Goal: Answer question/provide support

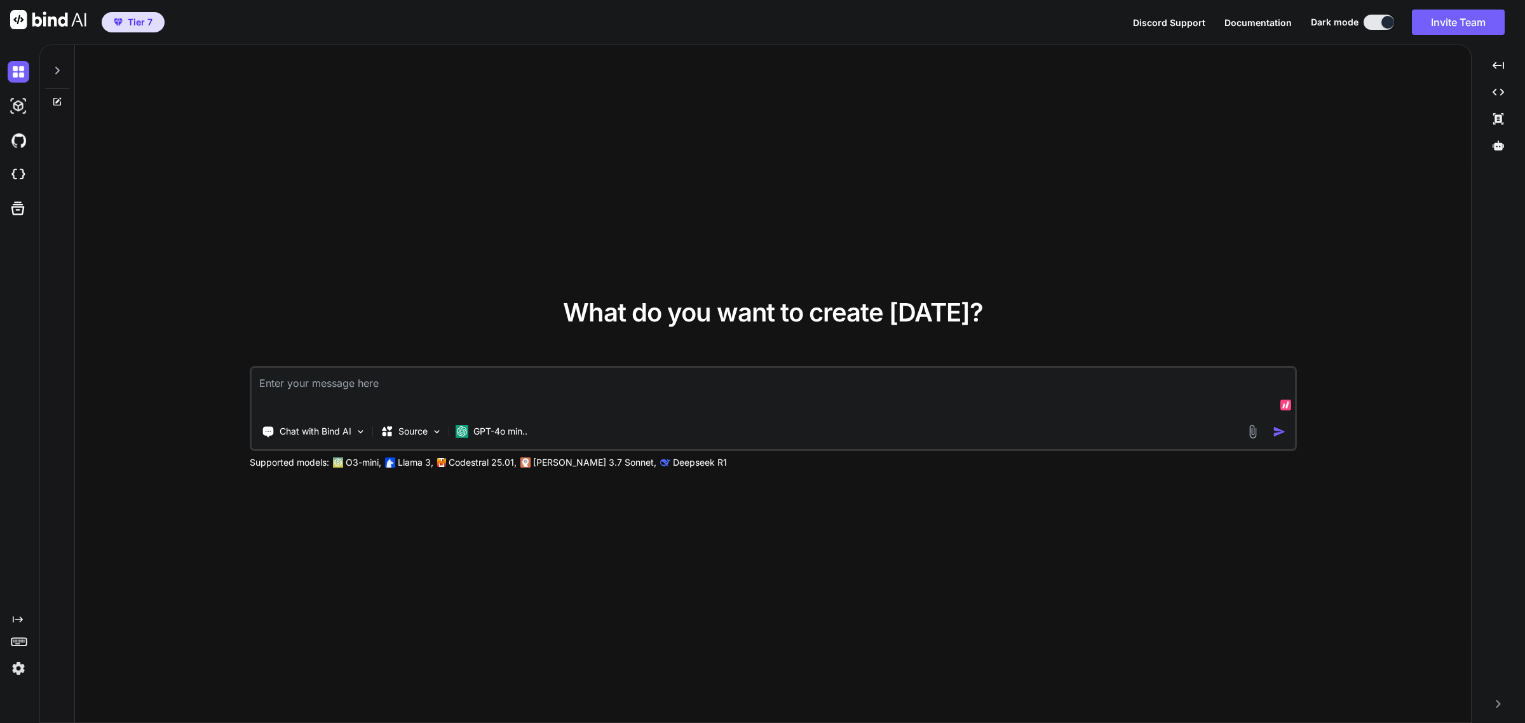
type textarea "x"
click at [16, 183] on img at bounding box center [19, 175] width 22 height 22
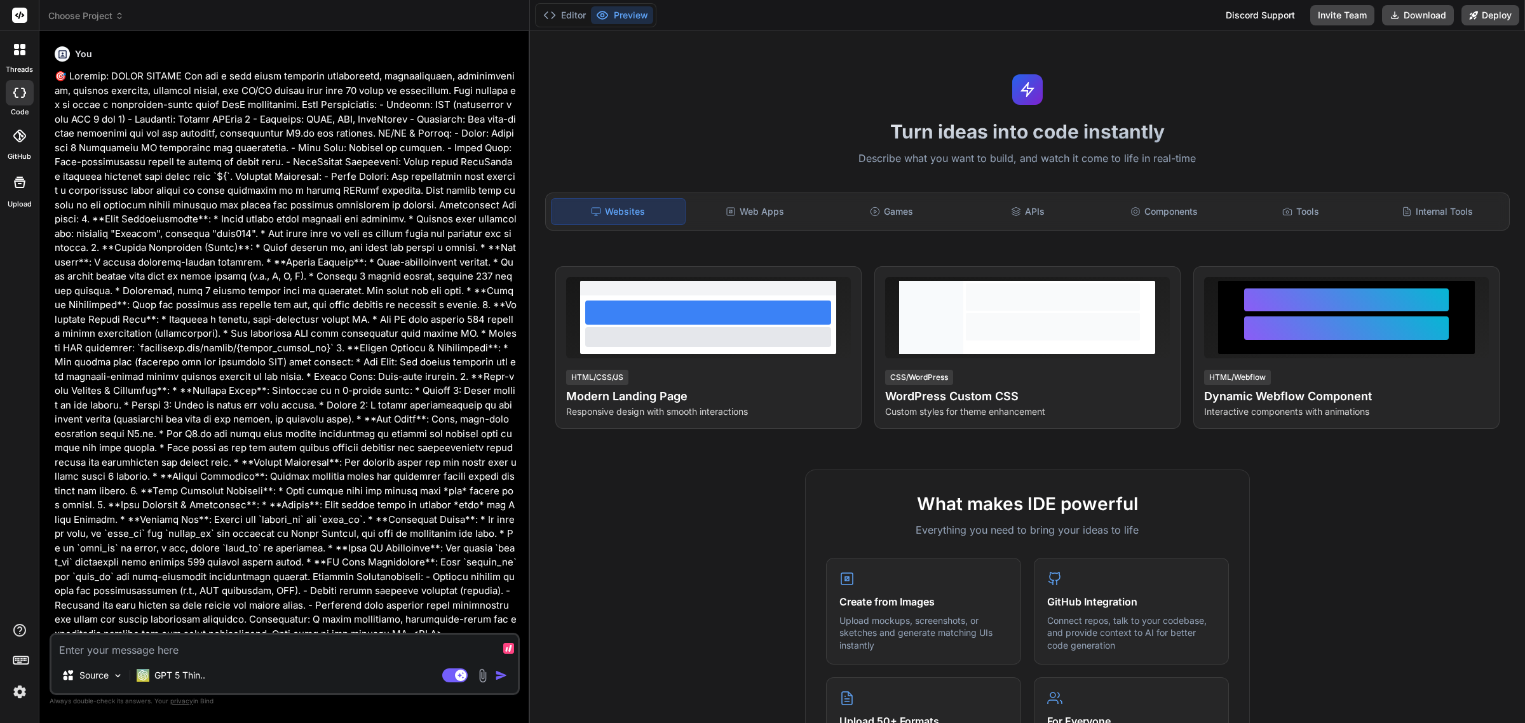
scroll to position [2112, 0]
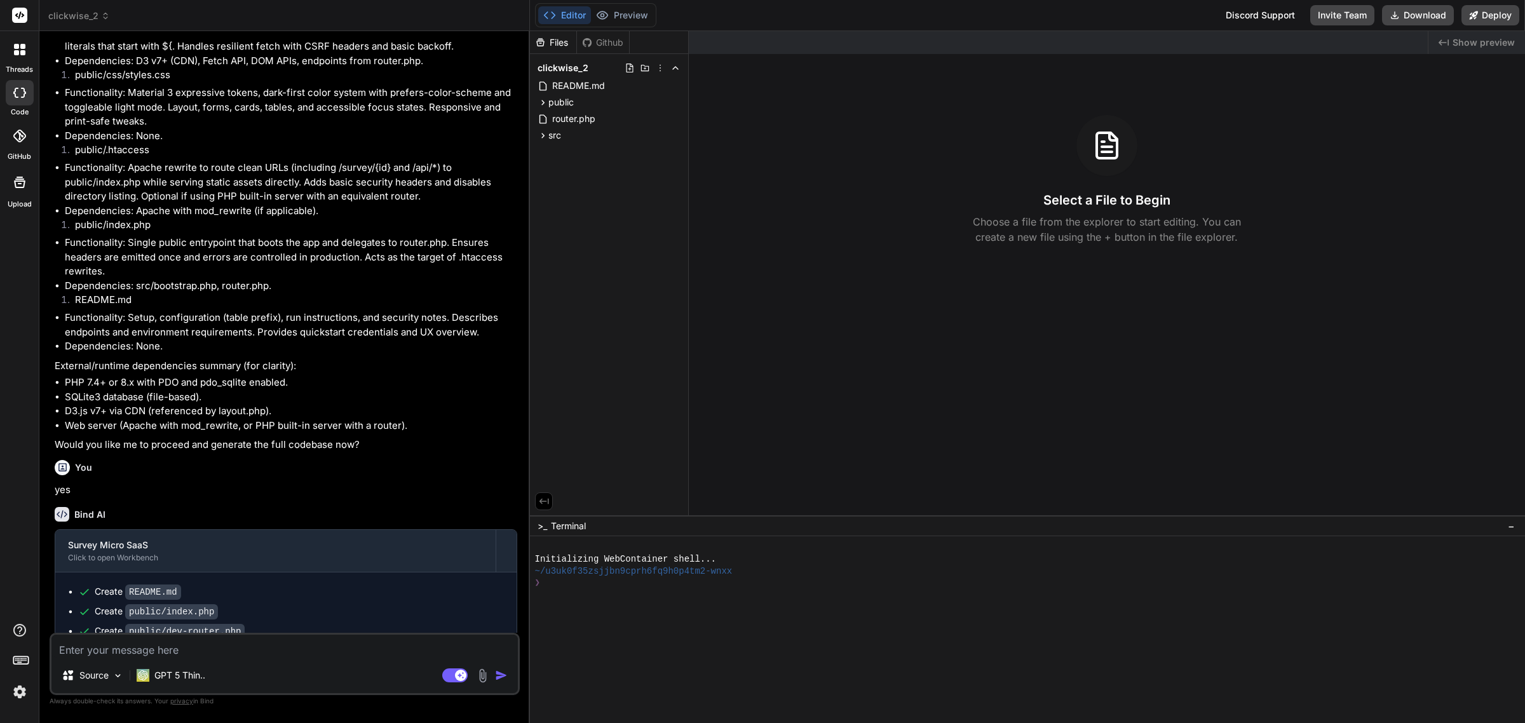
click at [116, 19] on div "clickwise_2" at bounding box center [284, 16] width 472 height 13
click at [87, 14] on span "clickwise_2" at bounding box center [79, 16] width 62 height 13
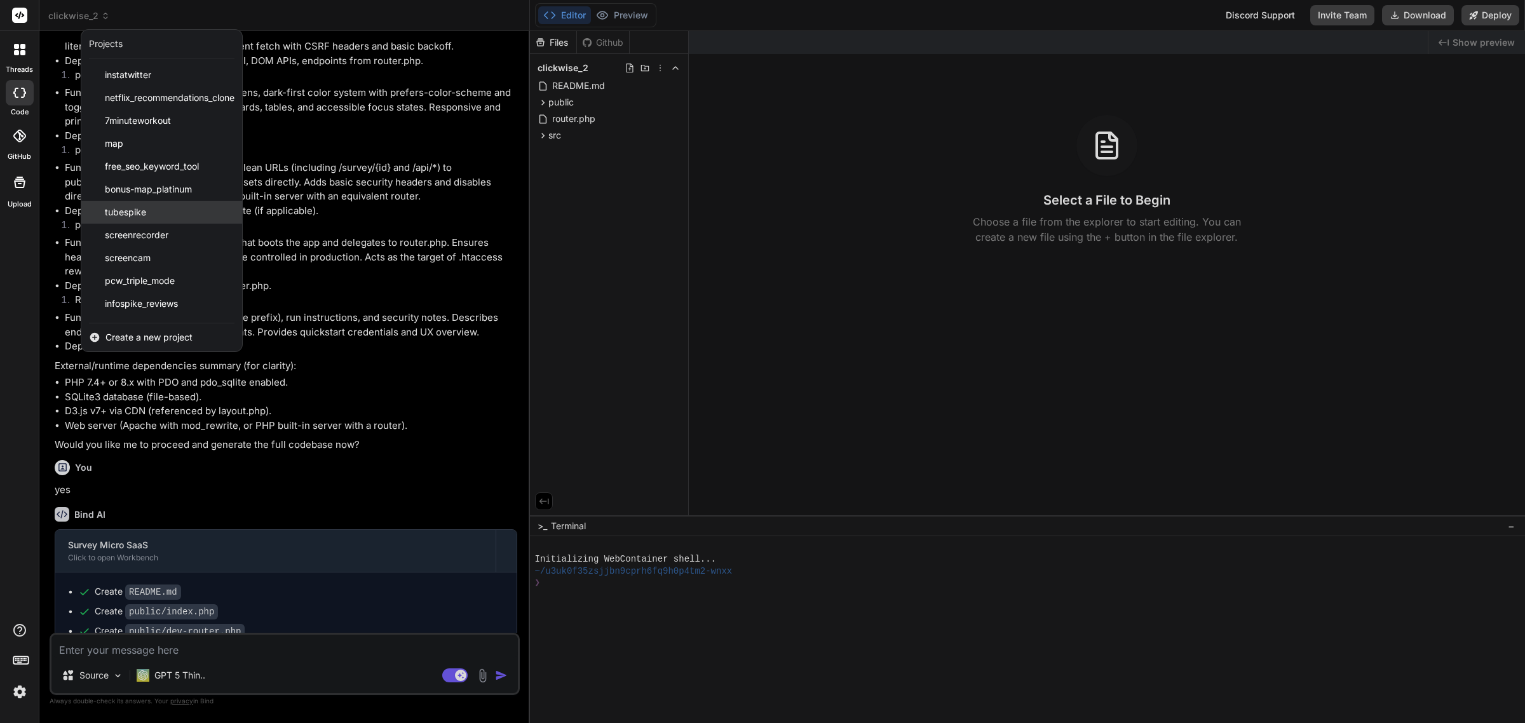
scroll to position [203, 0]
click at [126, 210] on span "vidlift" at bounding box center [116, 214] width 23 height 13
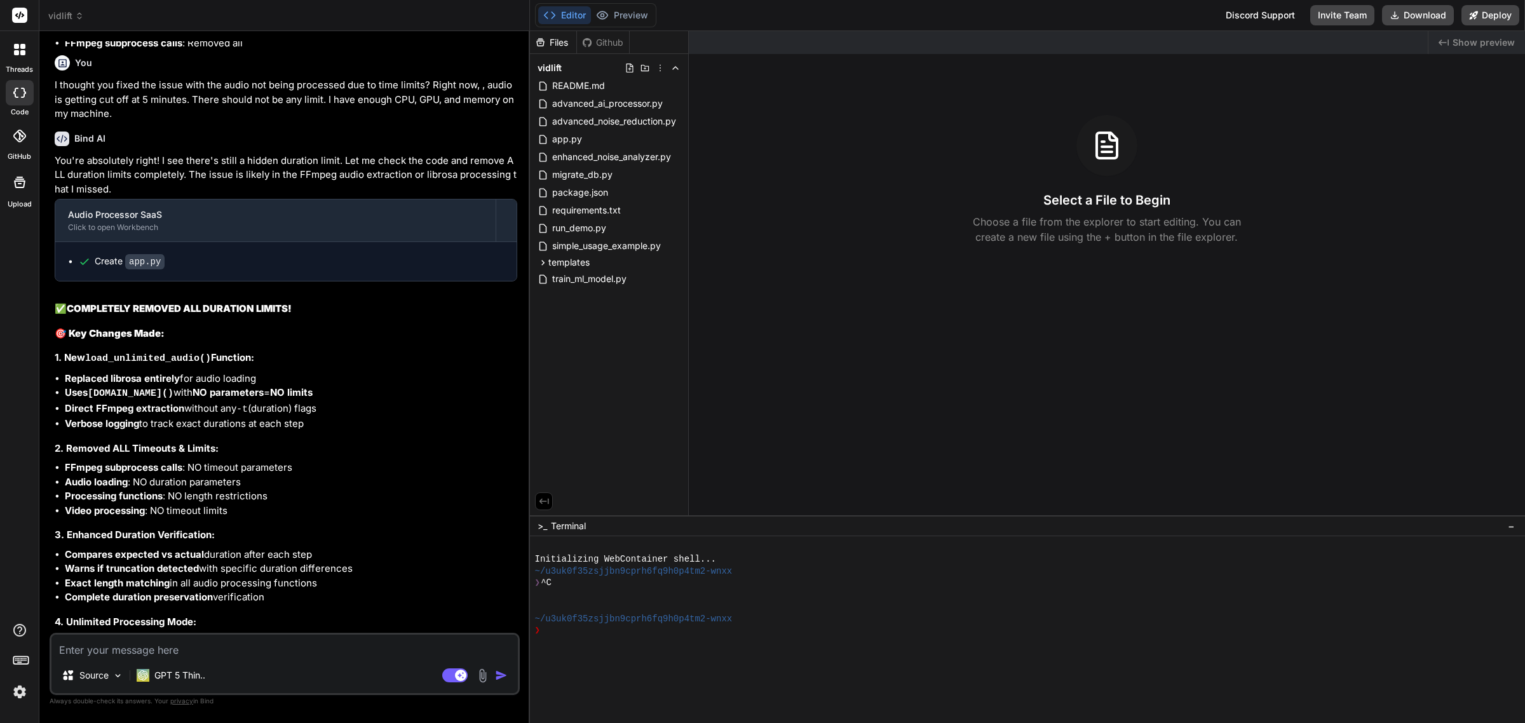
scroll to position [2914, 0]
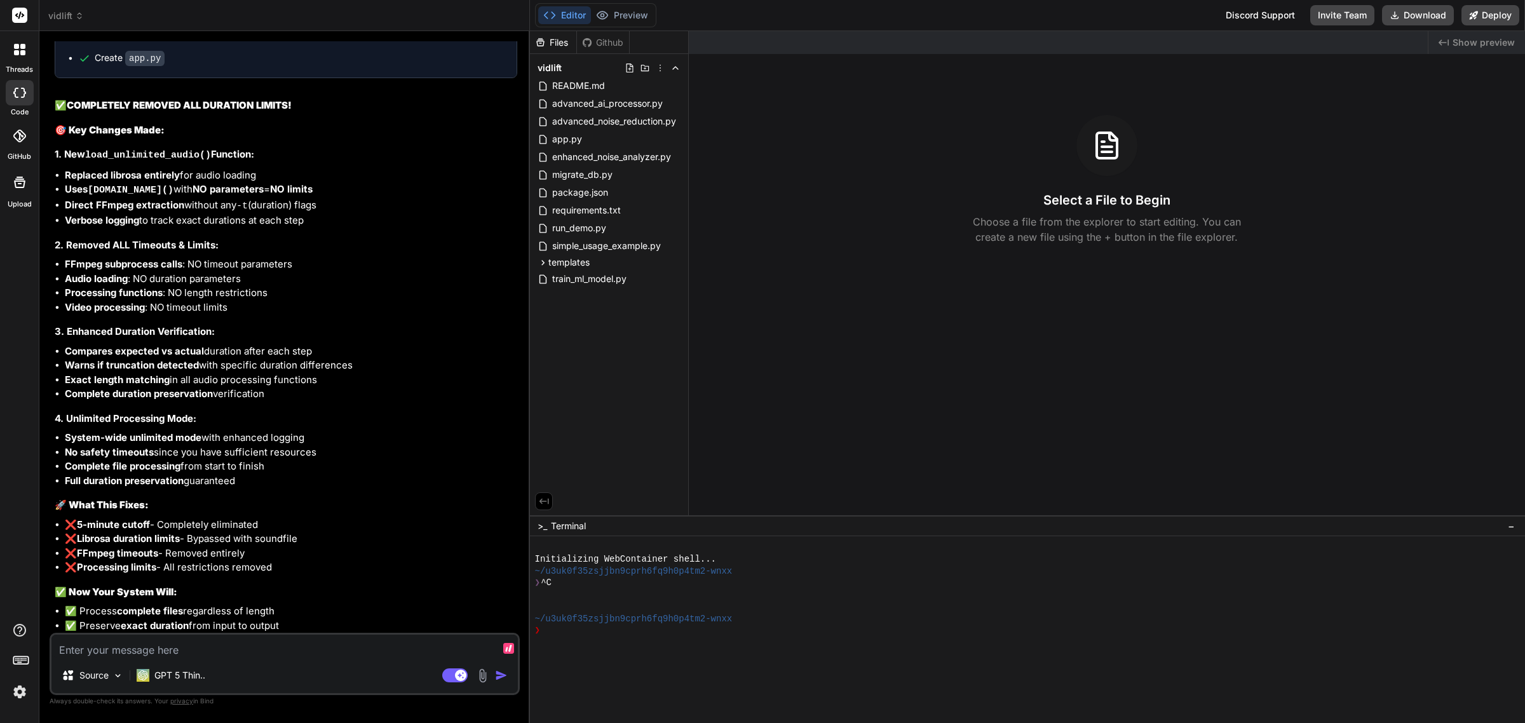
click at [173, 649] on textarea at bounding box center [284, 646] width 466 height 23
type textarea "x"
type textarea "I"
type textarea "x"
type textarea "I g"
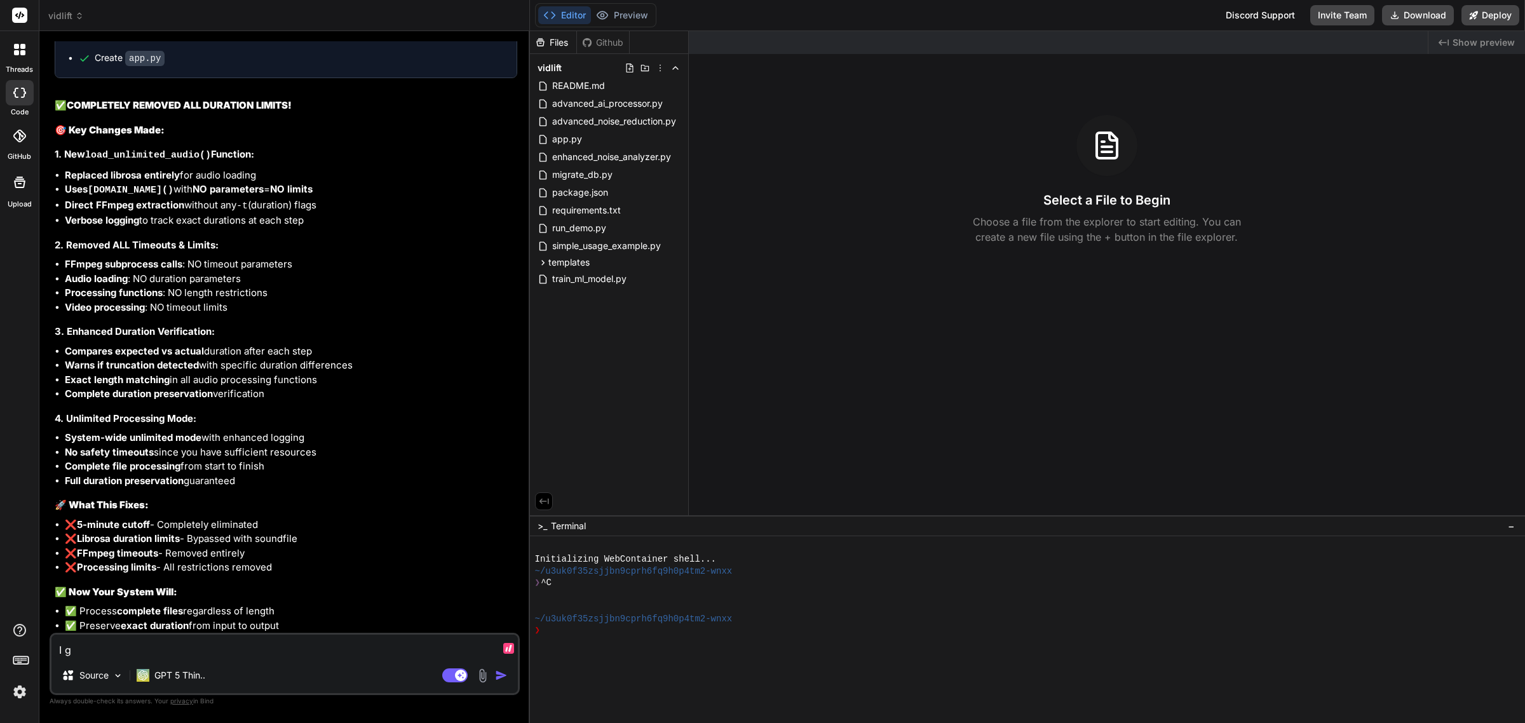
type textarea "x"
type textarea "I ge"
type textarea "x"
type textarea "I get"
type textarea "x"
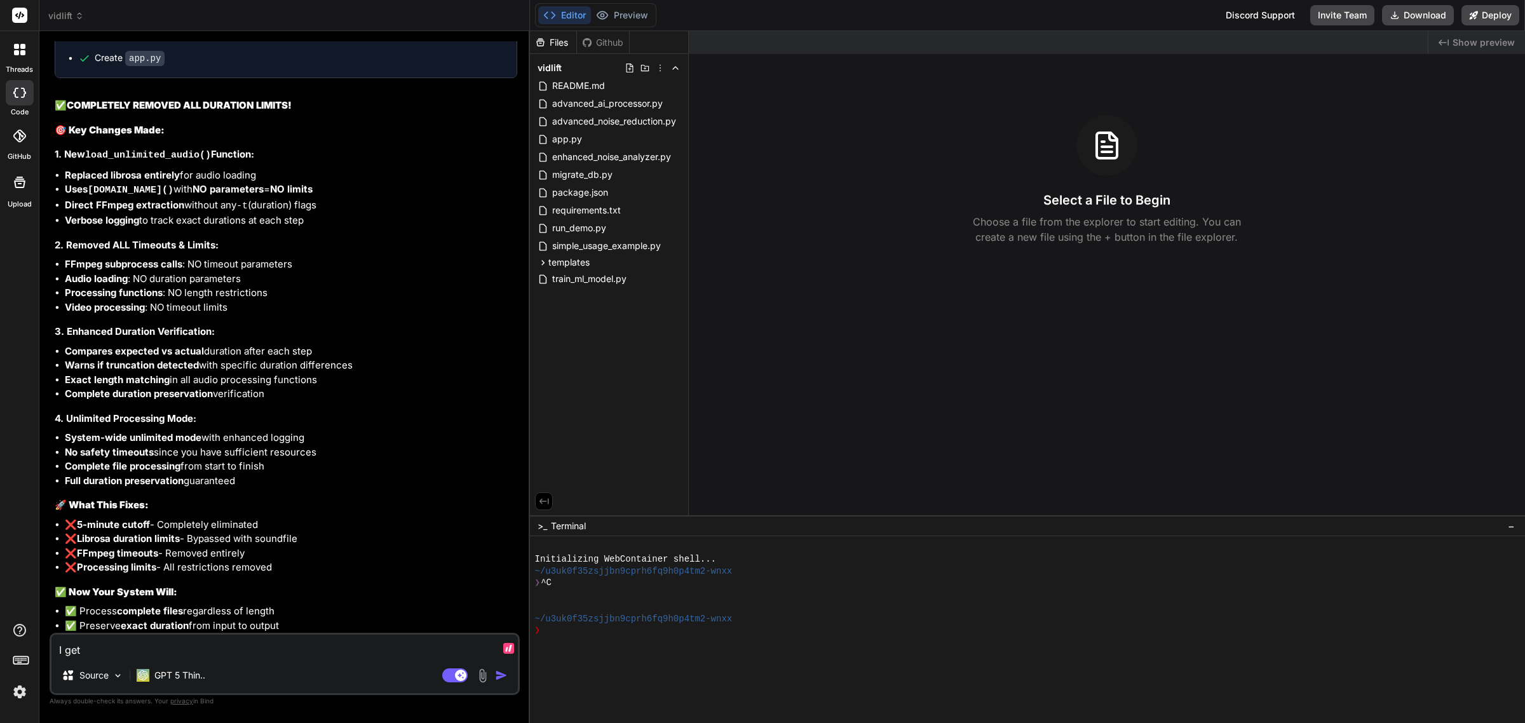
type textarea "I get"
type textarea "x"
type textarea "I get th"
type textarea "x"
type textarea "I get thi"
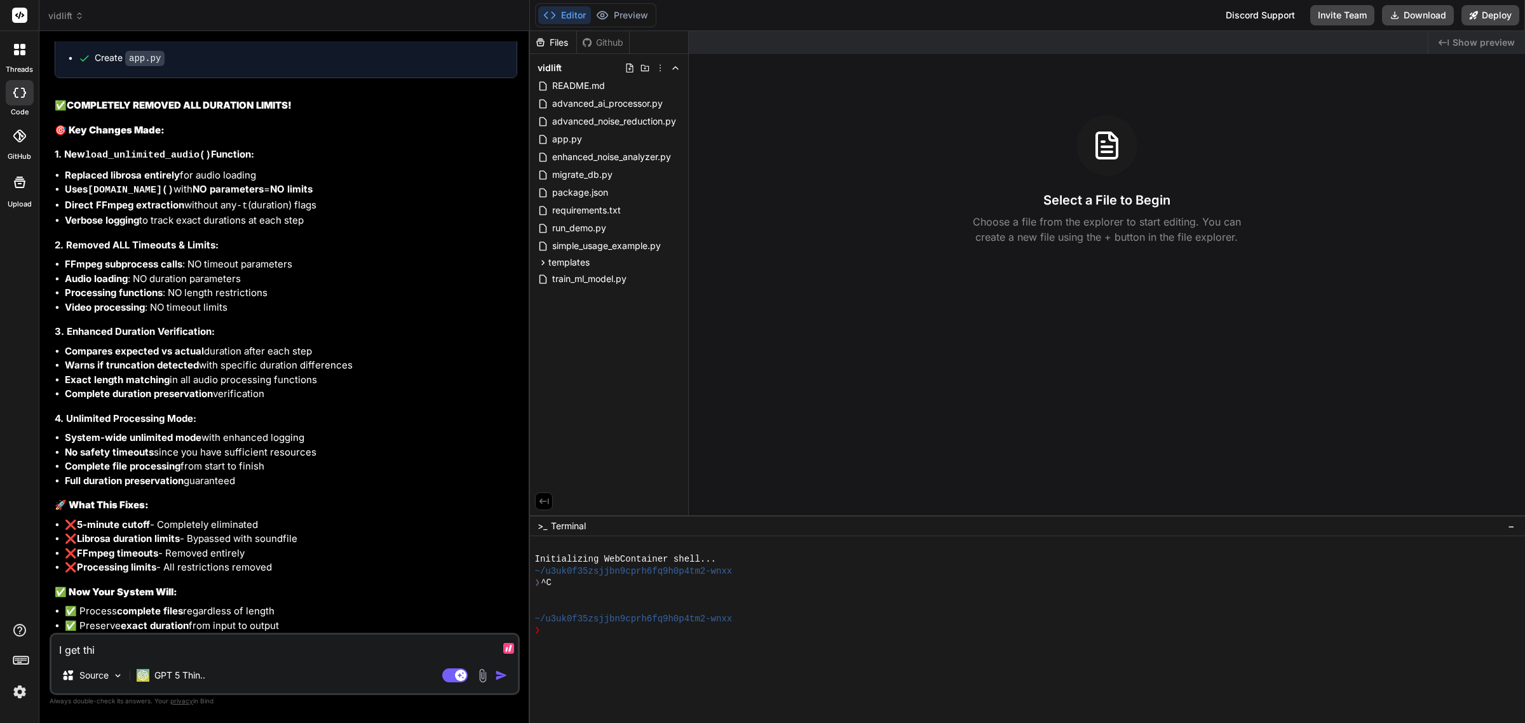
type textarea "x"
type textarea "I get this"
type textarea "x"
type textarea "I get this"
type textarea "x"
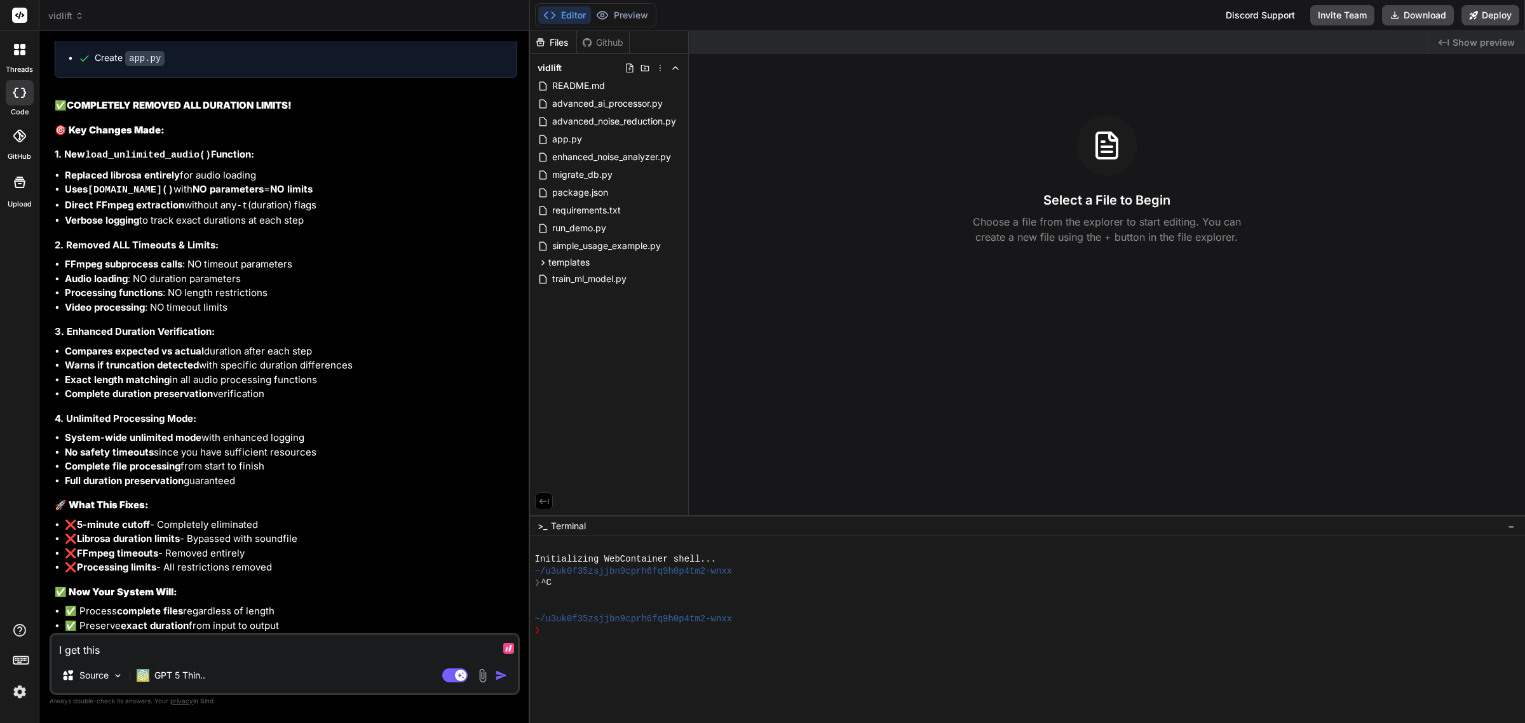
type textarea "I get this w"
type textarea "x"
type textarea "I get this wh"
type textarea "x"
type textarea "I get this whe"
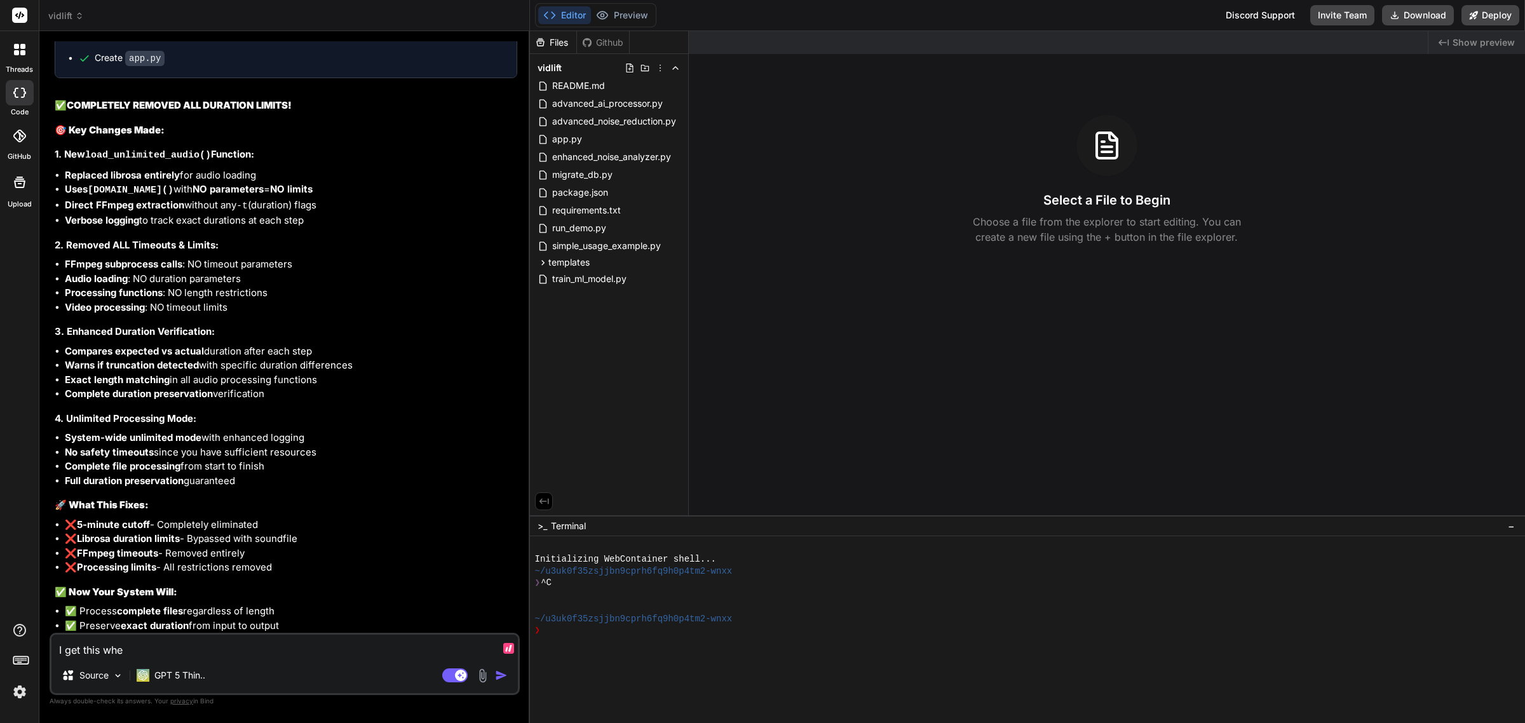
type textarea "x"
type textarea "I get this when"
type textarea "x"
type textarea "I get this when"
type textarea "x"
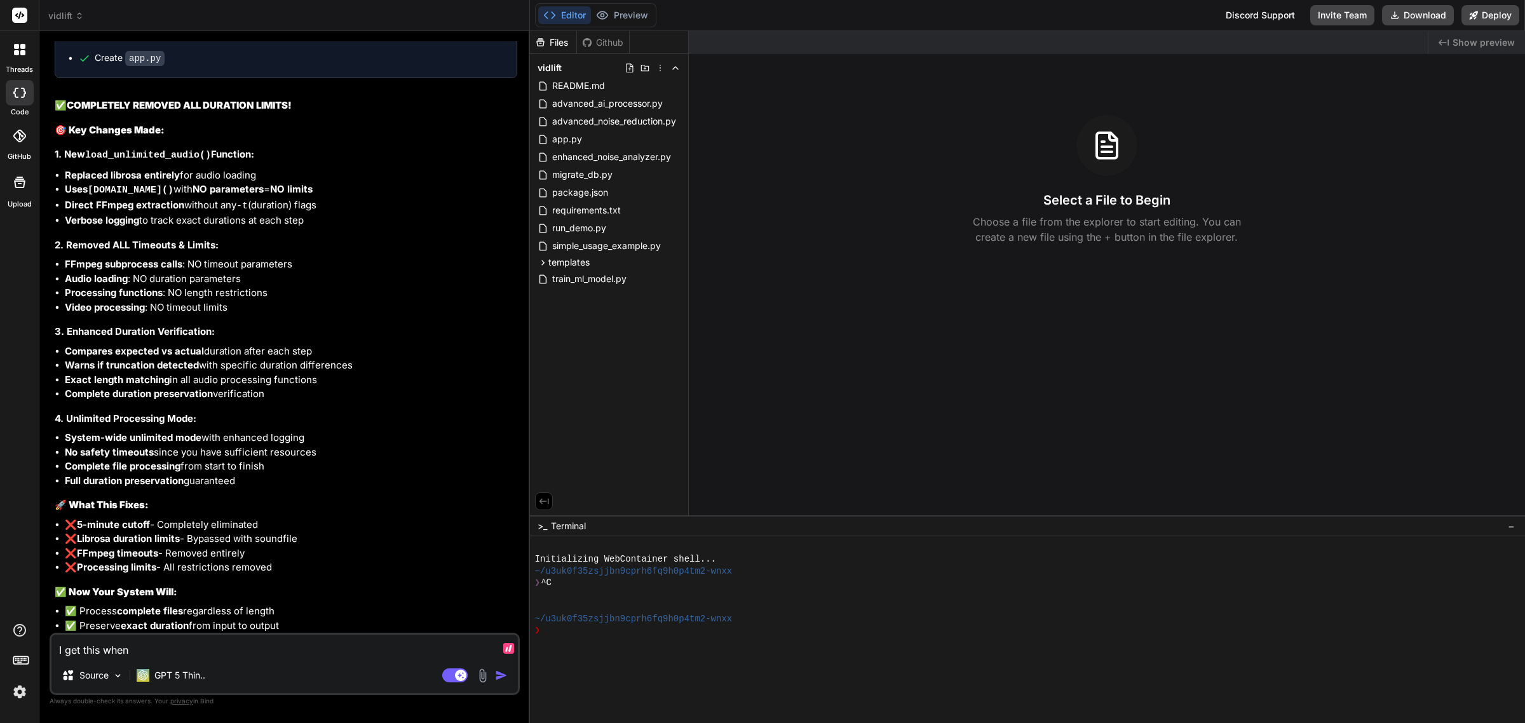
type textarea "I get this when I"
type textarea "x"
type textarea "I get this when I"
type textarea "x"
type textarea "I get this when I tr"
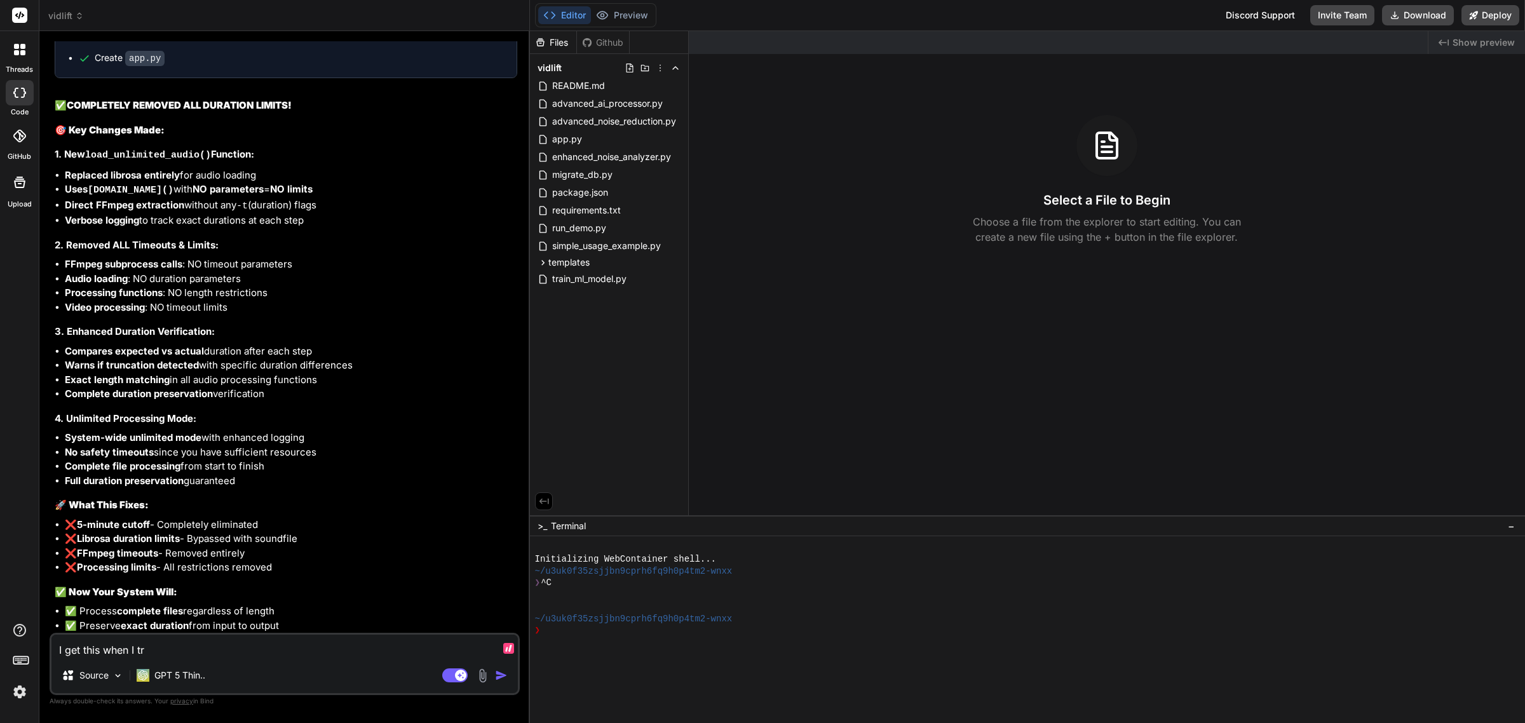
type textarea "x"
type textarea "I get this when I try"
type textarea "x"
type textarea "I get this when I try t"
type textarea "x"
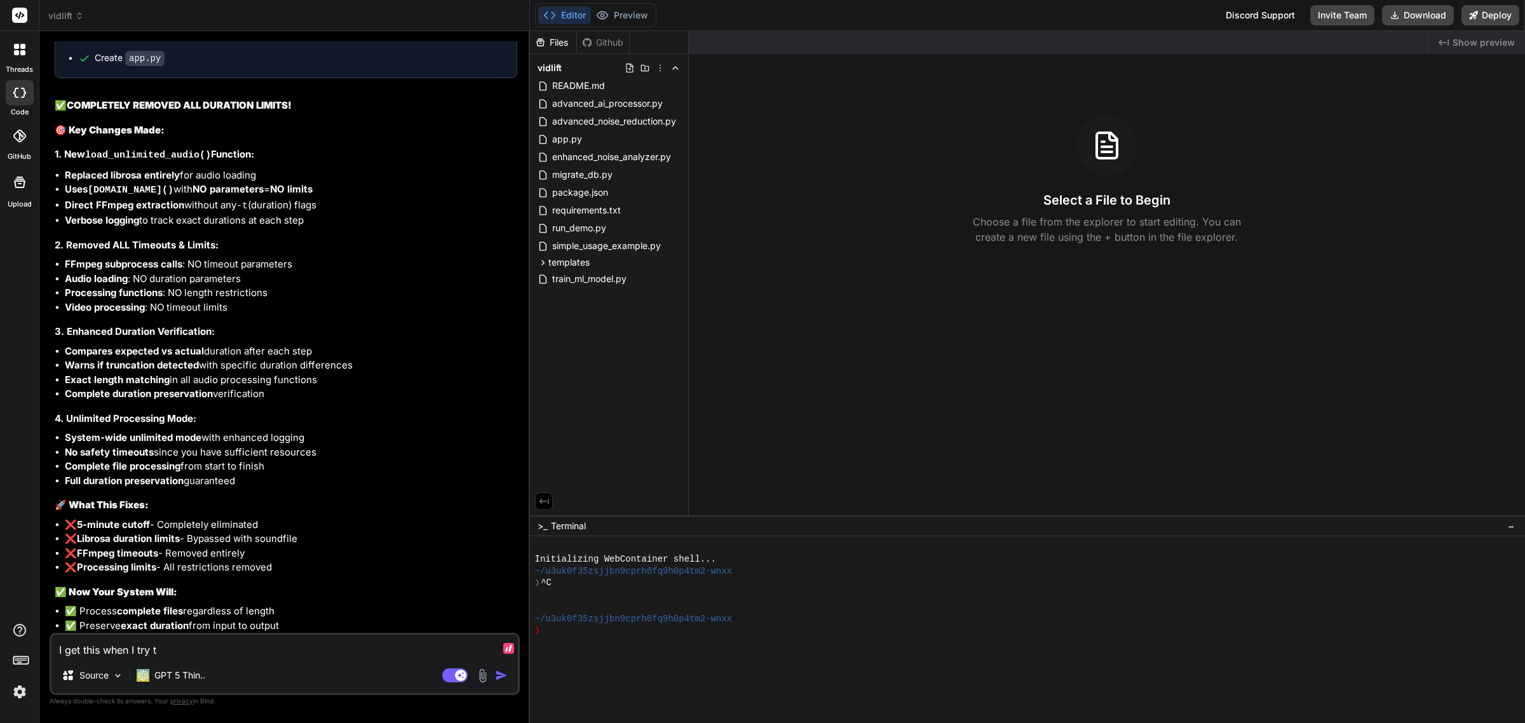
type textarea "I get this when I try to"
type textarea "x"
type textarea "I get this when I try to"
type textarea "x"
type textarea "I get this when I try to l"
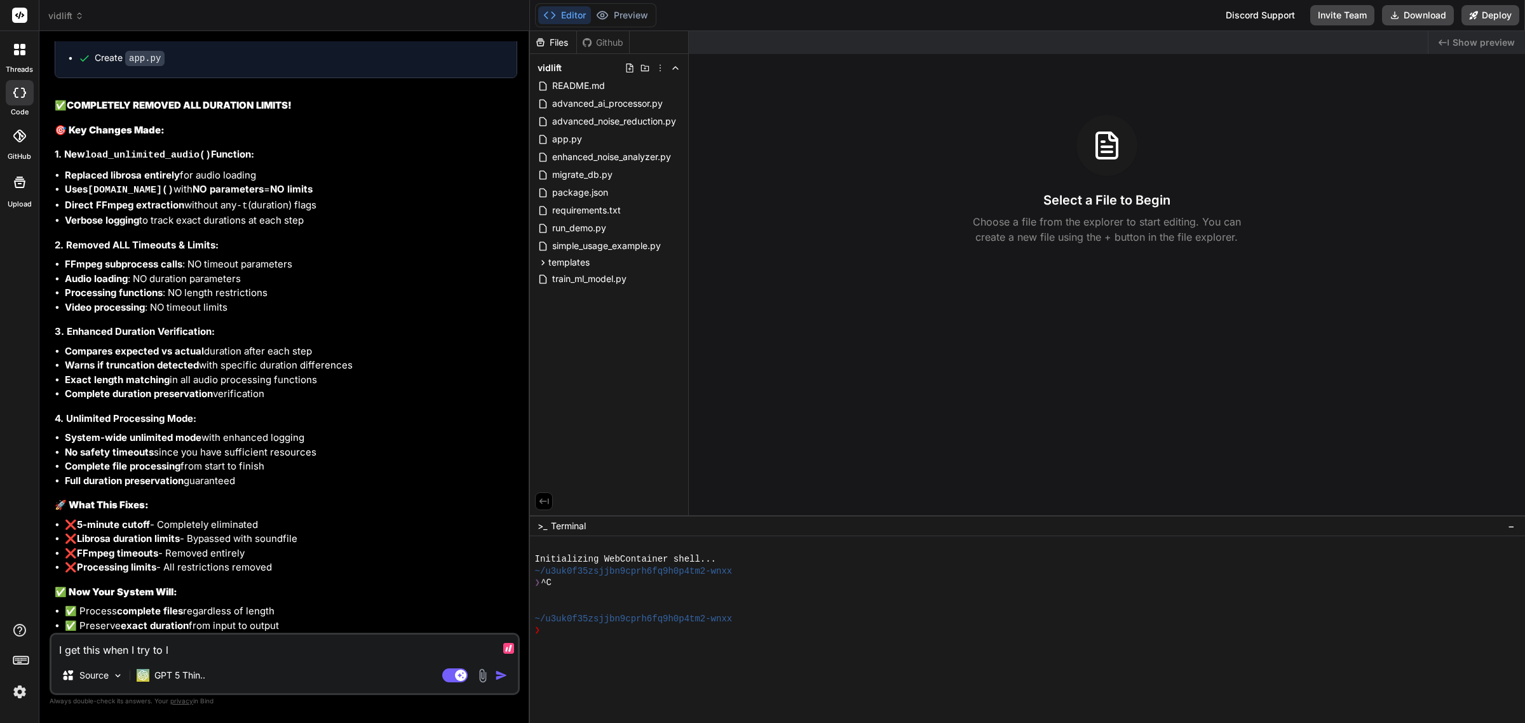
type textarea "x"
type textarea "I get this when I try to lo"
type textarea "x"
type textarea "I get this when I try to log"
type textarea "x"
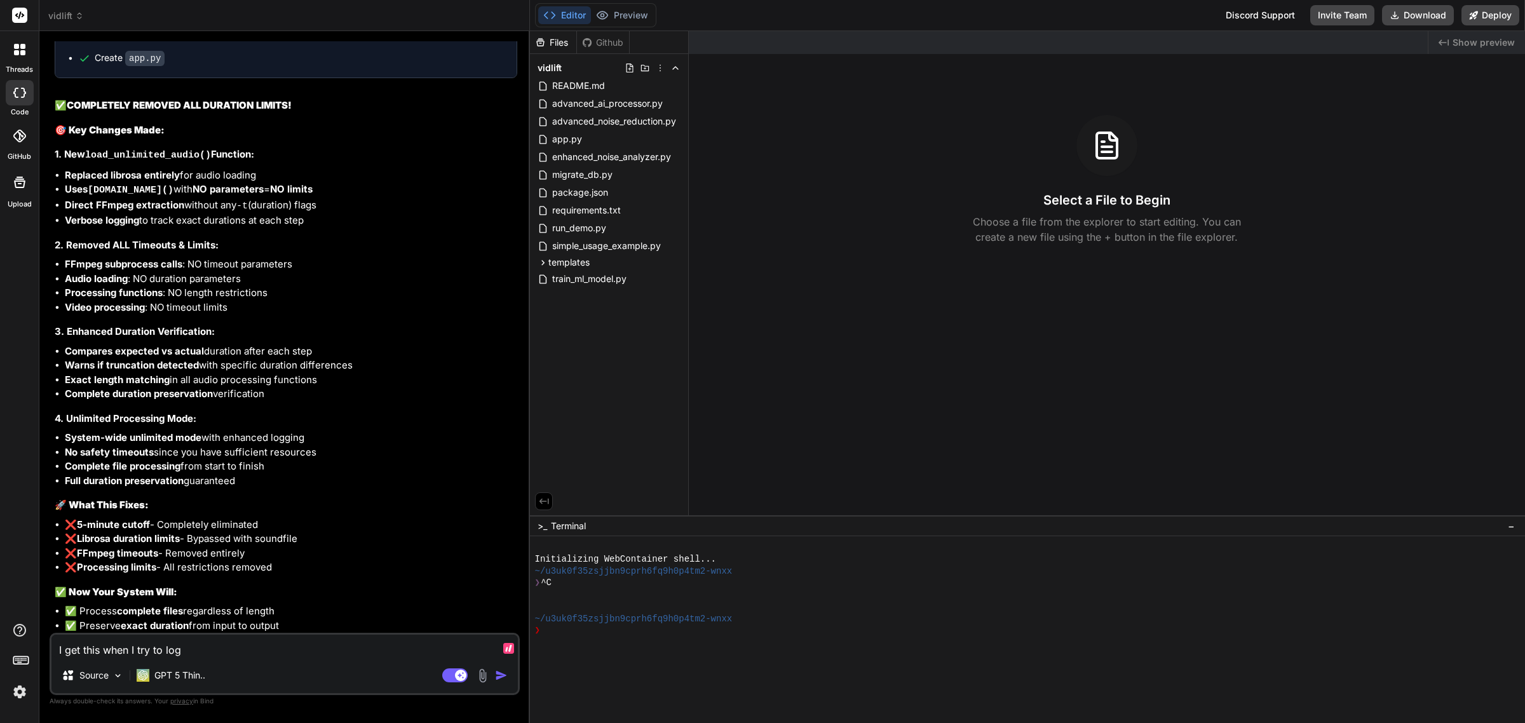
type textarea "I get this when I try to logi"
type textarea "x"
type textarea "I get this when I try to login"
type textarea "x"
type textarea "I get this when I try to login:"
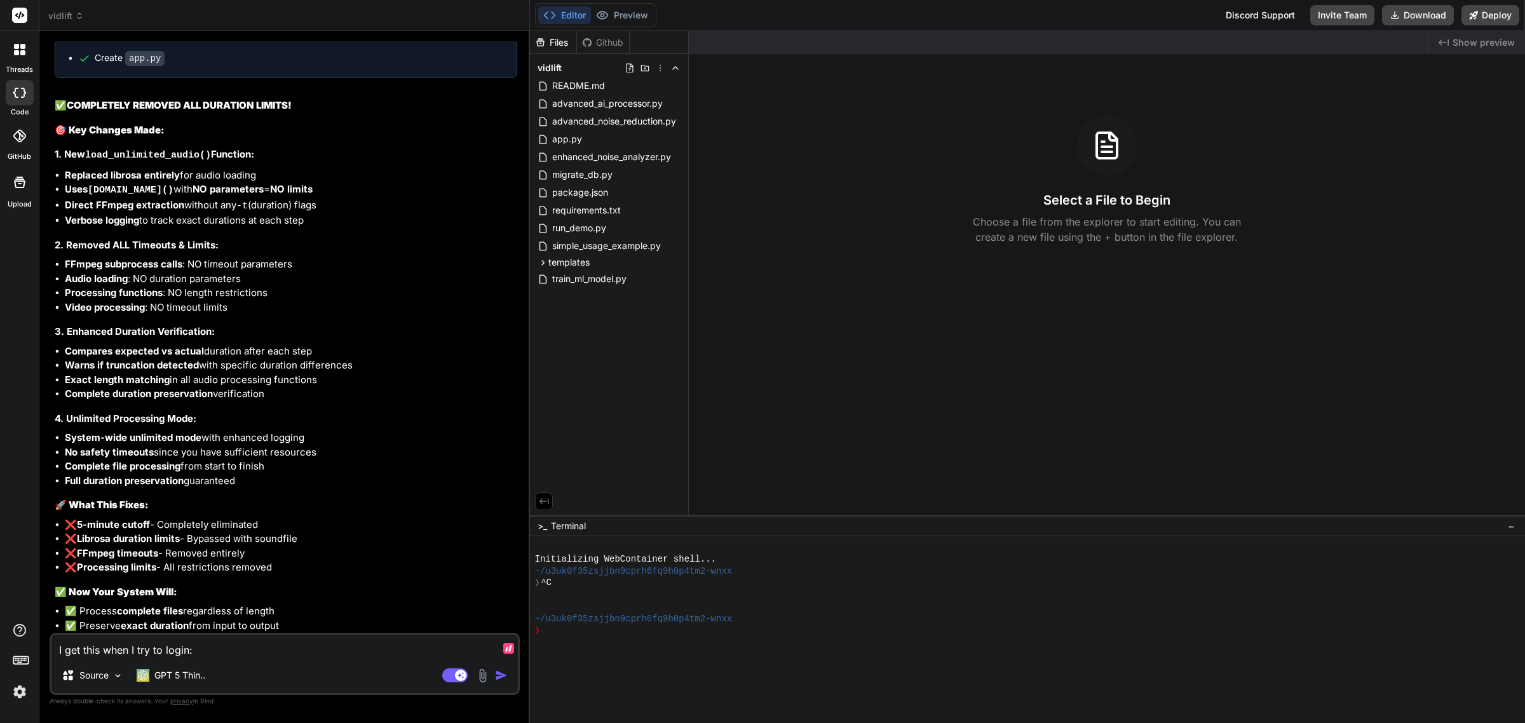
type textarea "x"
type textarea "I get this when I try to login:"
paste textarea "NameError NameError: name 'password' is not defined Traceback (most recent call…"
type textarea "x"
type textarea "I get this when I try to login: NameError NameError: name 'password' is not def…"
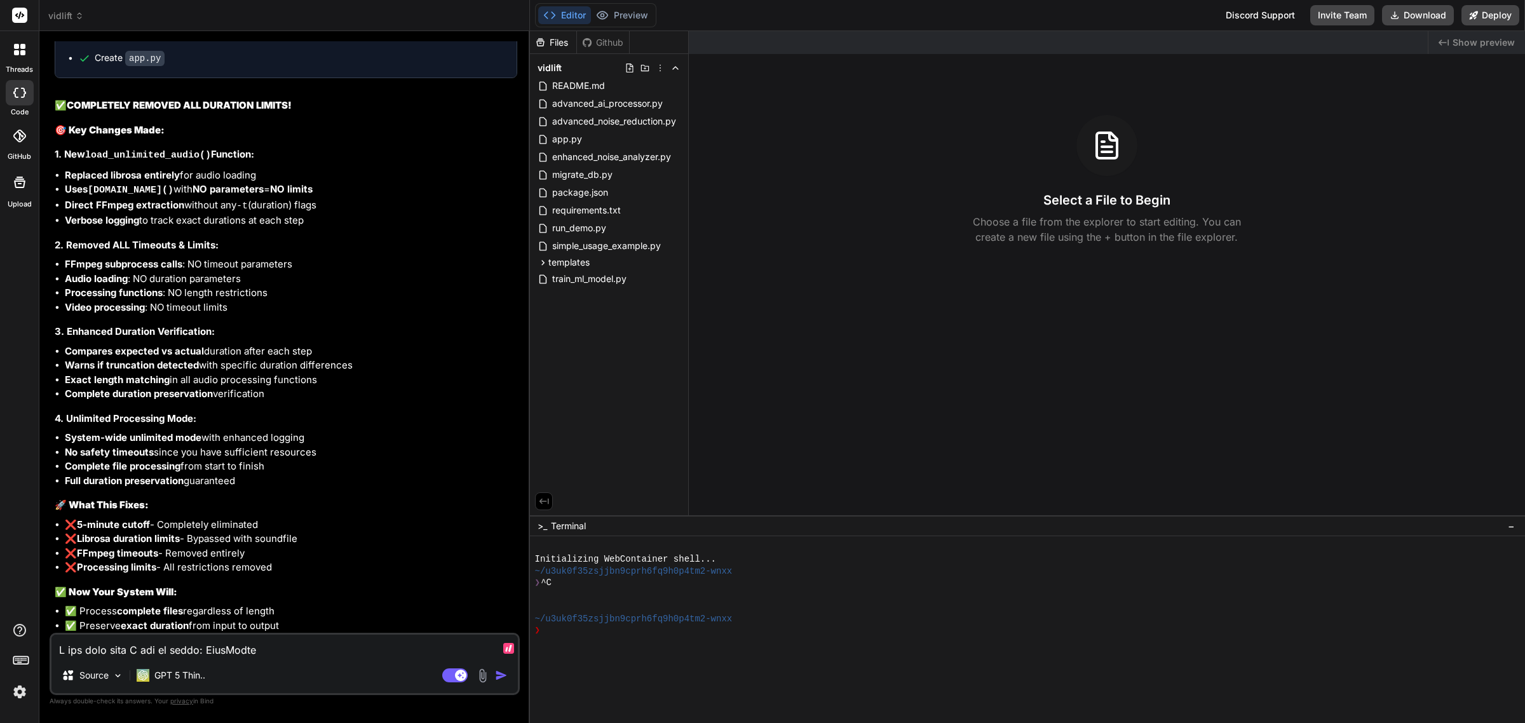
scroll to position [534, 0]
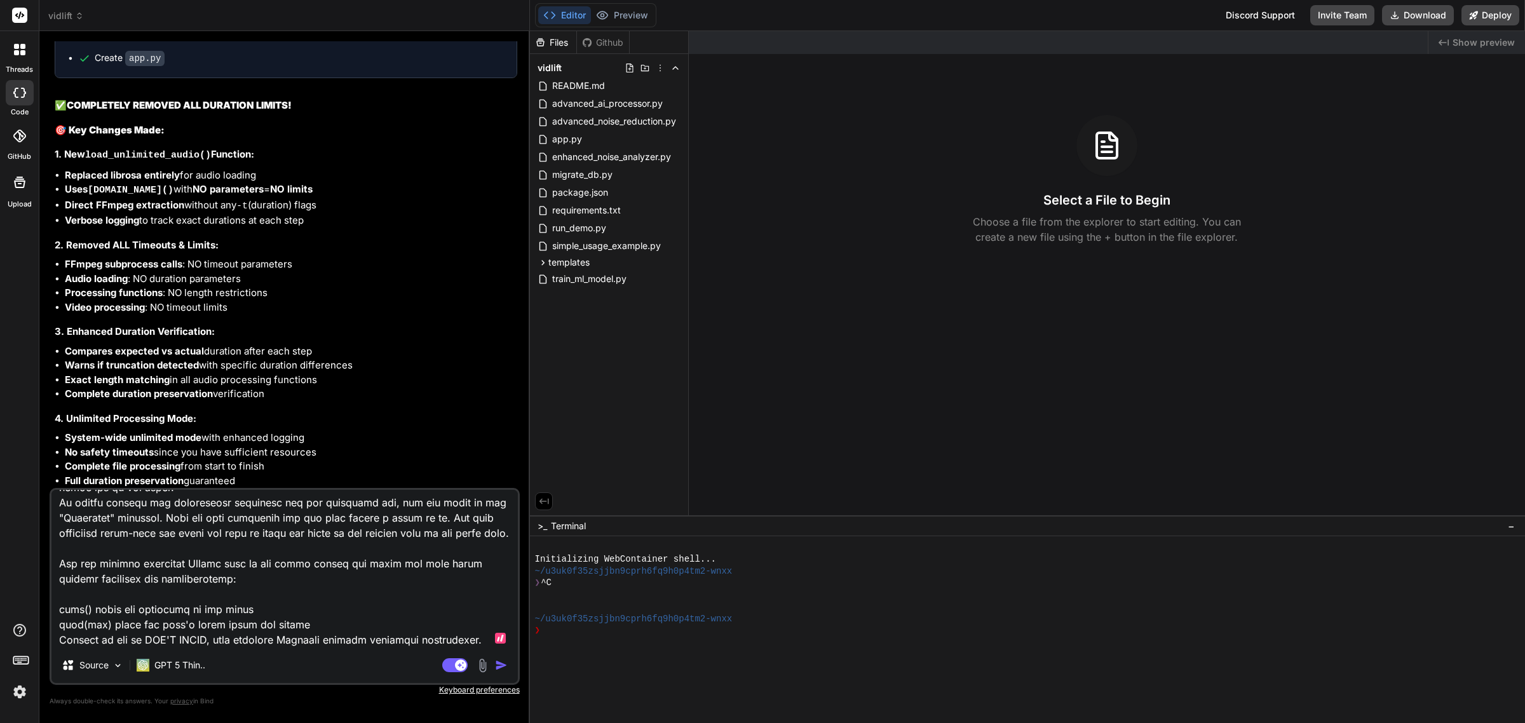
type textarea "x"
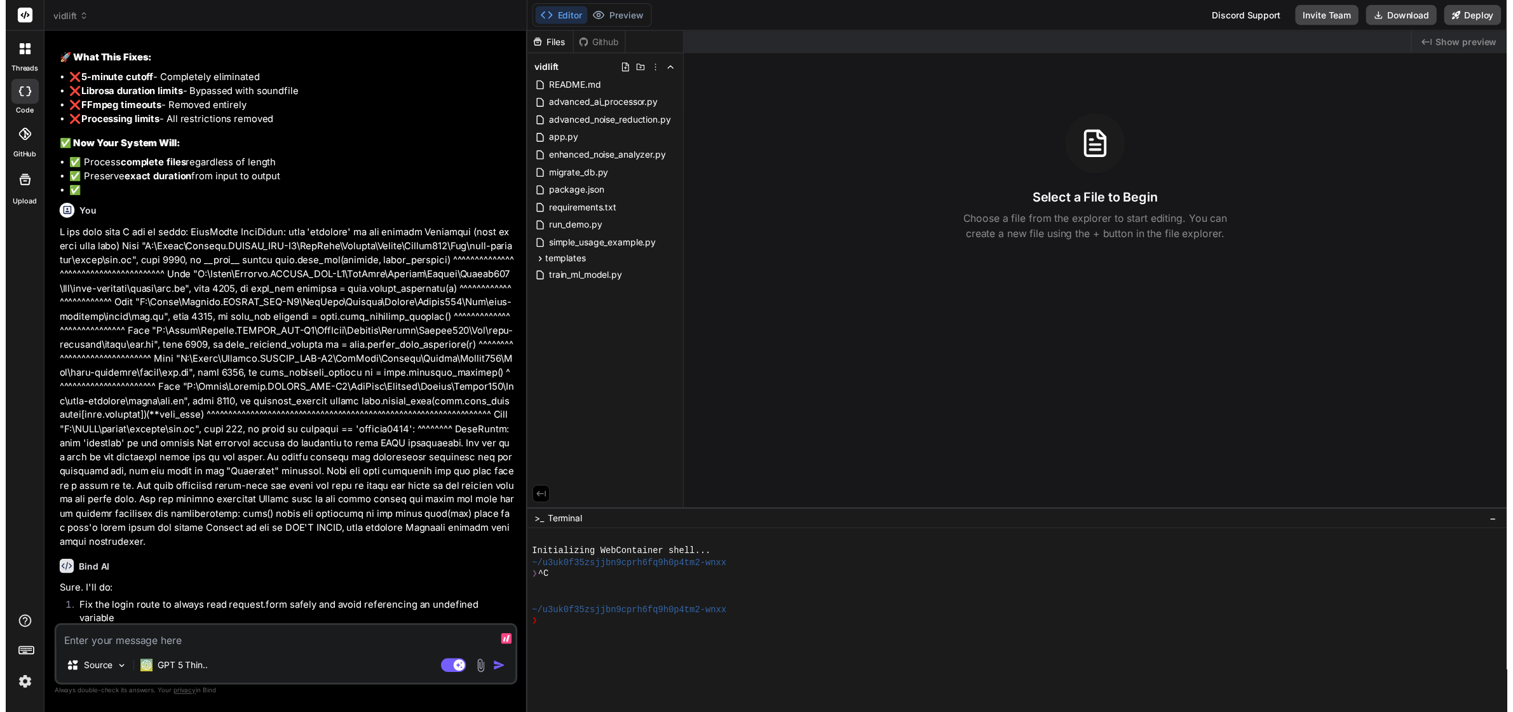
scroll to position [3460, 0]
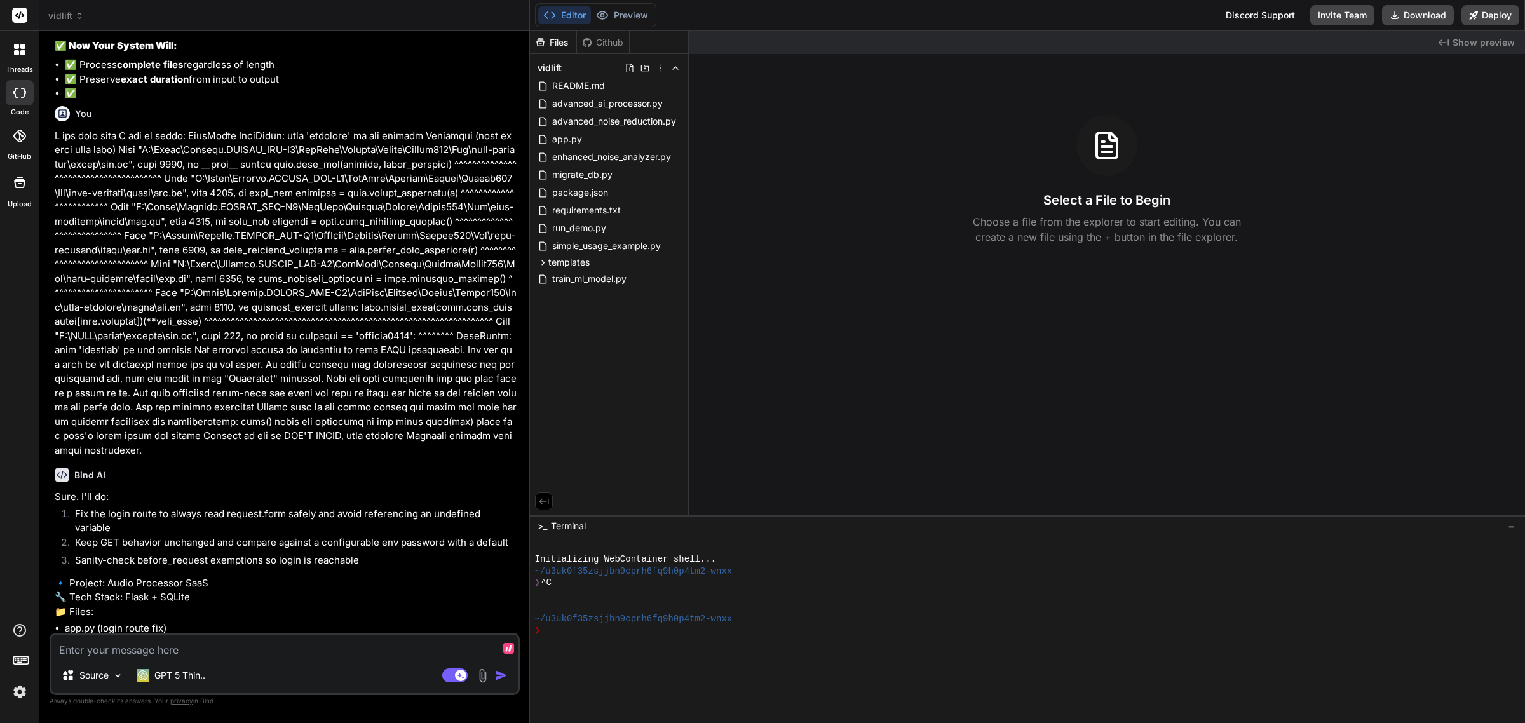
click at [255, 642] on textarea at bounding box center [284, 646] width 466 height 23
type textarea "x"
type textarea "y"
type textarea "x"
type textarea "ye"
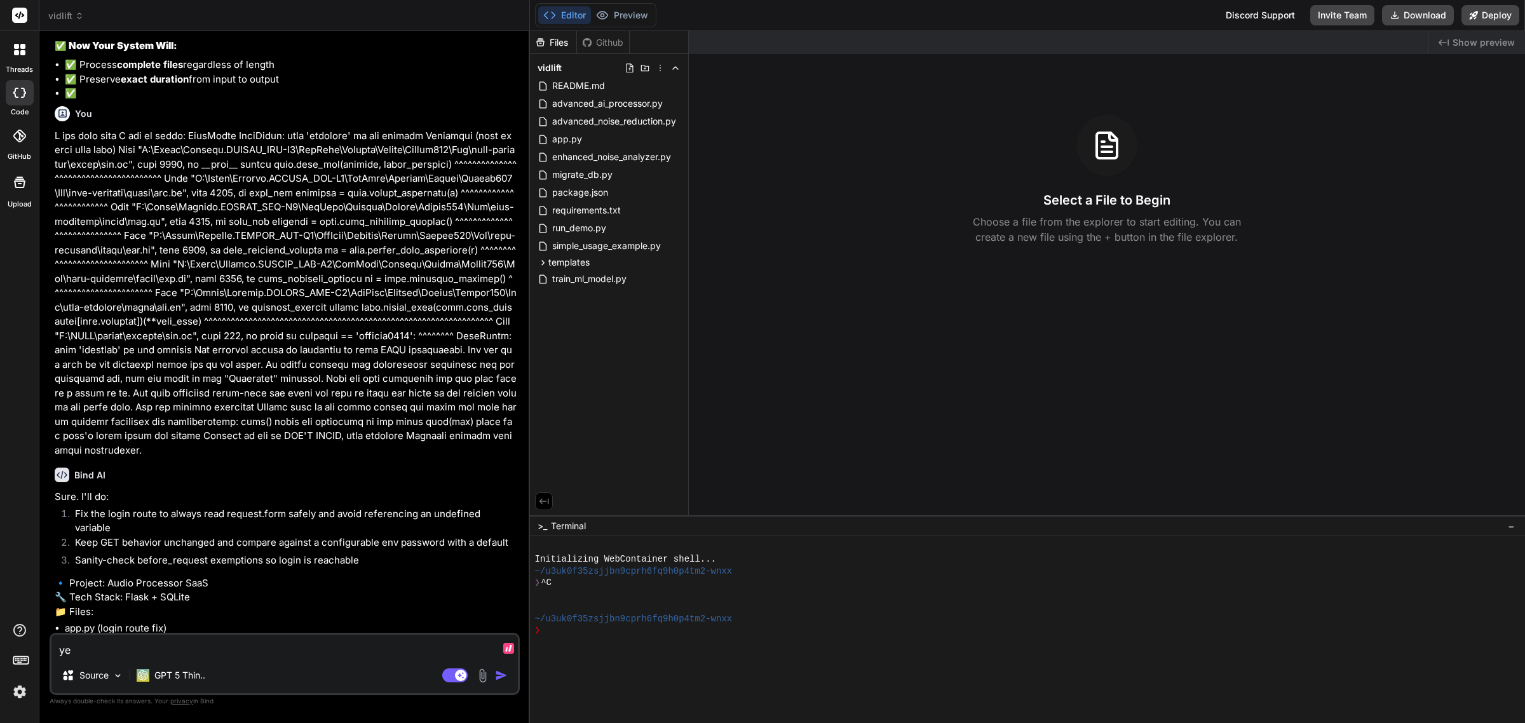
type textarea "x"
type textarea "yes"
type textarea "x"
type textarea "ye"
type textarea "x"
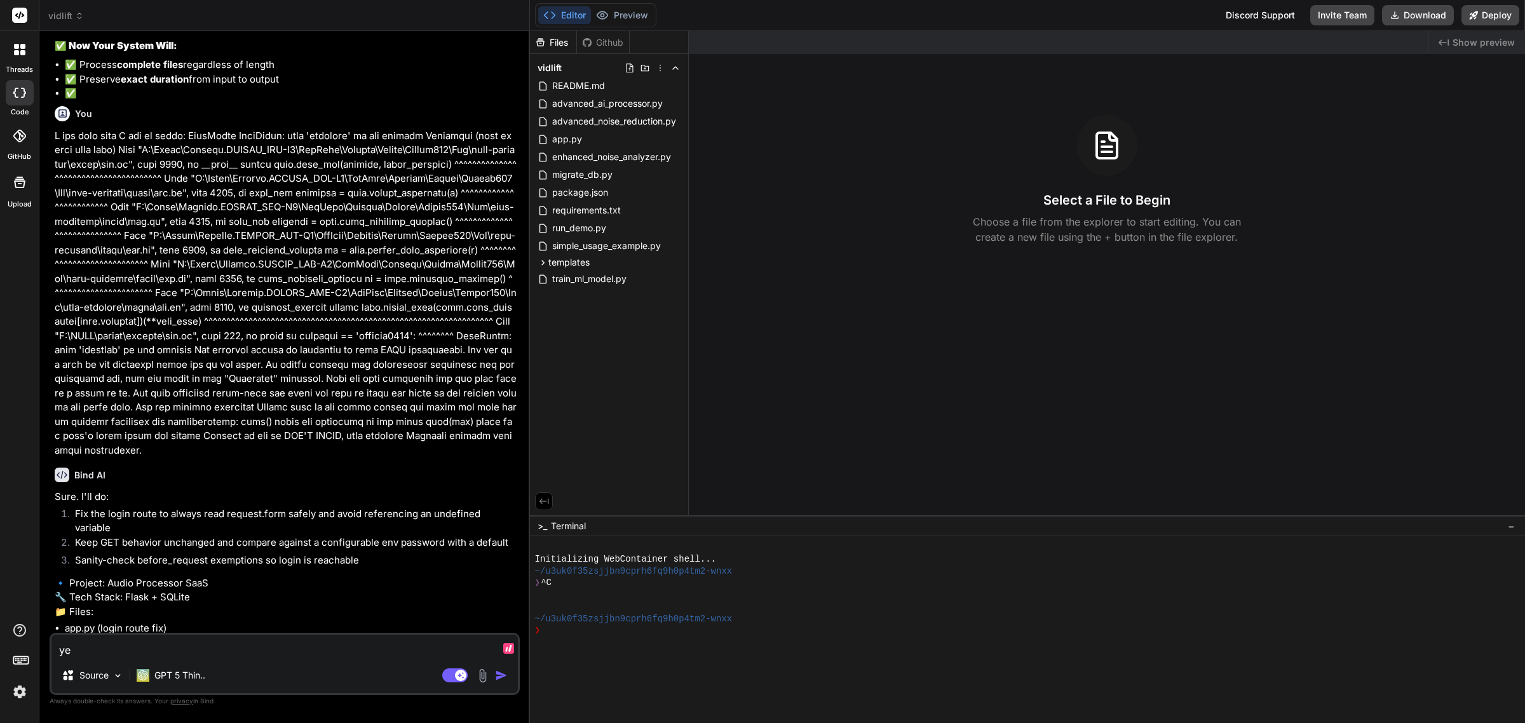
type textarea "y"
type textarea "x"
click at [567, 142] on span "app.py" at bounding box center [567, 139] width 32 height 15
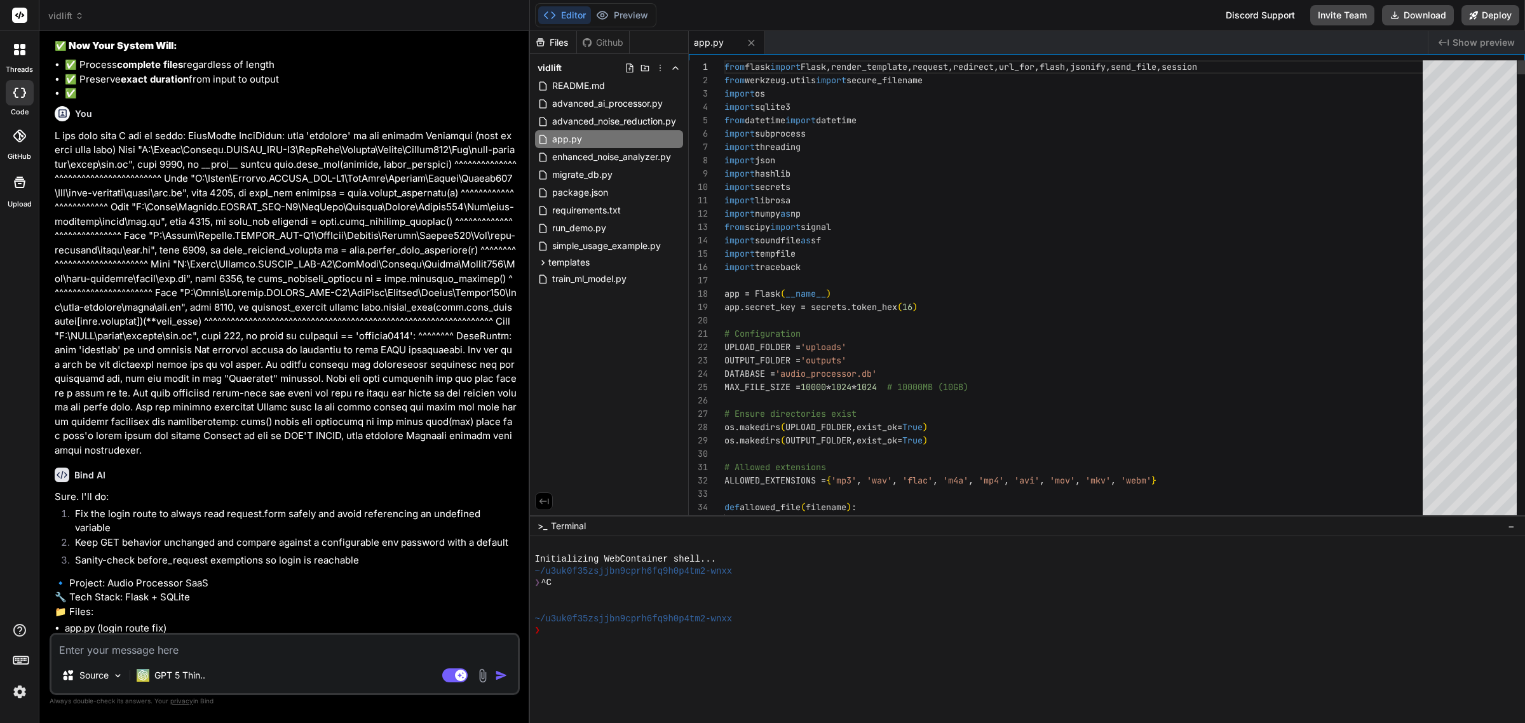
type textarea "x"
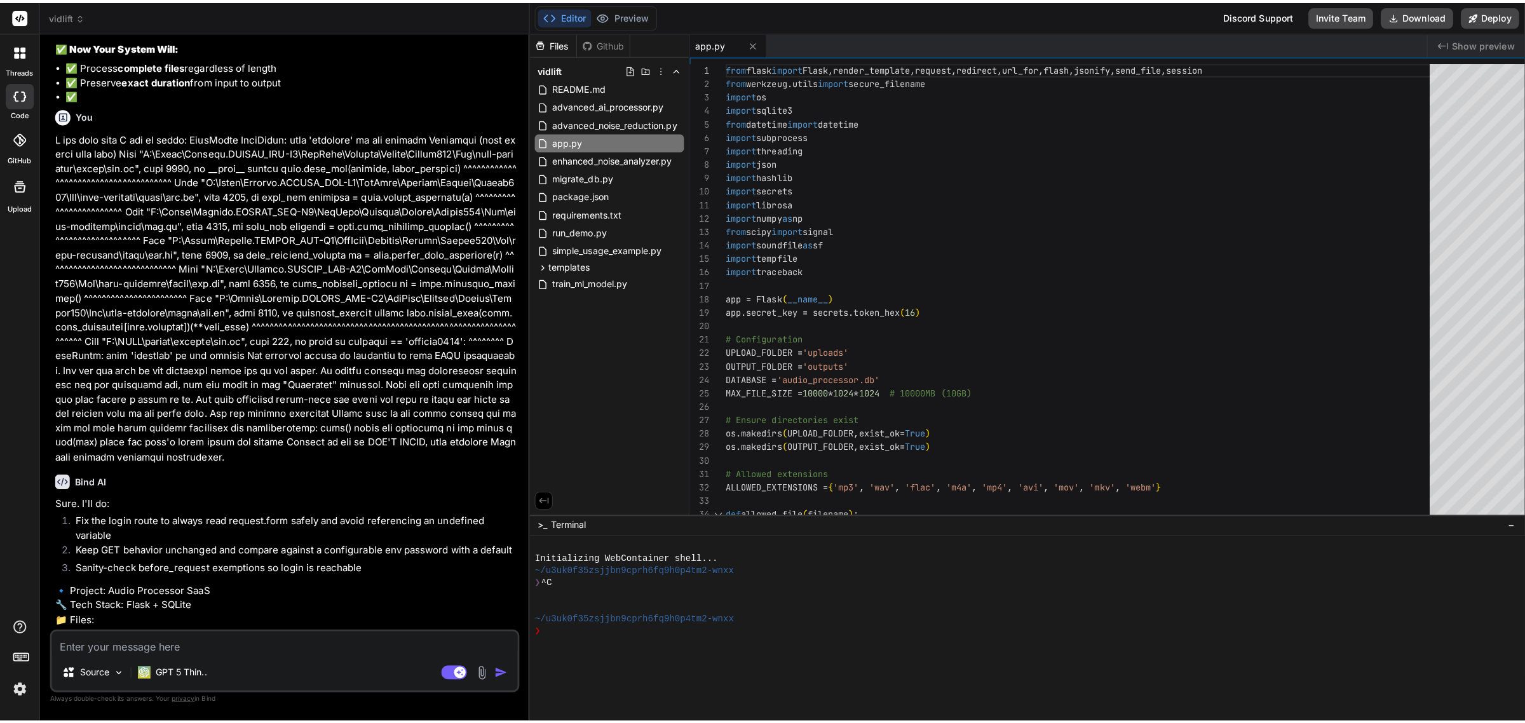
scroll to position [0, 0]
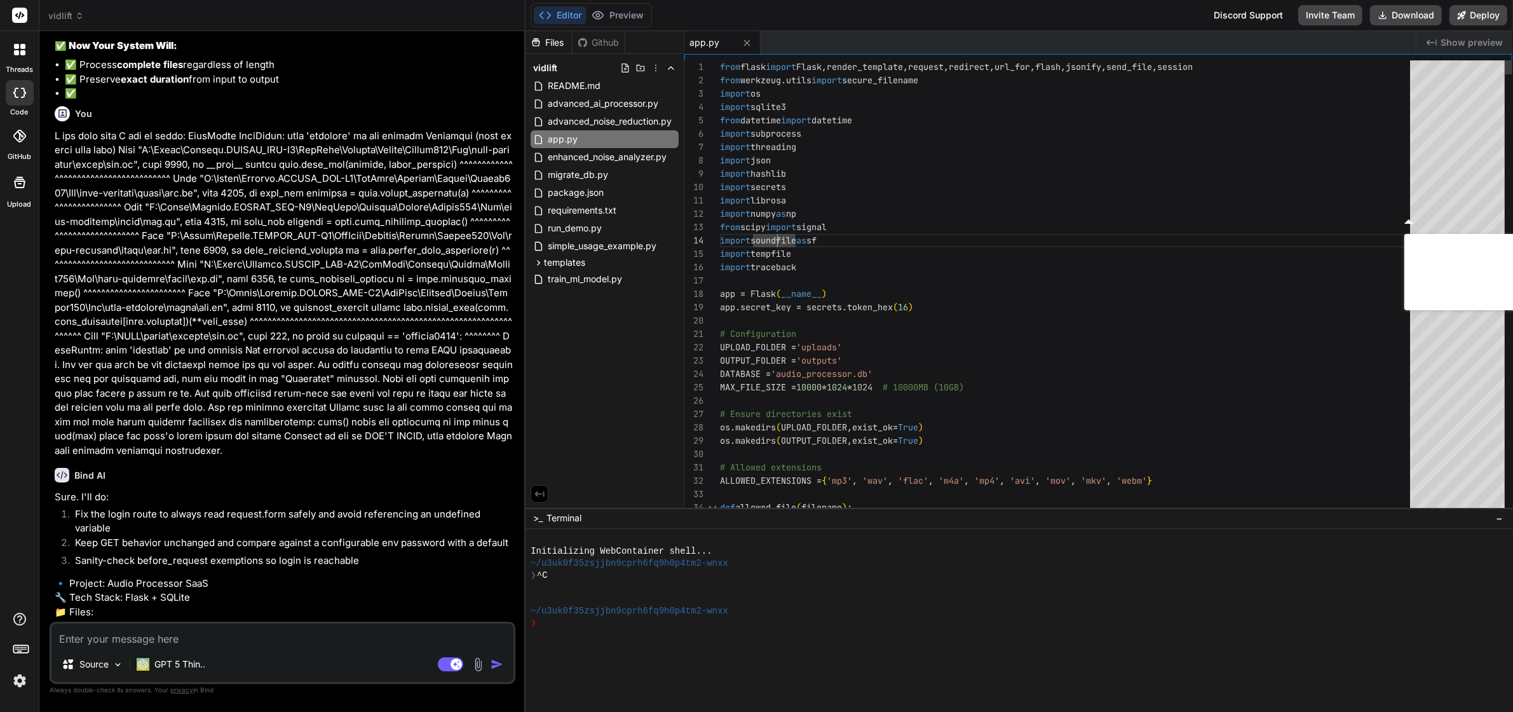
type textarea "from flask import Flask, render_template, request, redirect, url_for, flash, js…"
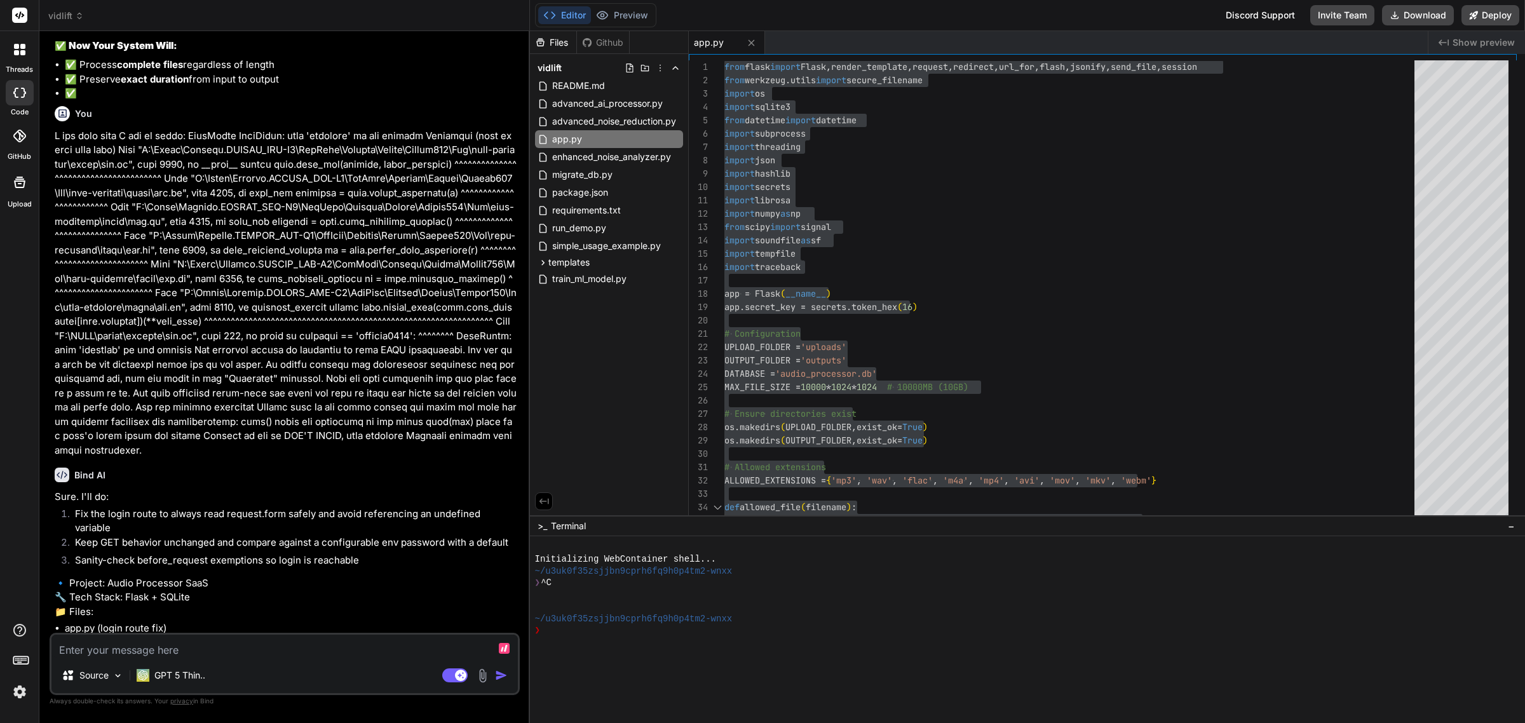
click at [237, 643] on textarea at bounding box center [284, 646] width 466 height 23
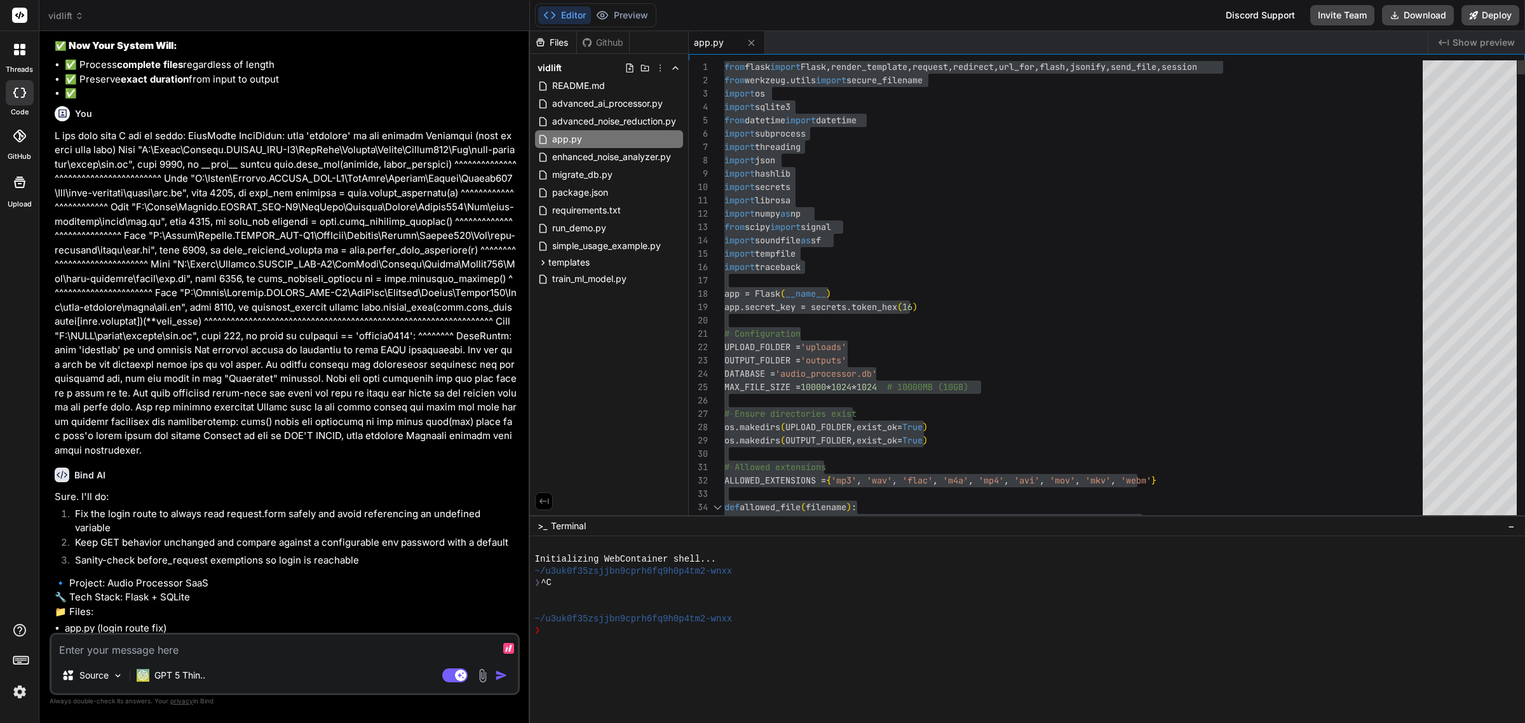
type textarea "x"
type textarea "H"
type textarea "x"
type textarea "He"
type textarea "x"
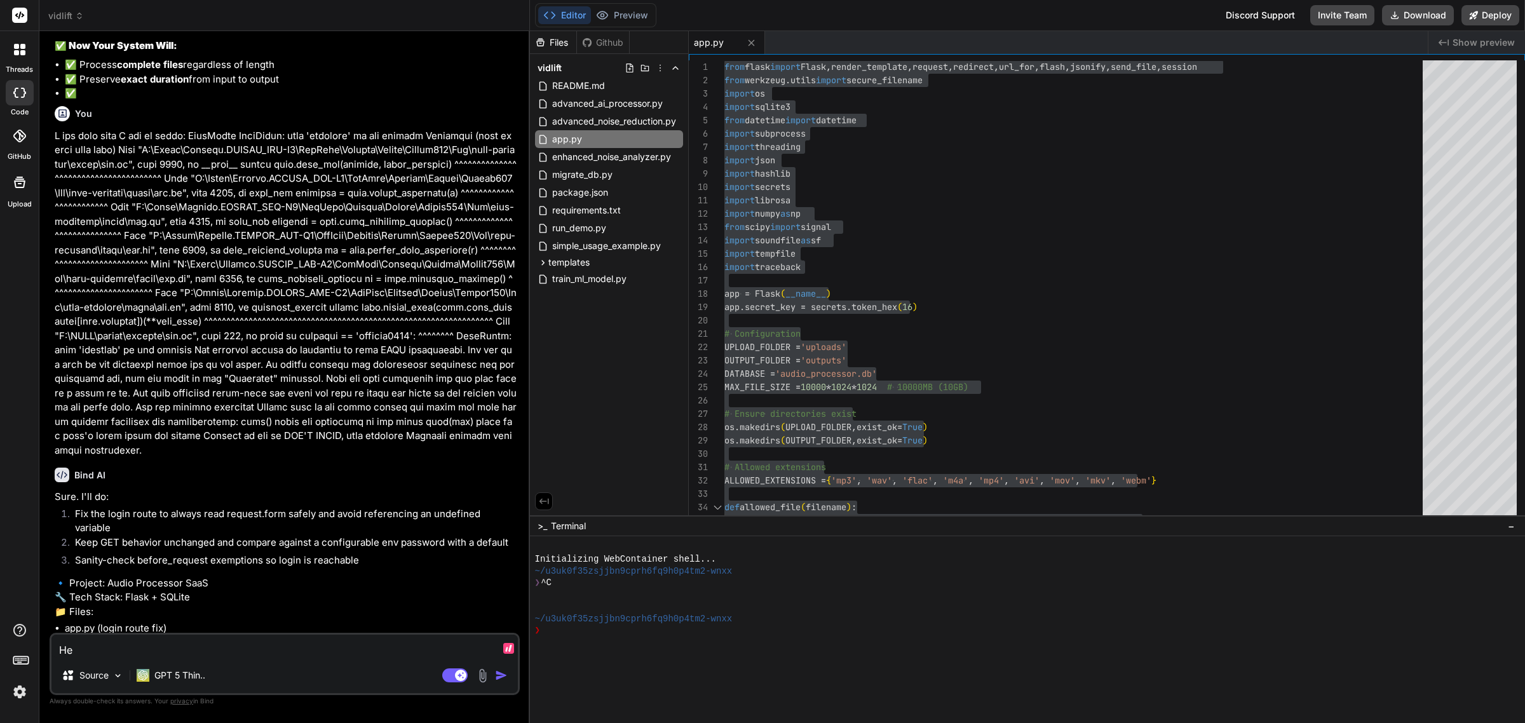
type textarea "Her"
type textarea "x"
type textarea "Here"
type textarea "x"
type textarea "Here'"
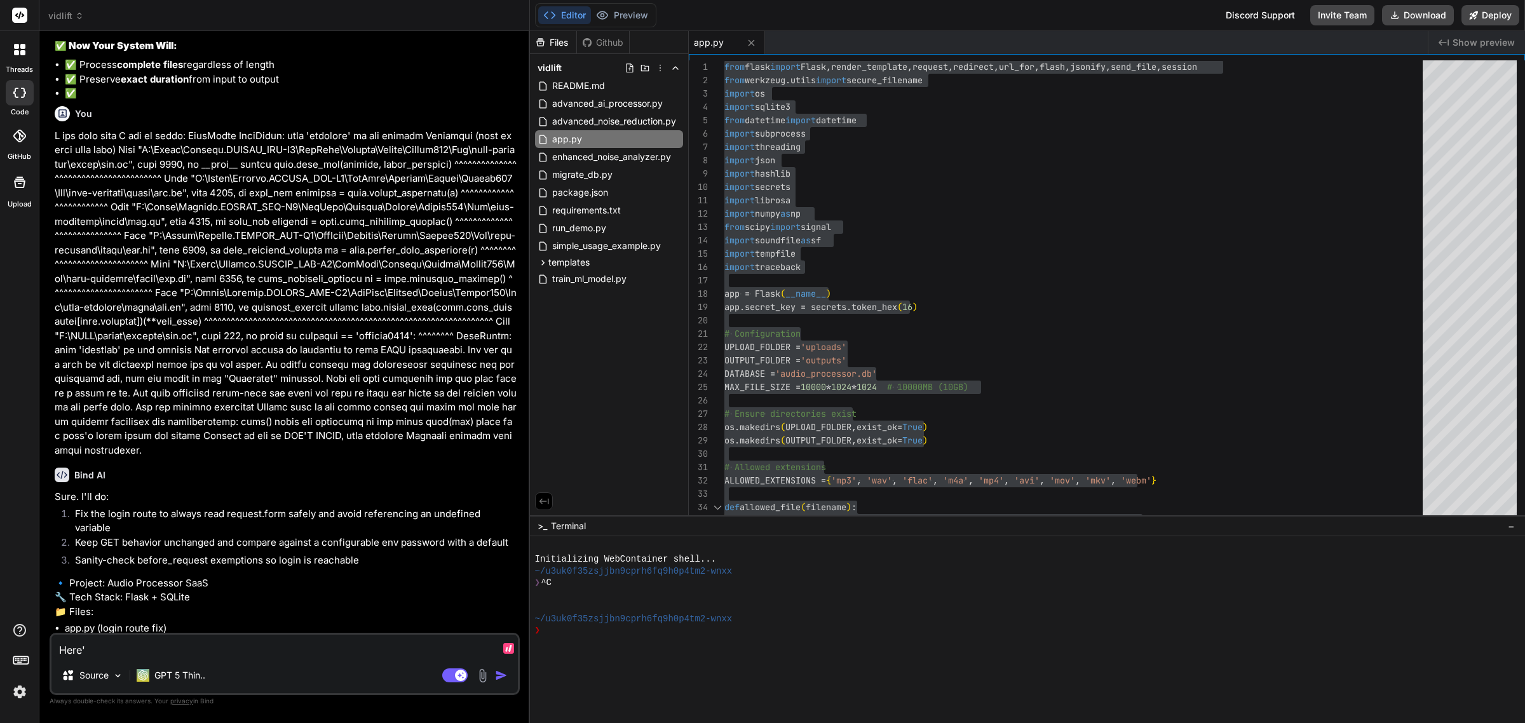
type textarea "x"
type textarea "Here's"
type textarea "x"
type textarea "Here's t"
type textarea "x"
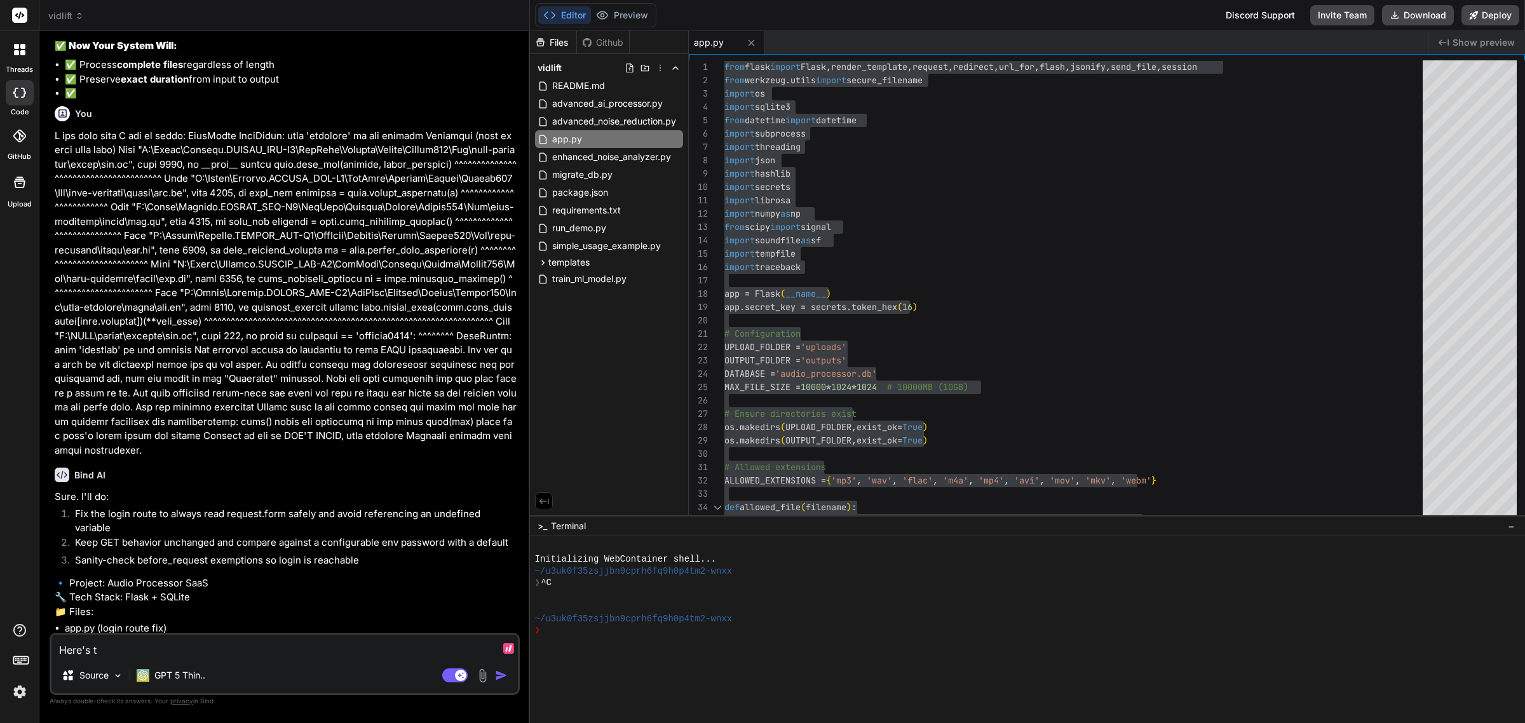
type textarea "Here's th"
type textarea "x"
type textarea "Here's the"
type textarea "x"
type textarea "Here's the c"
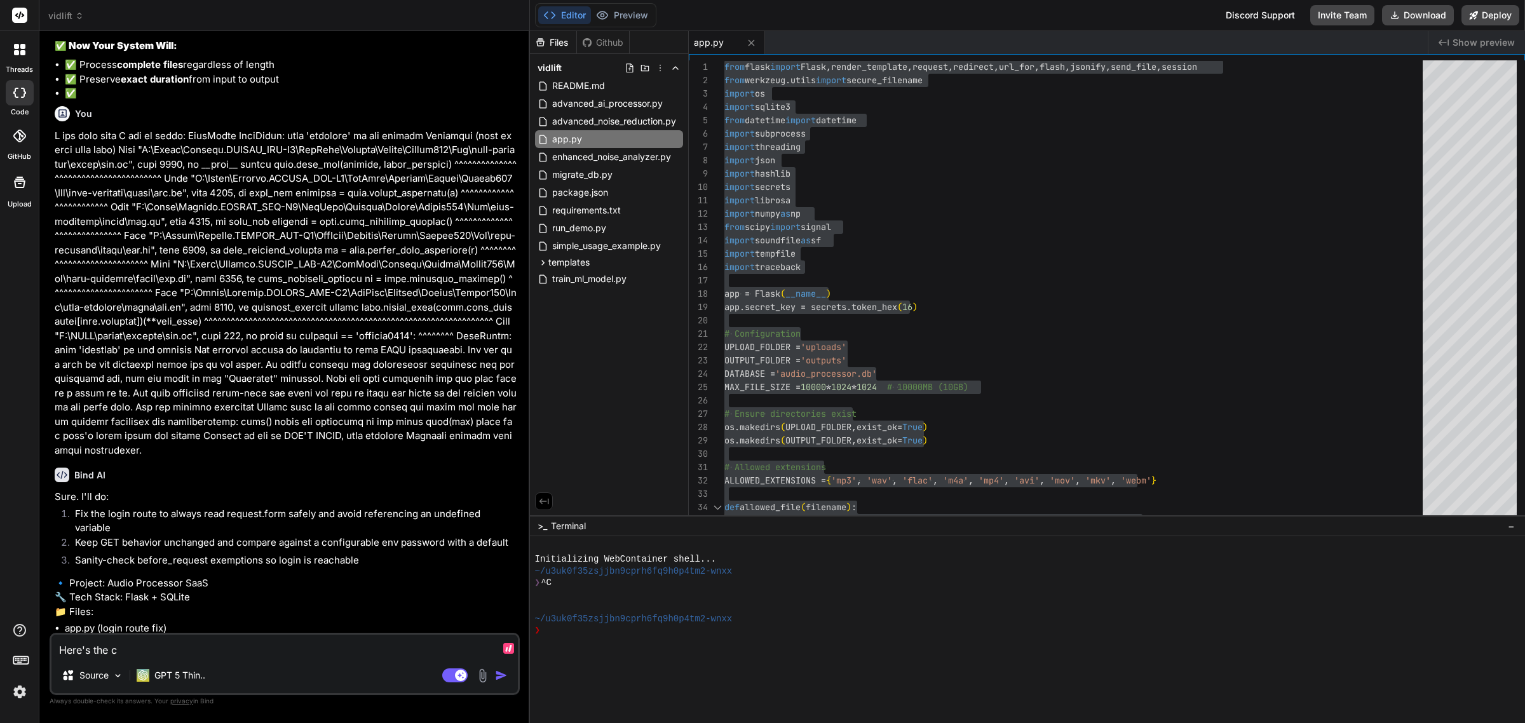
type textarea "x"
type textarea "Here's the cu"
type textarea "x"
type textarea "Here's the cur"
type textarea "x"
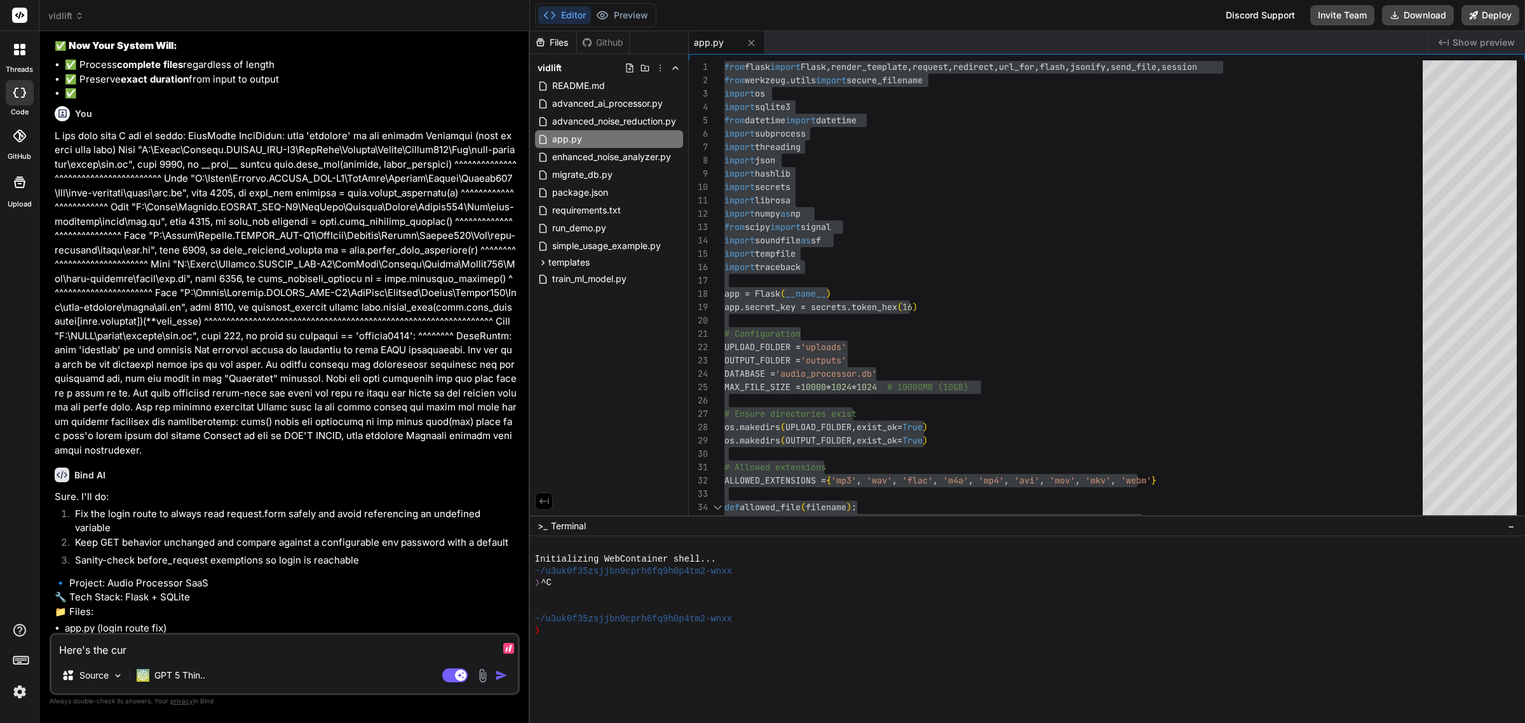
type textarea "Here's the curr"
type textarea "x"
type textarea "Here's the curre"
type textarea "x"
type textarea "Here's the current"
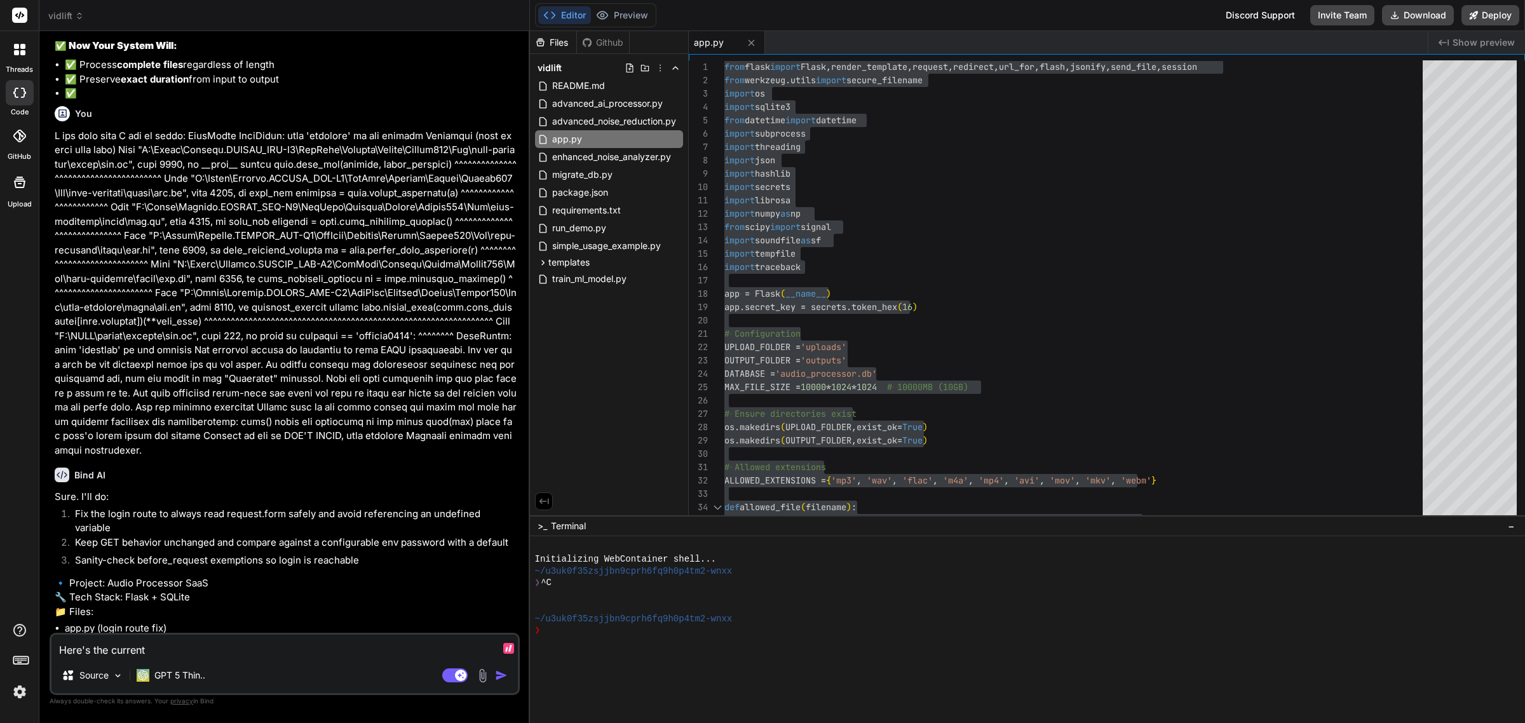
type textarea "x"
type textarea "Here's the current"
type textarea "x"
type textarea "Here's the current a"
type textarea "x"
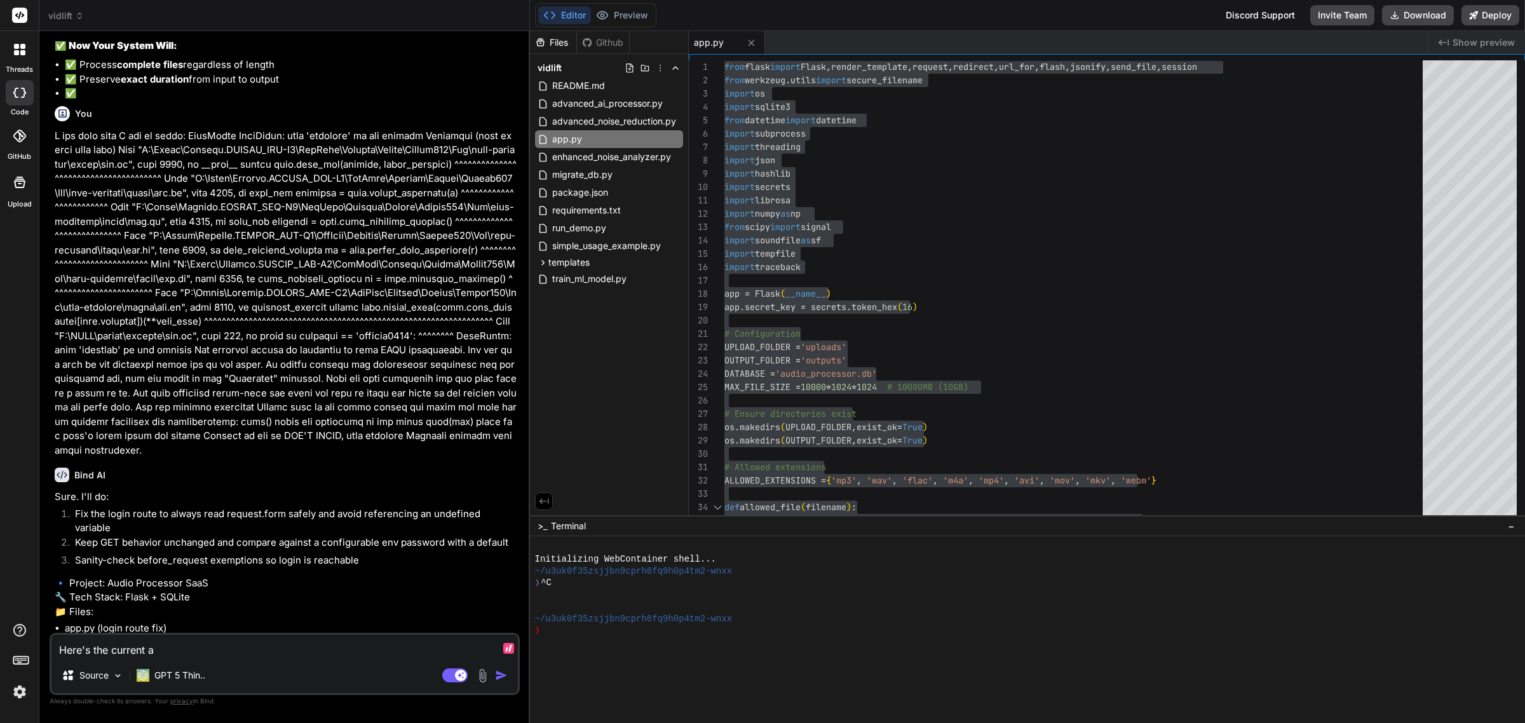
type textarea "Here's the current ap"
type textarea "x"
type textarea "Here's the current app"
type textarea "x"
type textarea "Here's the current app."
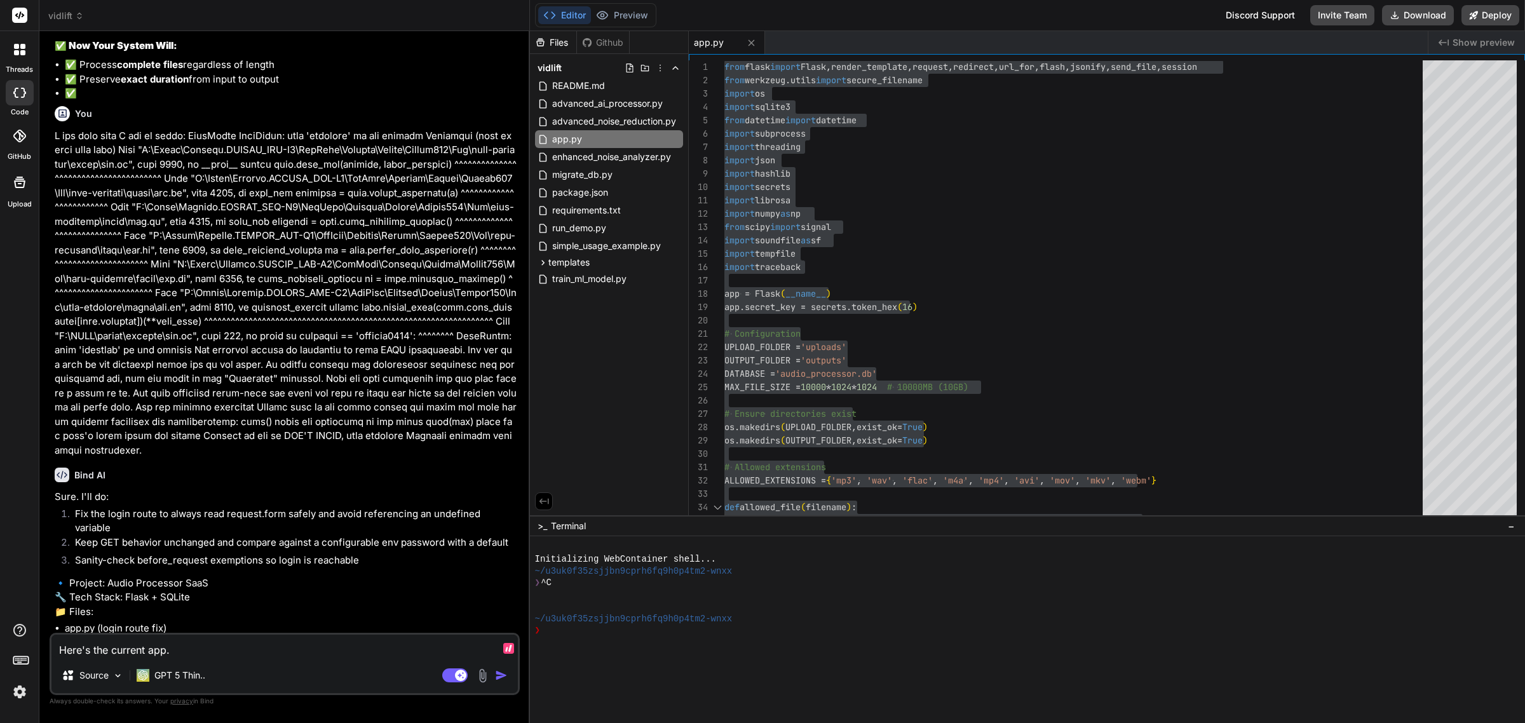
type textarea "x"
type textarea "Here's the current app.p"
type textarea "x"
type textarea "Here's the current app.py"
type textarea "x"
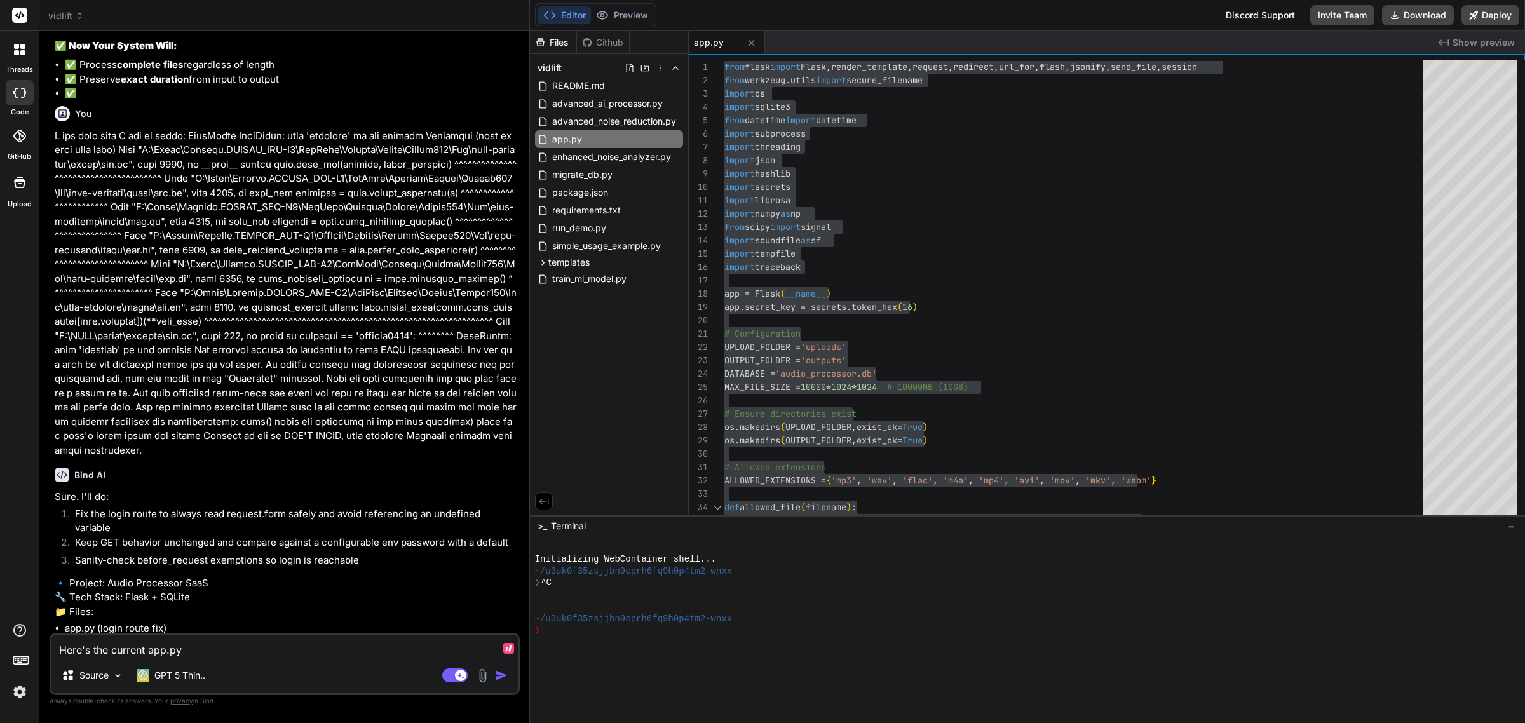
type textarea "Here's the current app.py."
type textarea "x"
type textarea "Here's the current app.py."
type textarea "x"
type textarea "Here's the current app.py."
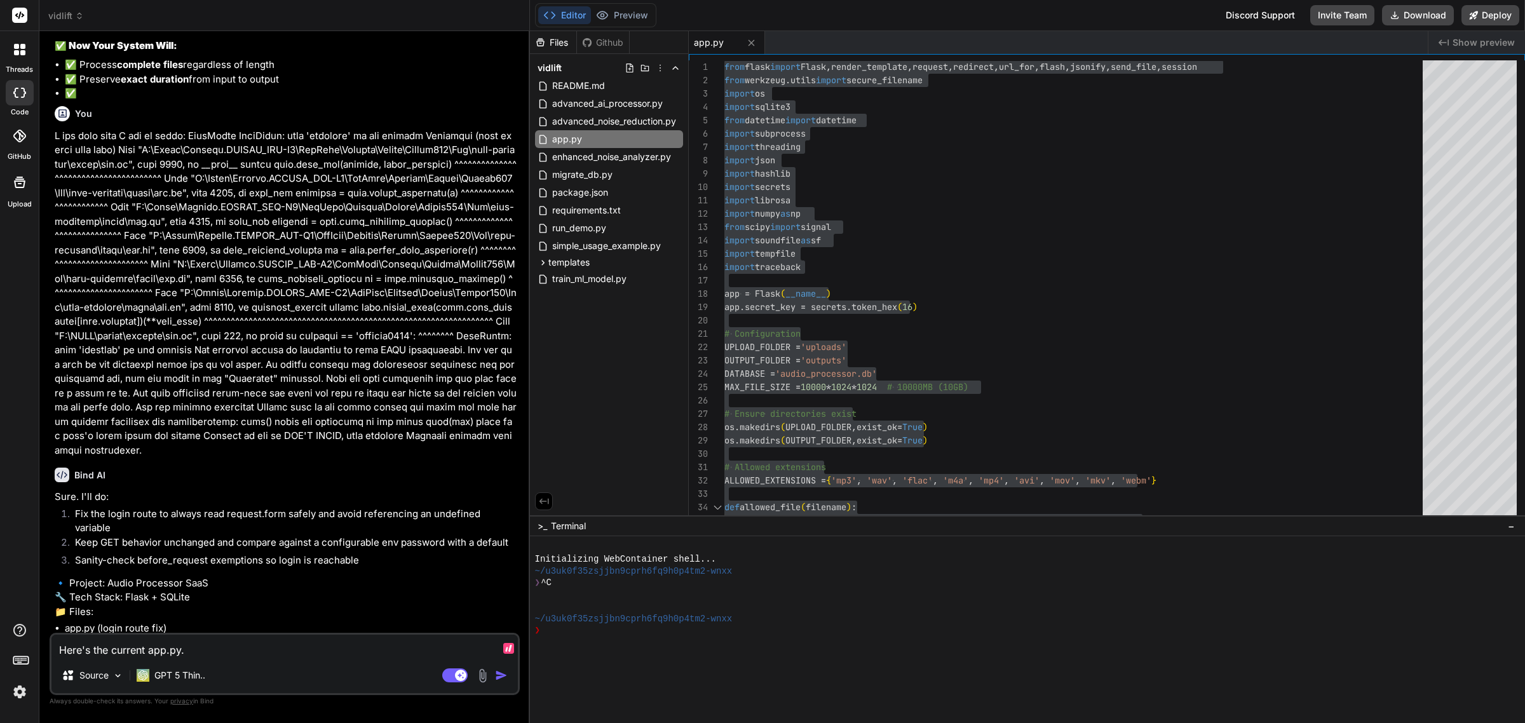
type textarea "x"
type textarea "Here's the current app.py.:"
type textarea "x"
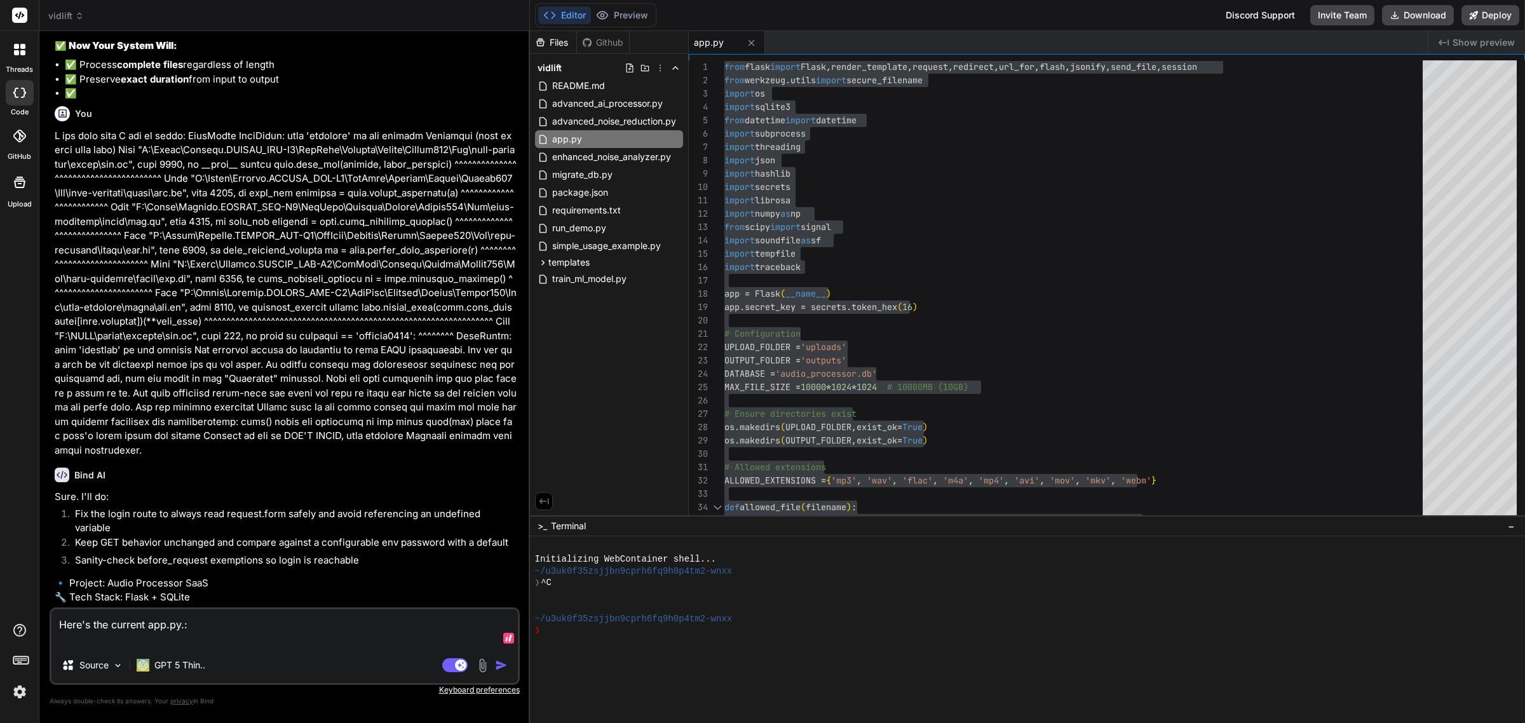
type textarea "Here's the current app.py.:"
paste textarea "from flask import Flask, render_template, request, redirect, url_for, flash, js…"
type textarea "x"
type textarea "Here's the current app.py.: from flask import Flask, render_template, request, …"
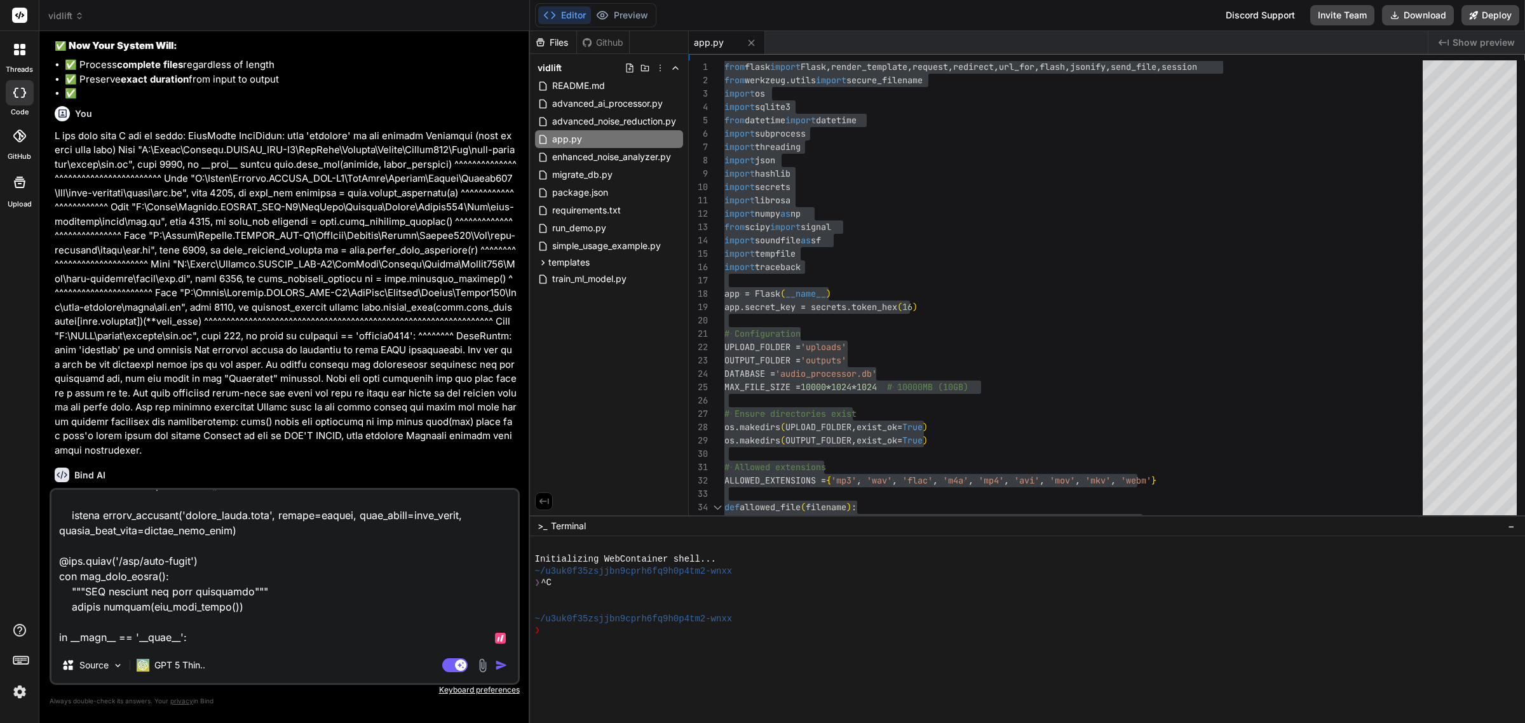
type textarea "x"
type textarea "Here's the current app.py.: from flask import Flask, render_template, request, …"
type textarea "x"
type textarea "Here's the current app.py.: from flask import Flask, render_template, request, …"
type textarea "x"
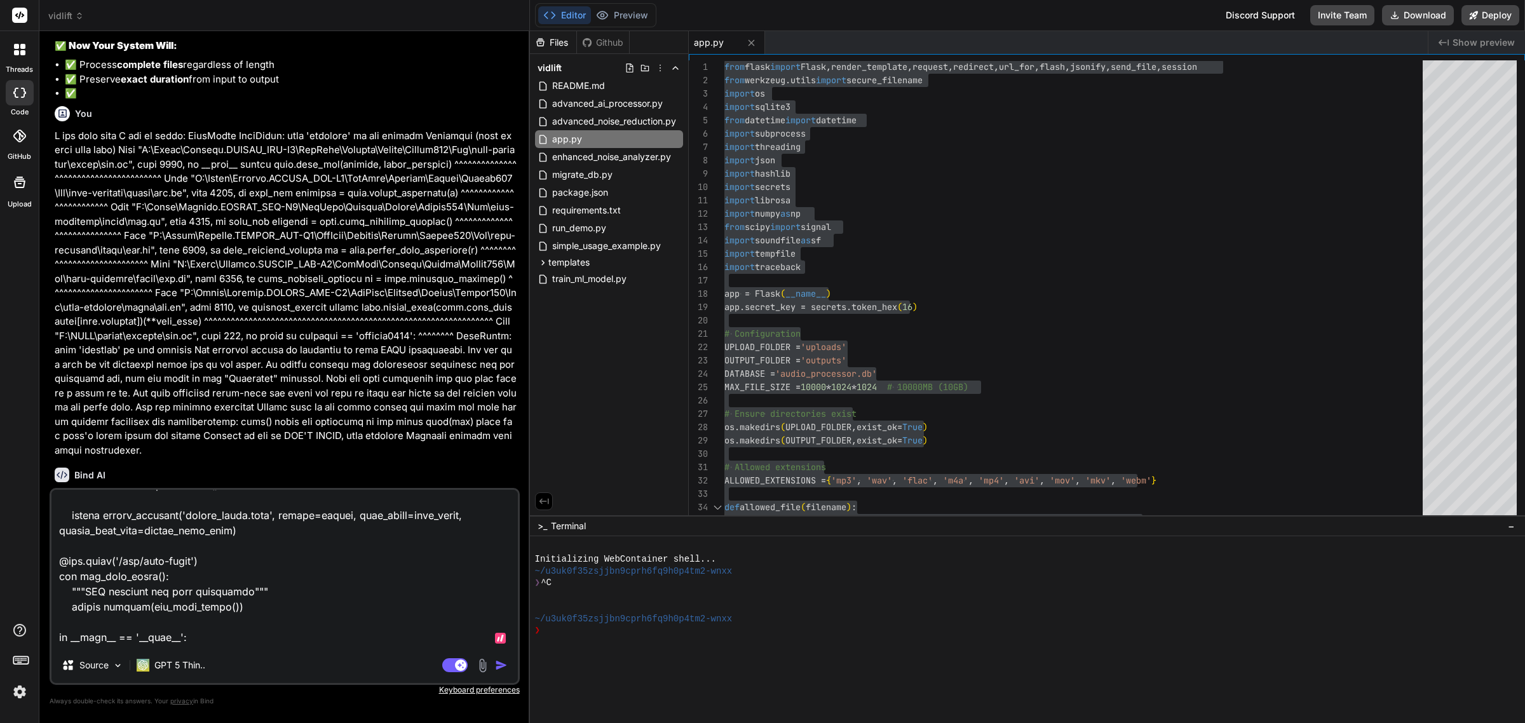
type textarea "Here's the current app.py.: from flask import Flask, render_template, request, …"
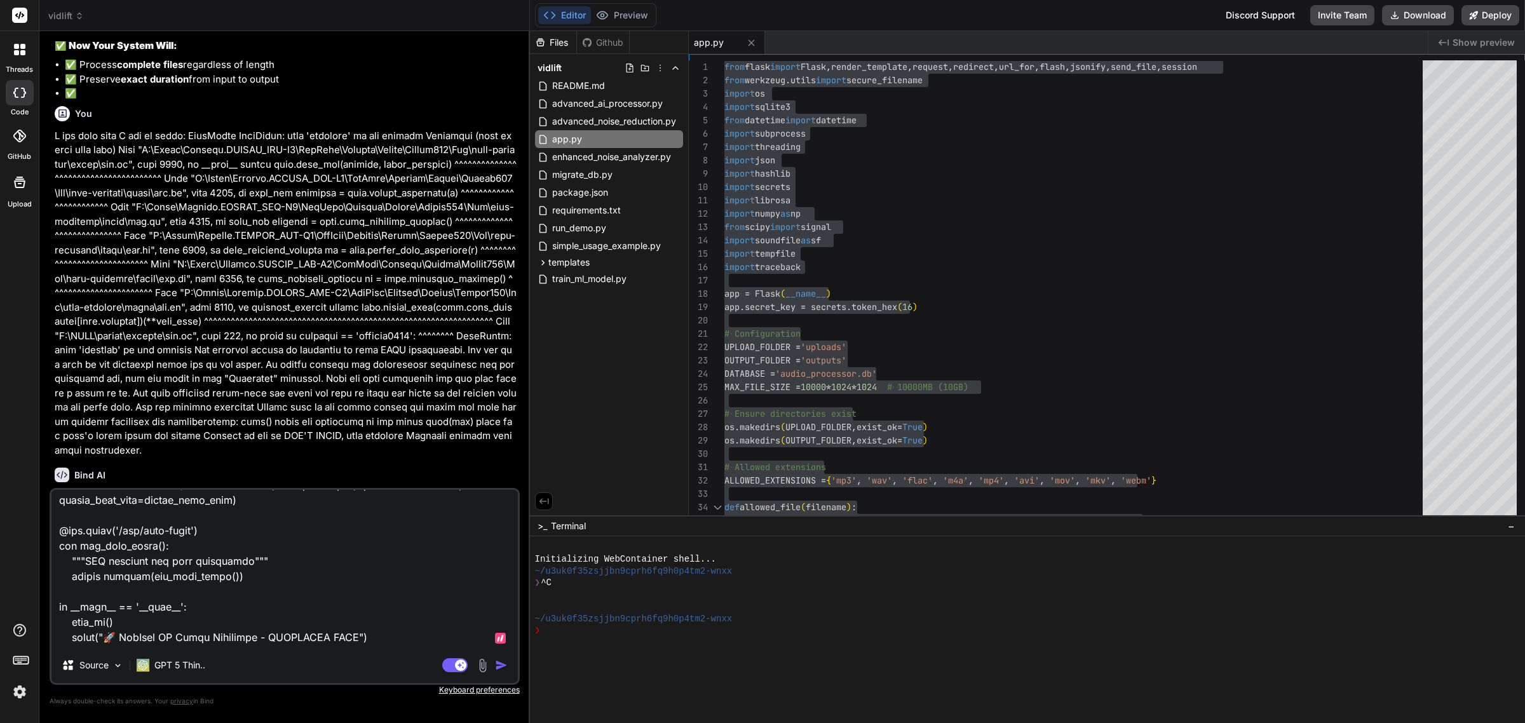
type textarea "x"
type textarea "Here's the current app.py.: from flask import Flask, render_template, request, …"
type textarea "x"
type textarea "Here's the current app.py.: from flask import Flask, render_template, request, …"
type textarea "x"
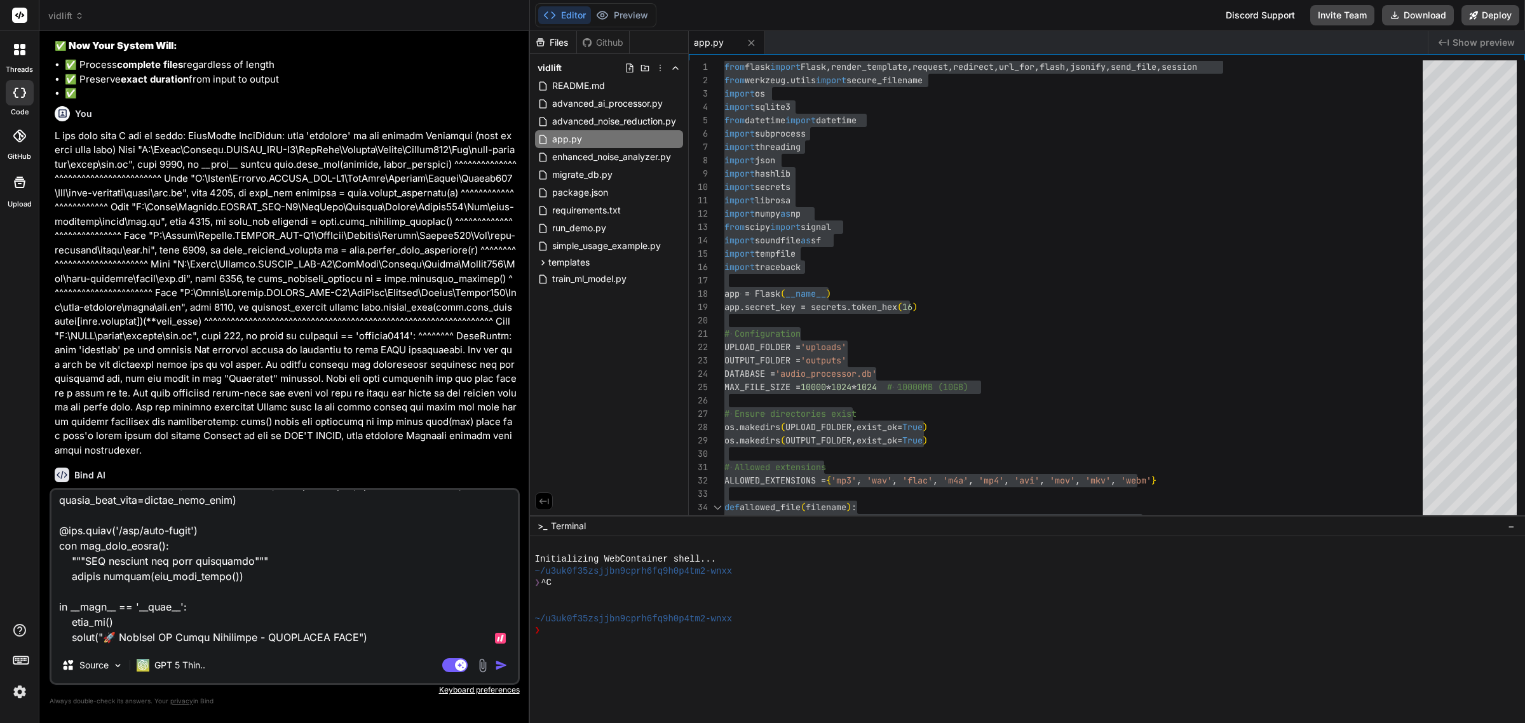
type textarea "Here's the current app.py.: from flask import Flask, render_template, request, …"
type textarea "x"
type textarea "Here's the current app.py.: from flask import Flask, render_template, request, …"
type textarea "x"
type textarea "Here's the current app.py.: from flask import Flask, render_template, request, …"
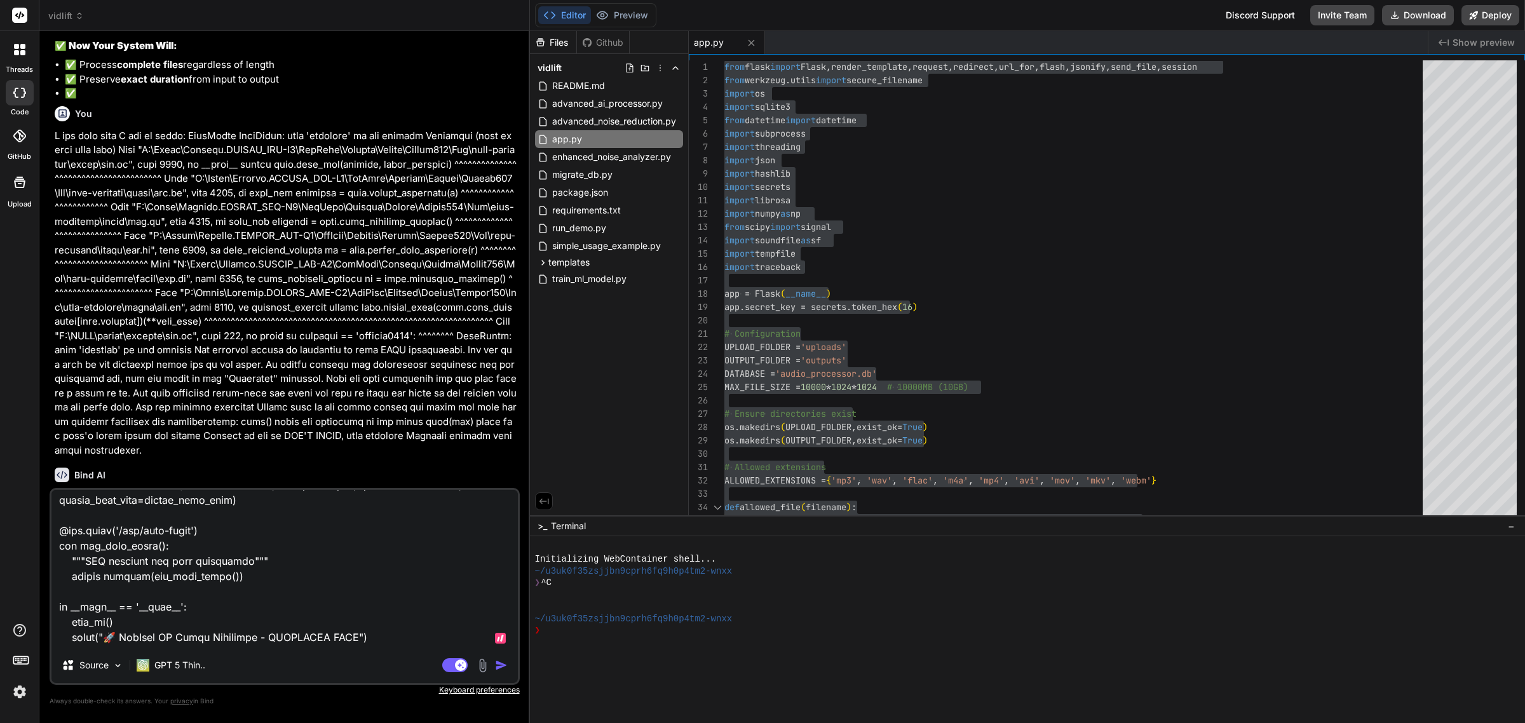
type textarea "x"
type textarea "Here's the current app.py.: from flask import Flask, render_template, request, …"
type textarea "x"
type textarea "Here's the current app.py.: from flask import Flask, render_template, request, …"
type textarea "x"
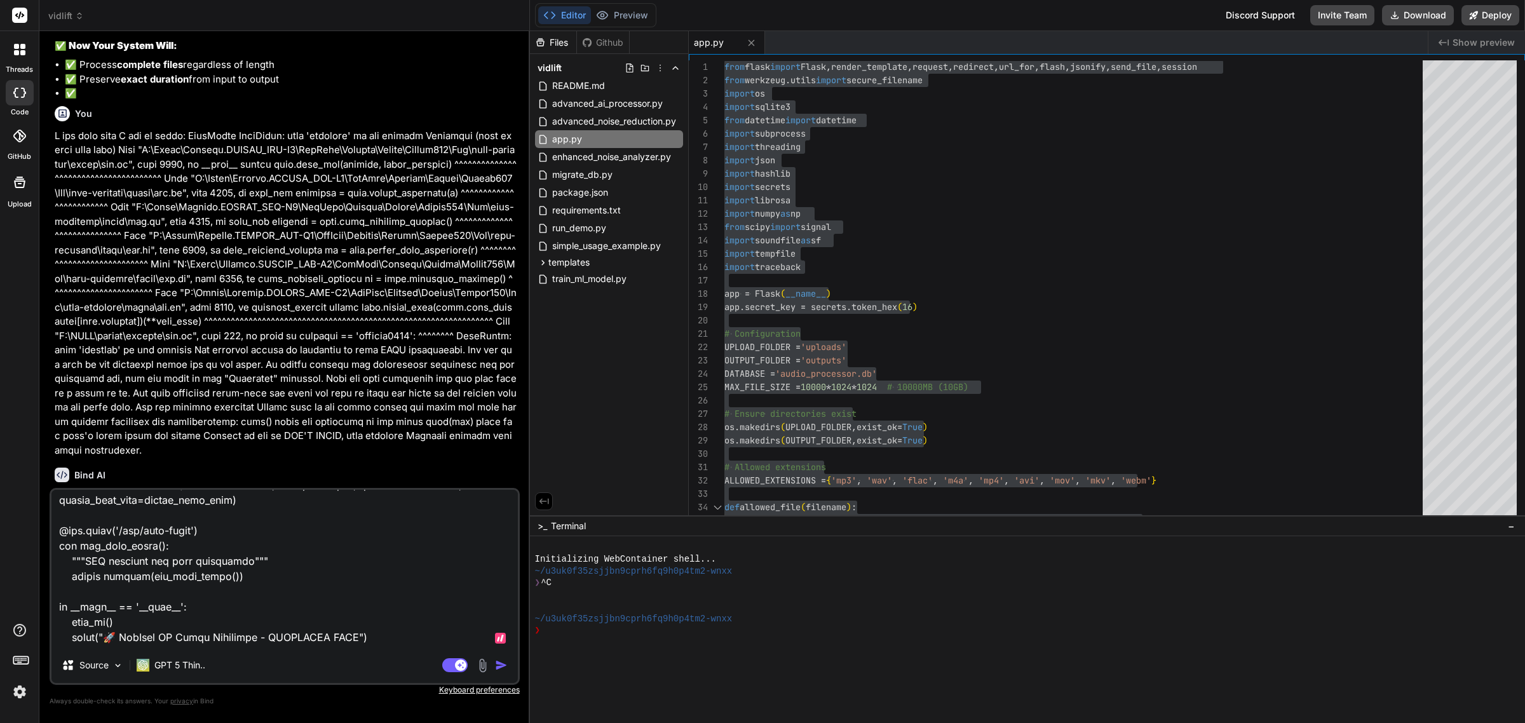
type textarea "Here's the current app.py.: from flask import Flask, render_template, request, …"
type textarea "x"
type textarea "Here's the current app.py.: from flask import Flask, render_template, request, …"
type textarea "x"
type textarea "Here's the current app.py.: from flask import Flask, render_template, request, …"
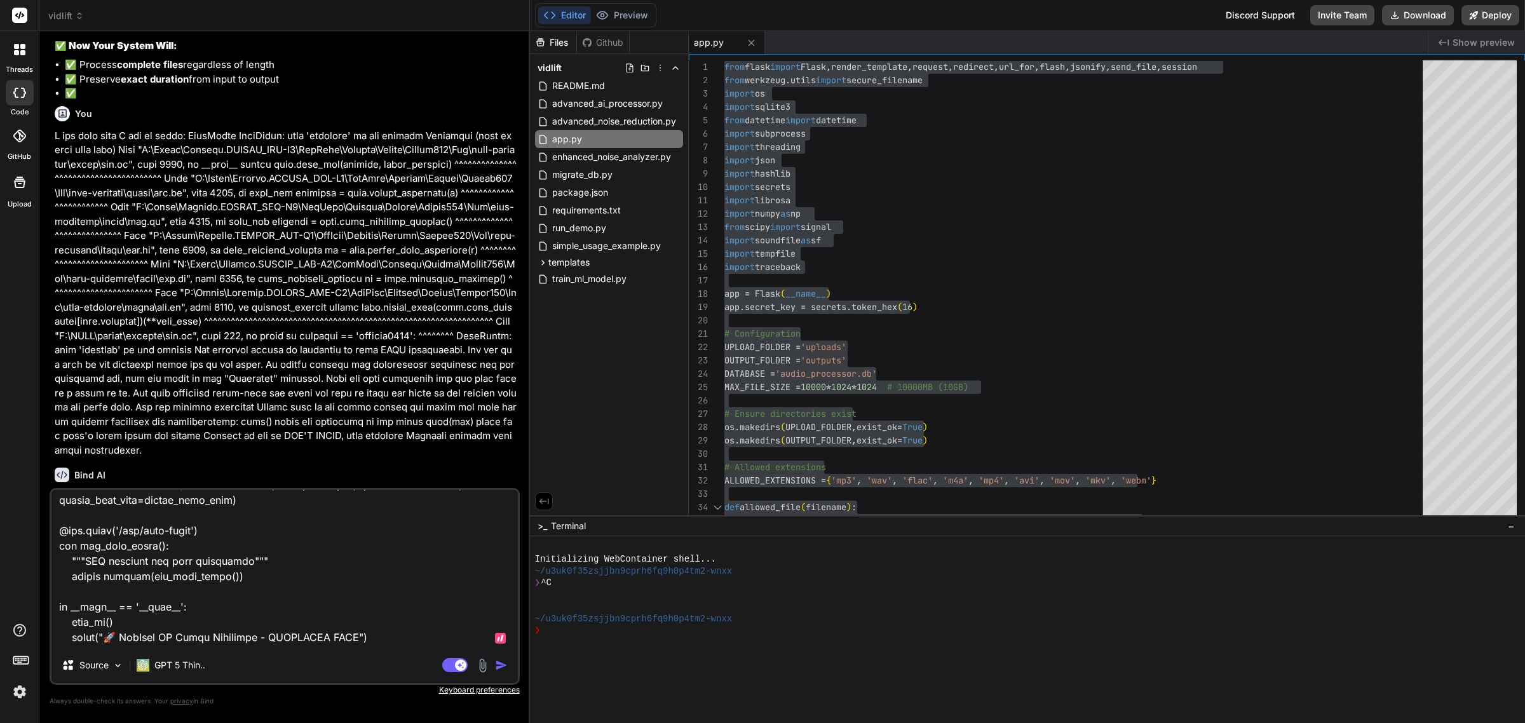
type textarea "x"
type textarea "Here's the current app.py.: from flask import Flask, render_template, request, …"
type textarea "x"
type textarea "Here's the current app.py.: from flask import Flask, render_template, request, …"
type textarea "x"
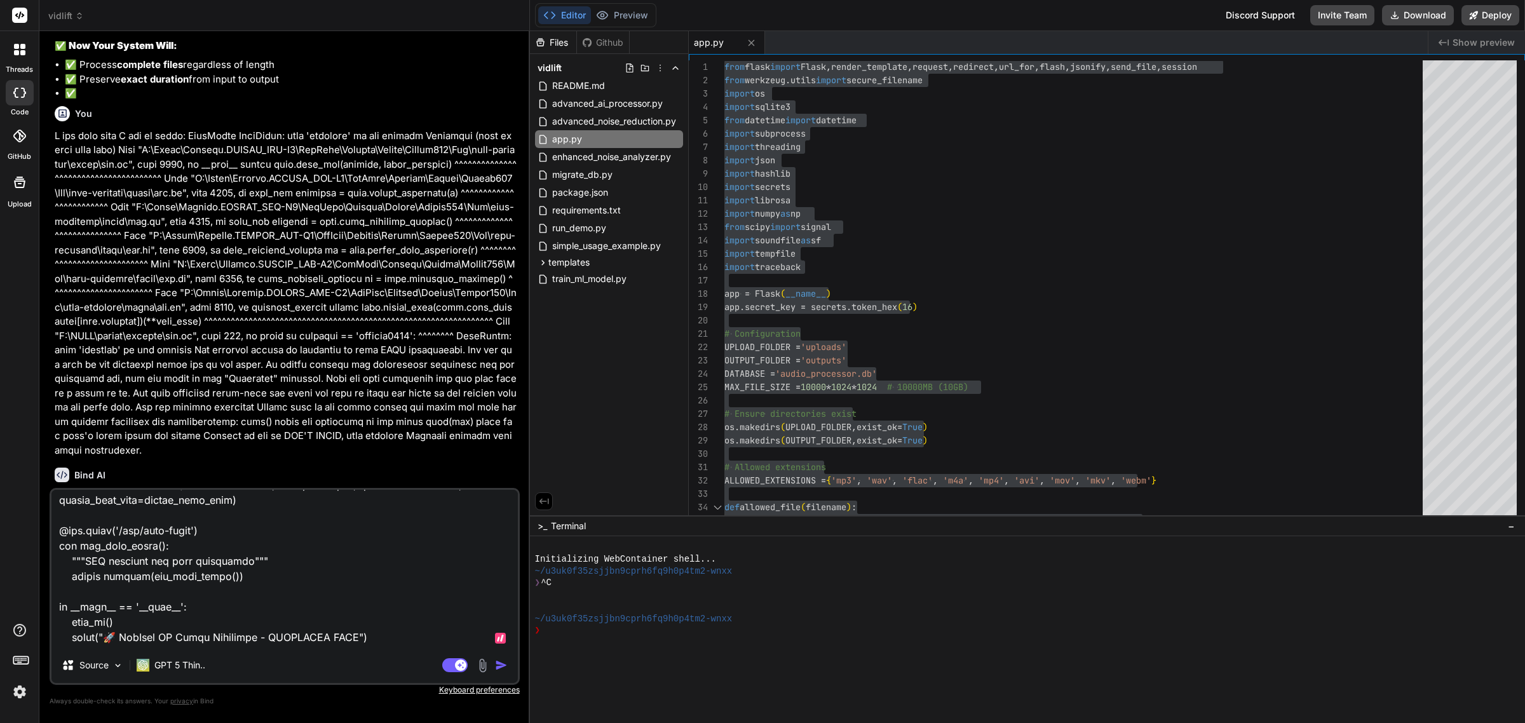
type textarea "Here's the current app.py.: from flask import Flask, render_template, request, …"
type textarea "x"
type textarea "Here's the current app.py.: from flask import Flask, render_template, request, …"
type textarea "x"
type textarea "Here's the current app.py.: from flask import Flask, render_template, request, …"
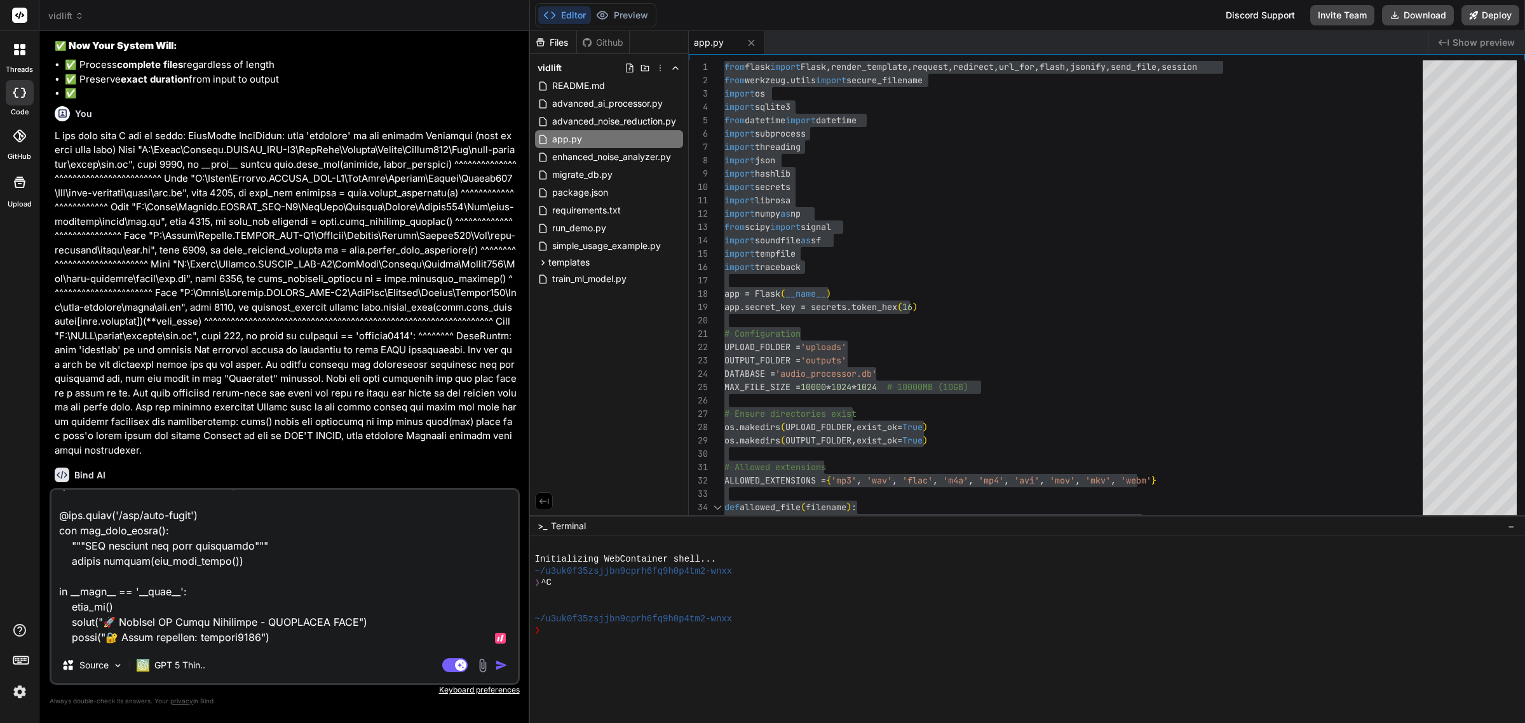
type textarea "x"
type textarea "Here's the current app.py.: from flask import Flask, render_template, request, …"
type textarea "x"
type textarea "Here's the current app.py.: from flask import Flask, render_template, request, …"
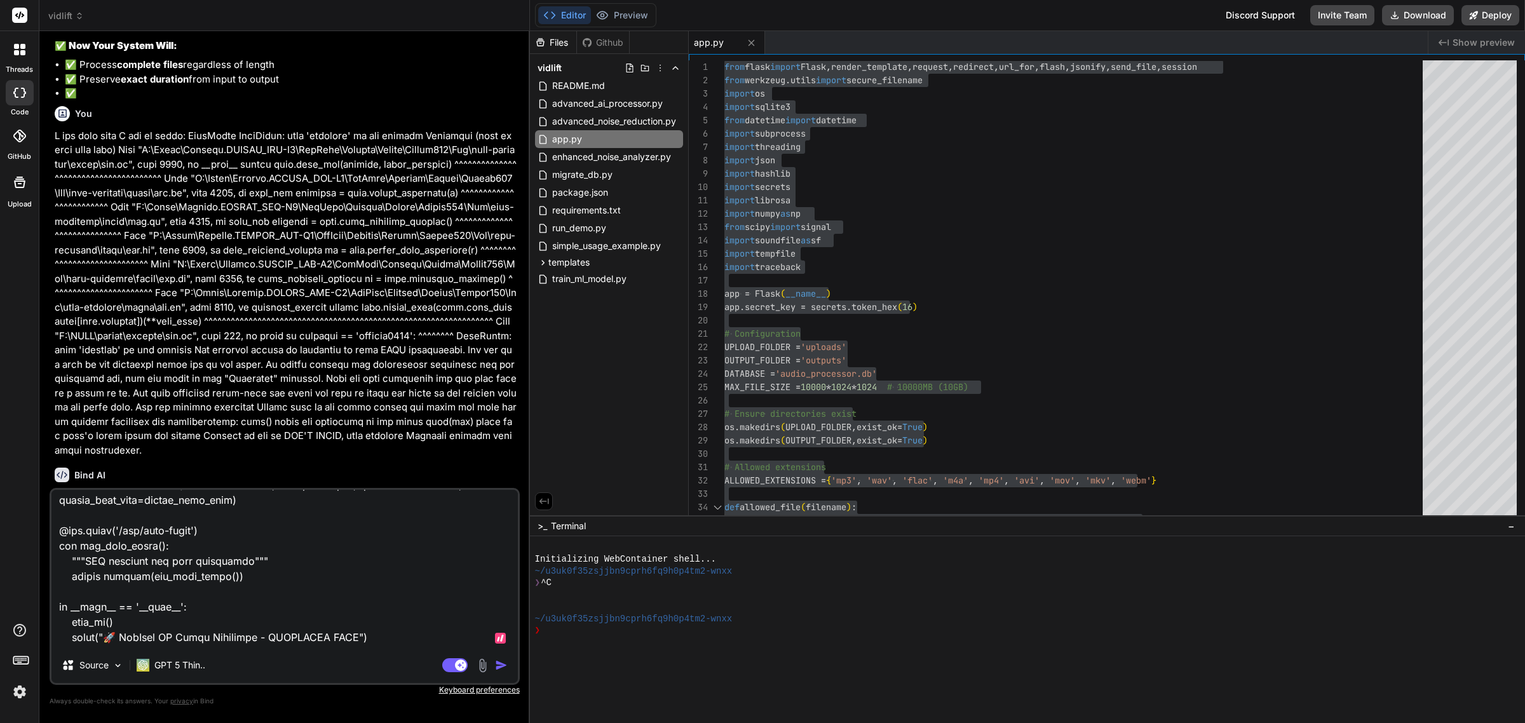
type textarea "x"
type textarea "Here's the current app.py.: from flask import Flask, render_template, request, …"
type textarea "x"
type textarea "Here's the current app.py.: from flask import Flask, render_template, request, …"
type textarea "x"
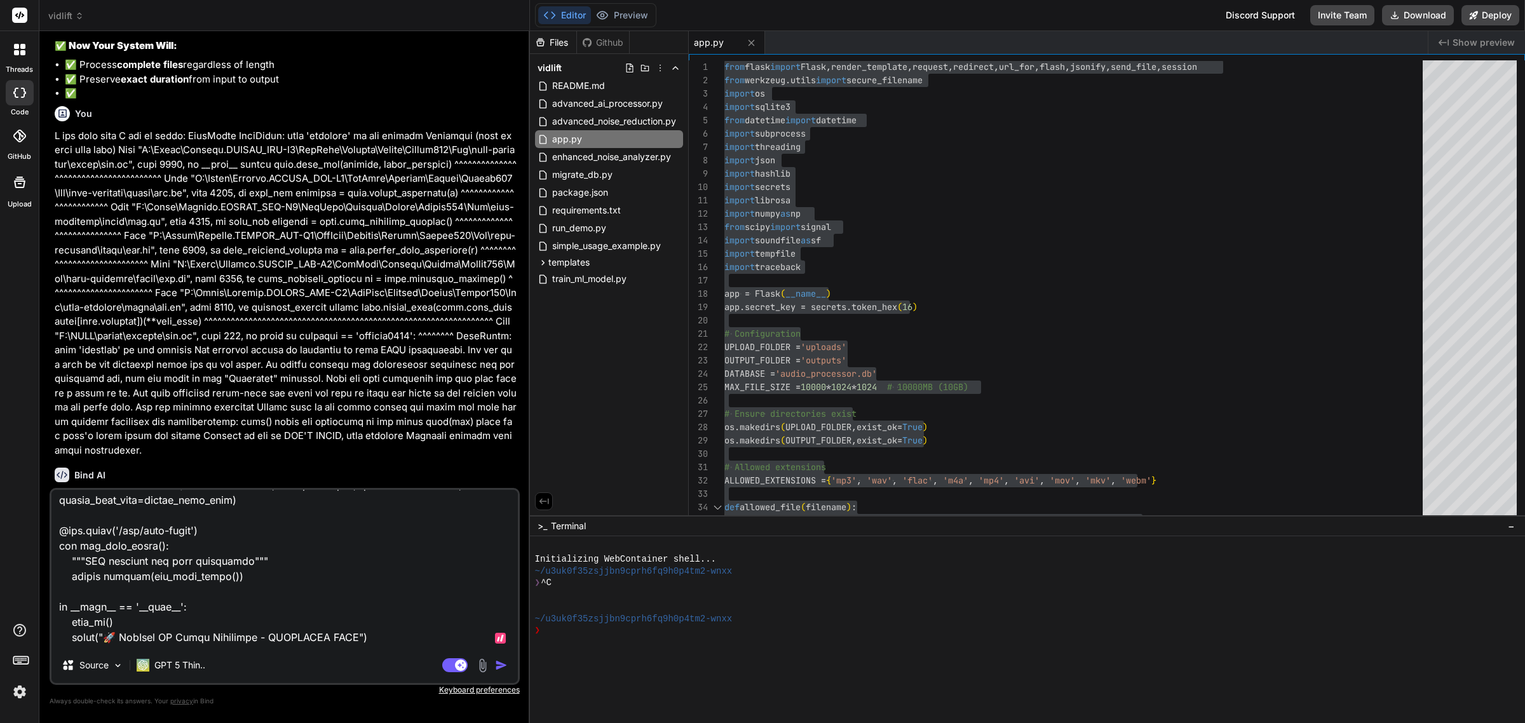
type textarea "Here's the current app.py.: from flask import Flask, render_template, request, …"
type textarea "x"
type textarea "Here's the current app.py.: from flask import Flask, render_template, request, …"
type textarea "x"
type textarea "Here's the current app.py.: from flask import Flask, render_template, request, …"
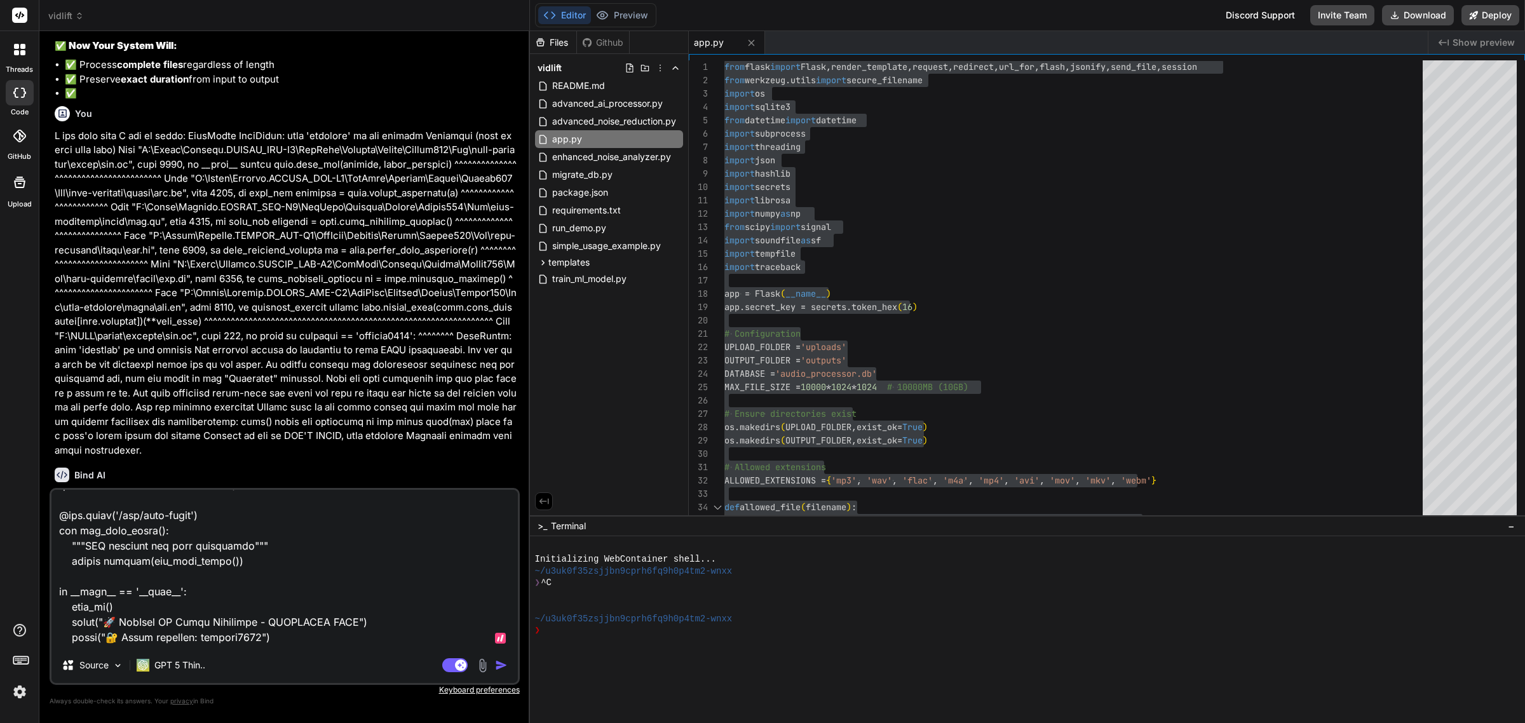
type textarea "x"
type textarea "Here's the current app.py.: from flask import Flask, render_template, request, …"
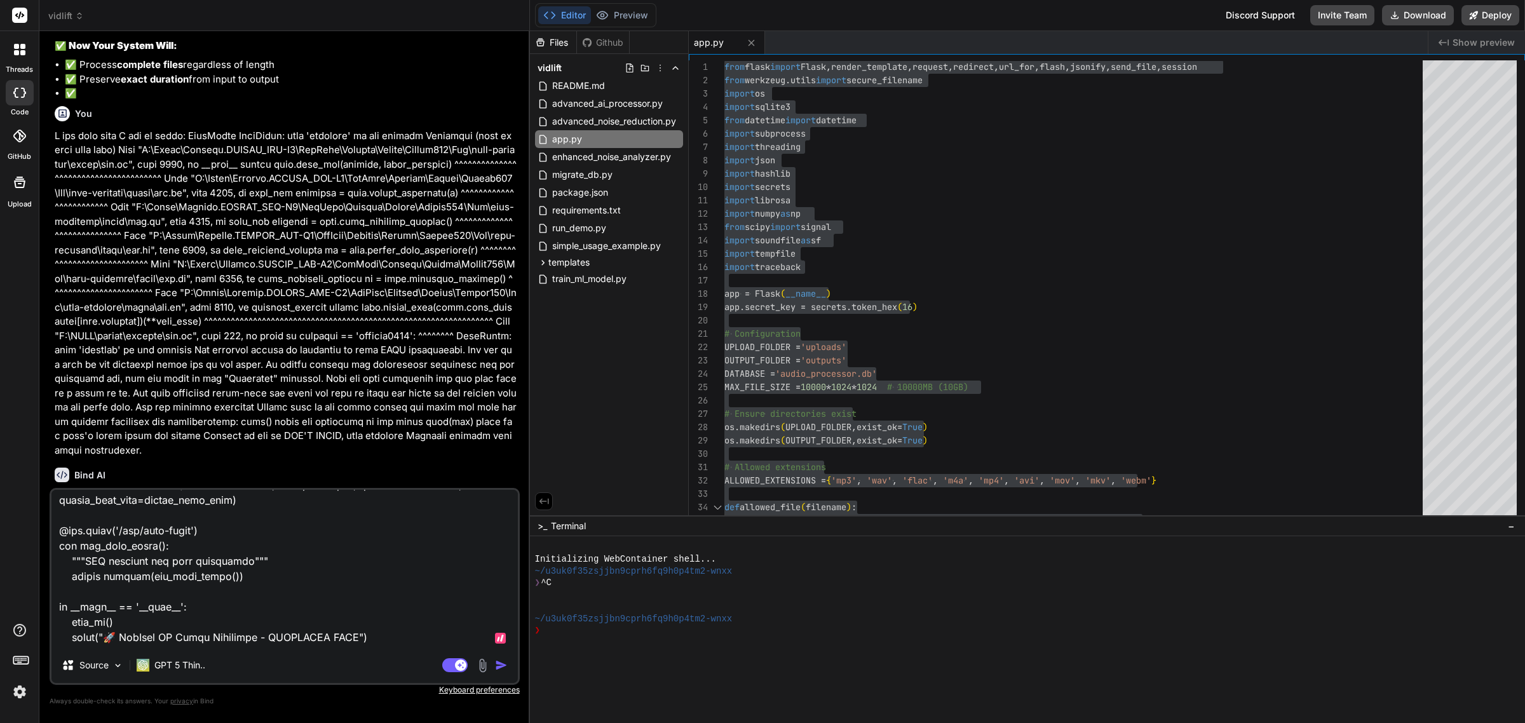
type textarea "x"
type textarea "Here's the current app.py.: from flask import Flask, render_template, request, …"
type textarea "x"
type textarea "Here's the current app.py.: from flask import Flask, render_template, request, …"
type textarea "x"
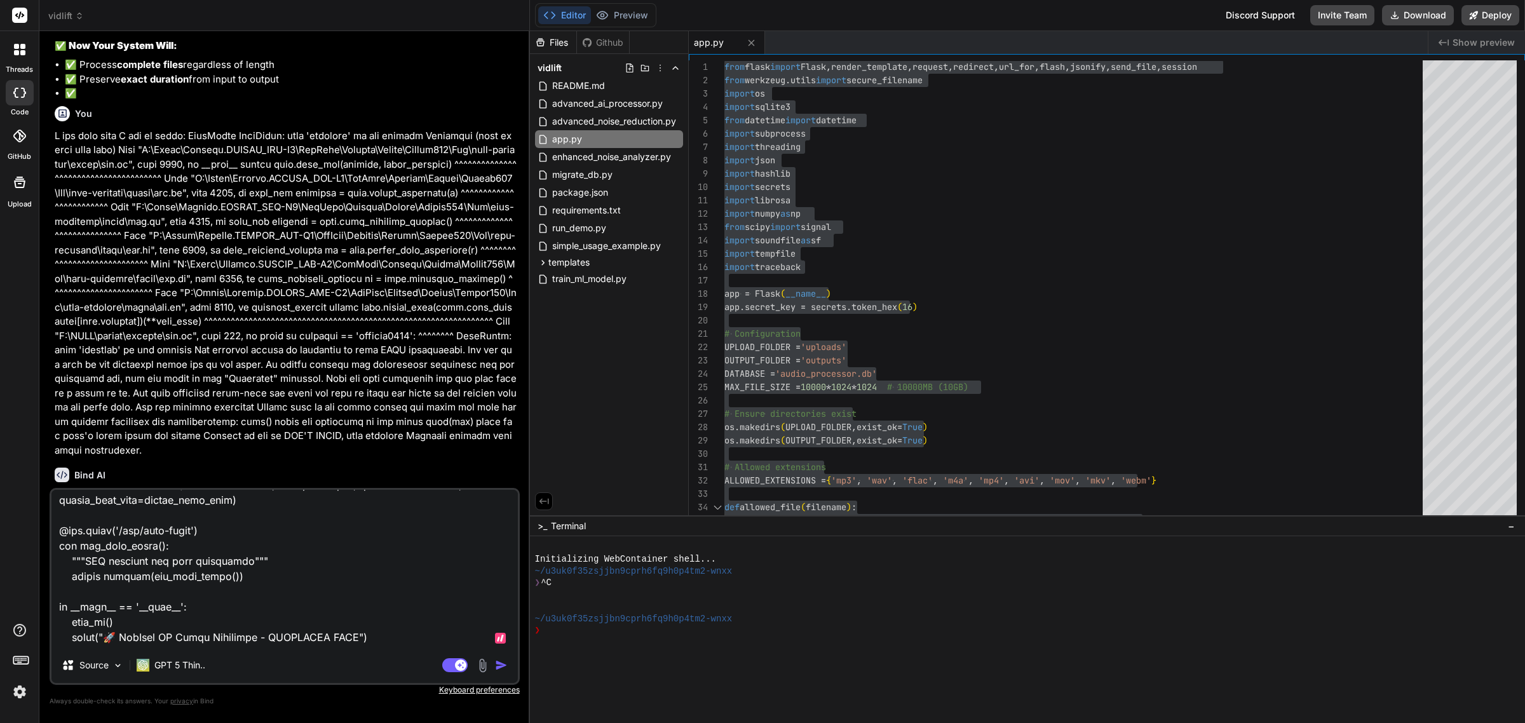
type textarea "Here's the current app.py.: from flask import Flask, render_template, request, …"
type textarea "x"
type textarea "Here's the current app.py.: from flask import Flask, render_template, request, …"
type textarea "x"
type textarea "Here's the current app.py.: from flask import Flask, render_template, request, …"
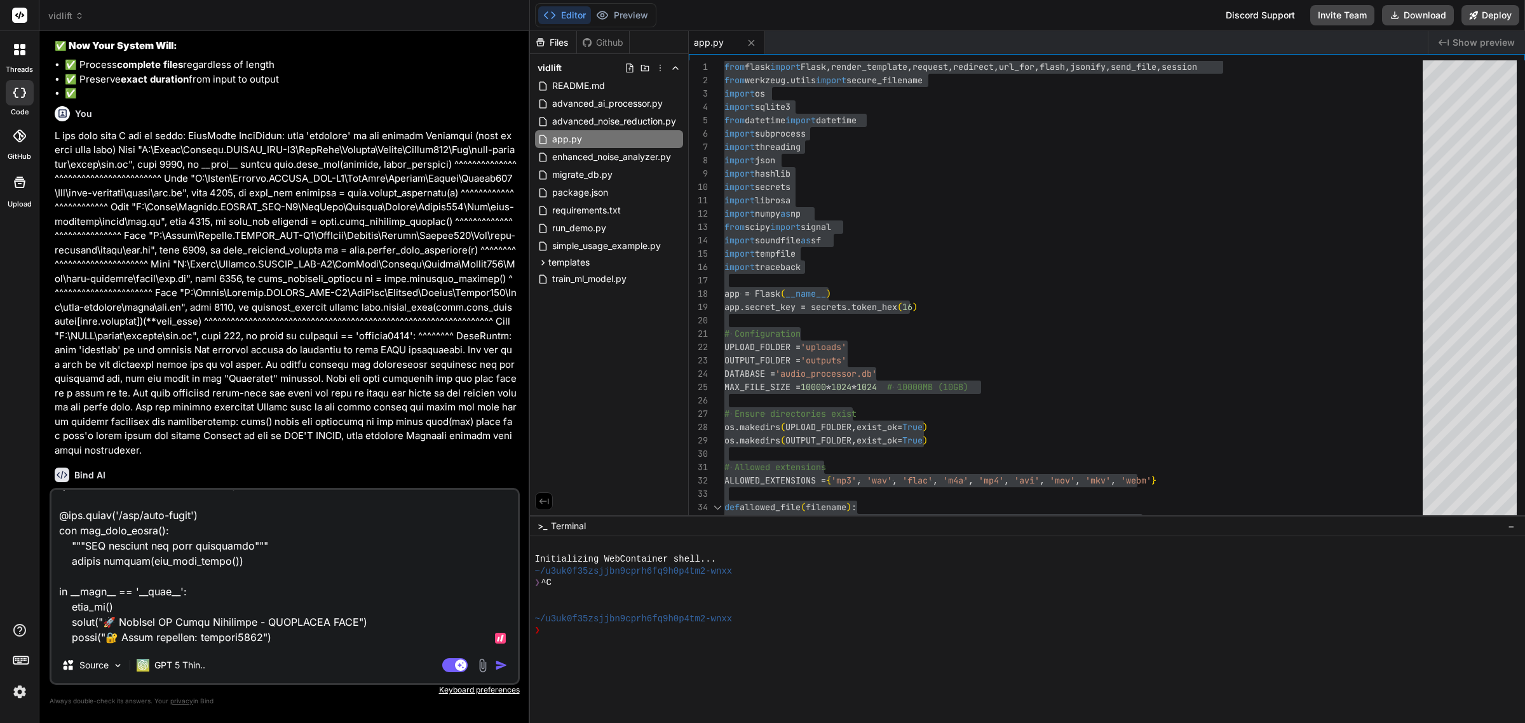
type textarea "x"
type textarea "Here's the current app.py.: from flask import Flask, render_template, request, …"
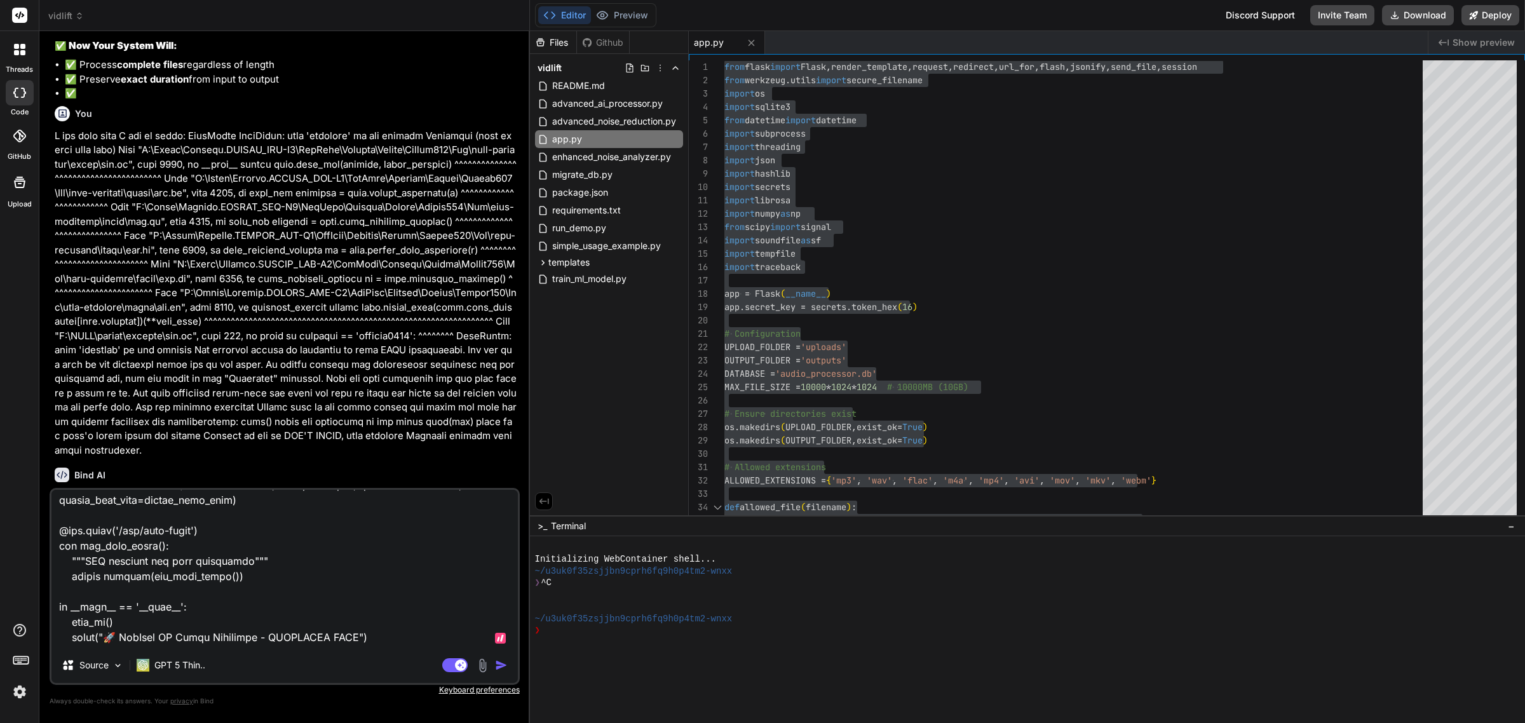
type textarea "x"
type textarea "Here's the current app.py.: from flask import Flask, render_template, request, …"
type textarea "x"
type textarea "Here's the current app.py.: from flask import Flask, render_template, request, …"
type textarea "x"
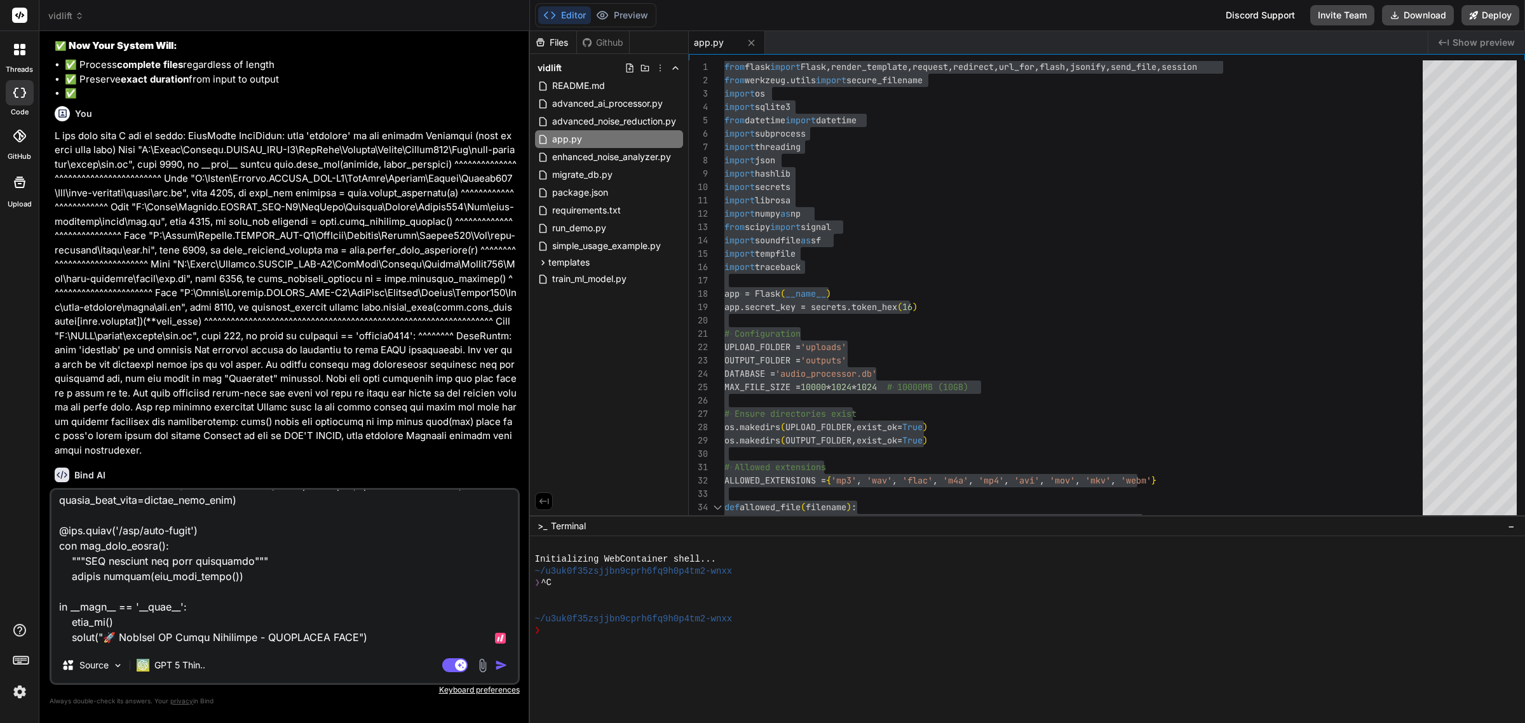
type textarea "Here's the current app.py.: from flask import Flask, render_template, request, …"
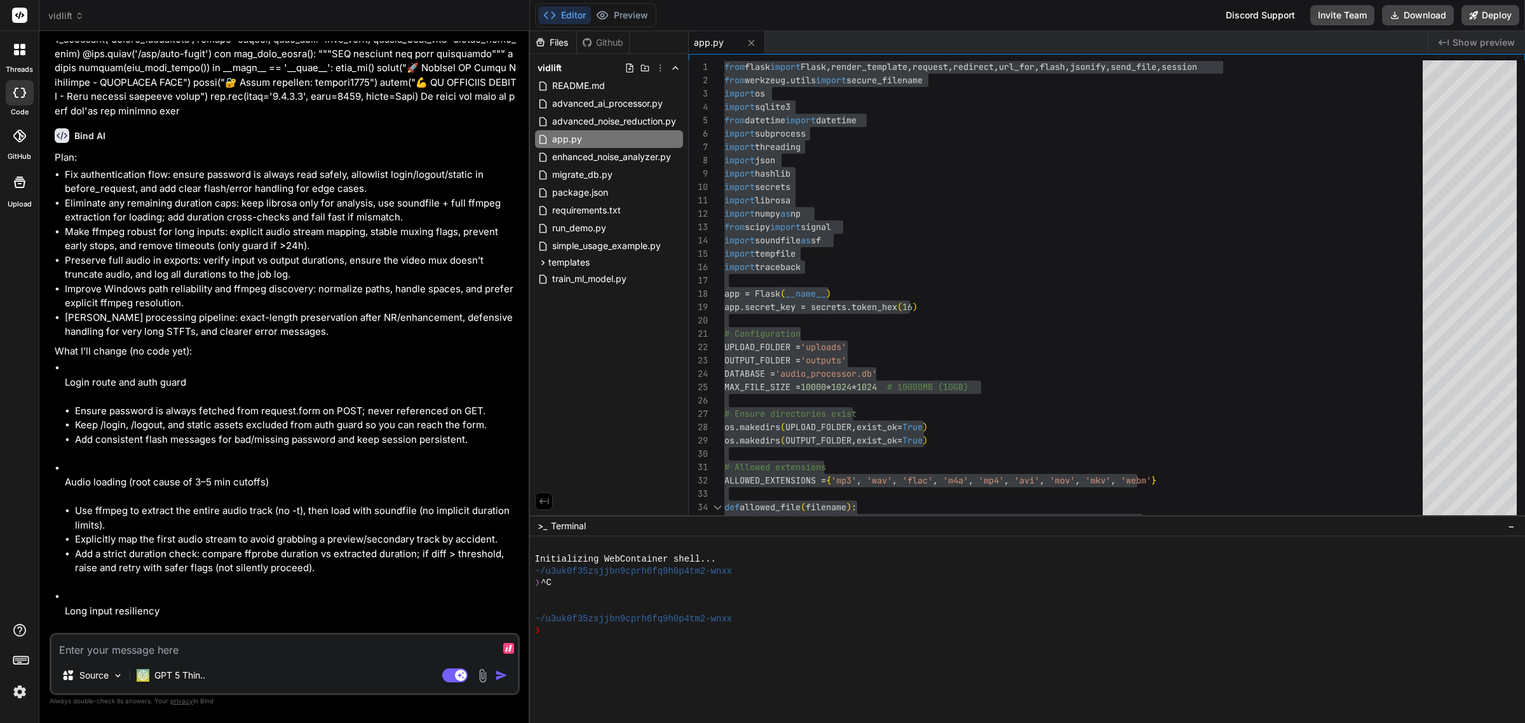
scroll to position [8300, 0]
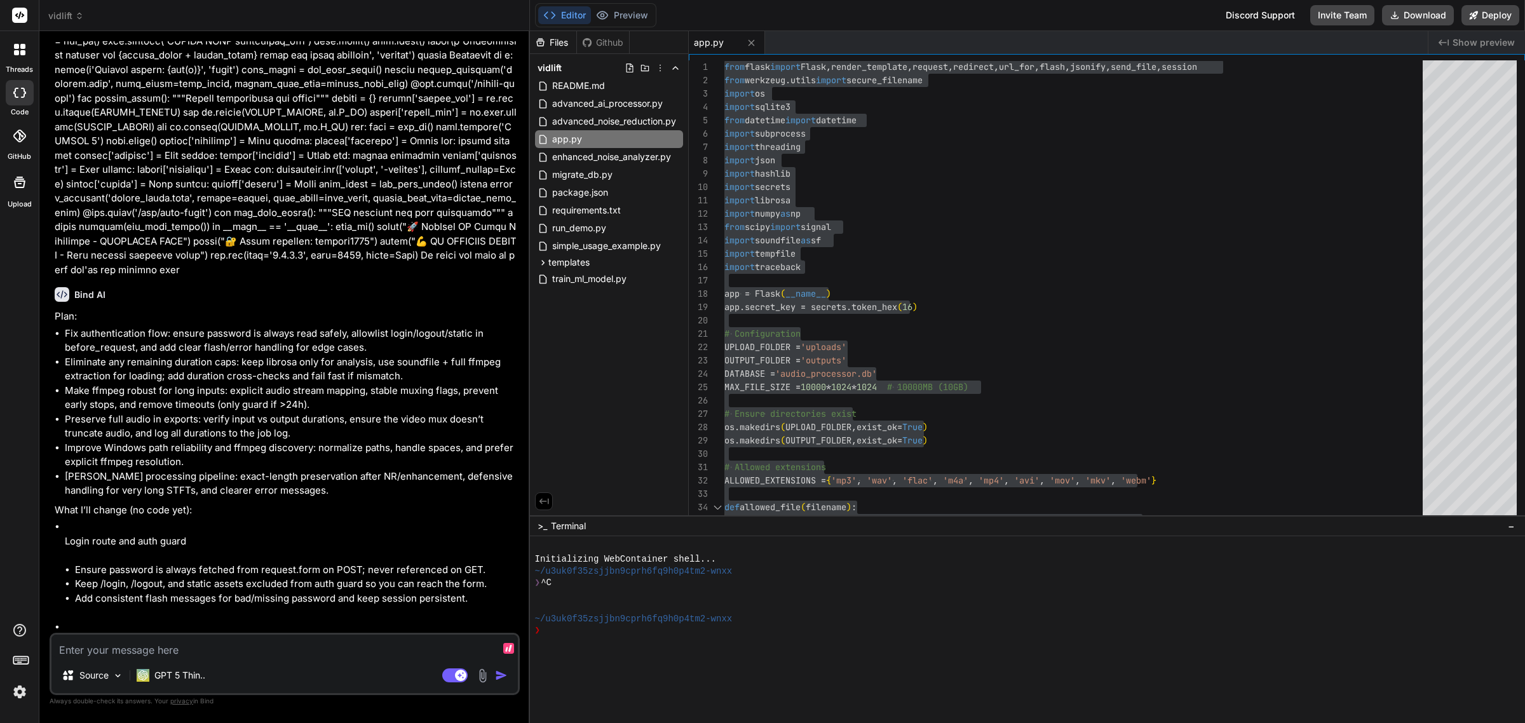
click at [245, 651] on textarea at bounding box center [284, 646] width 466 height 23
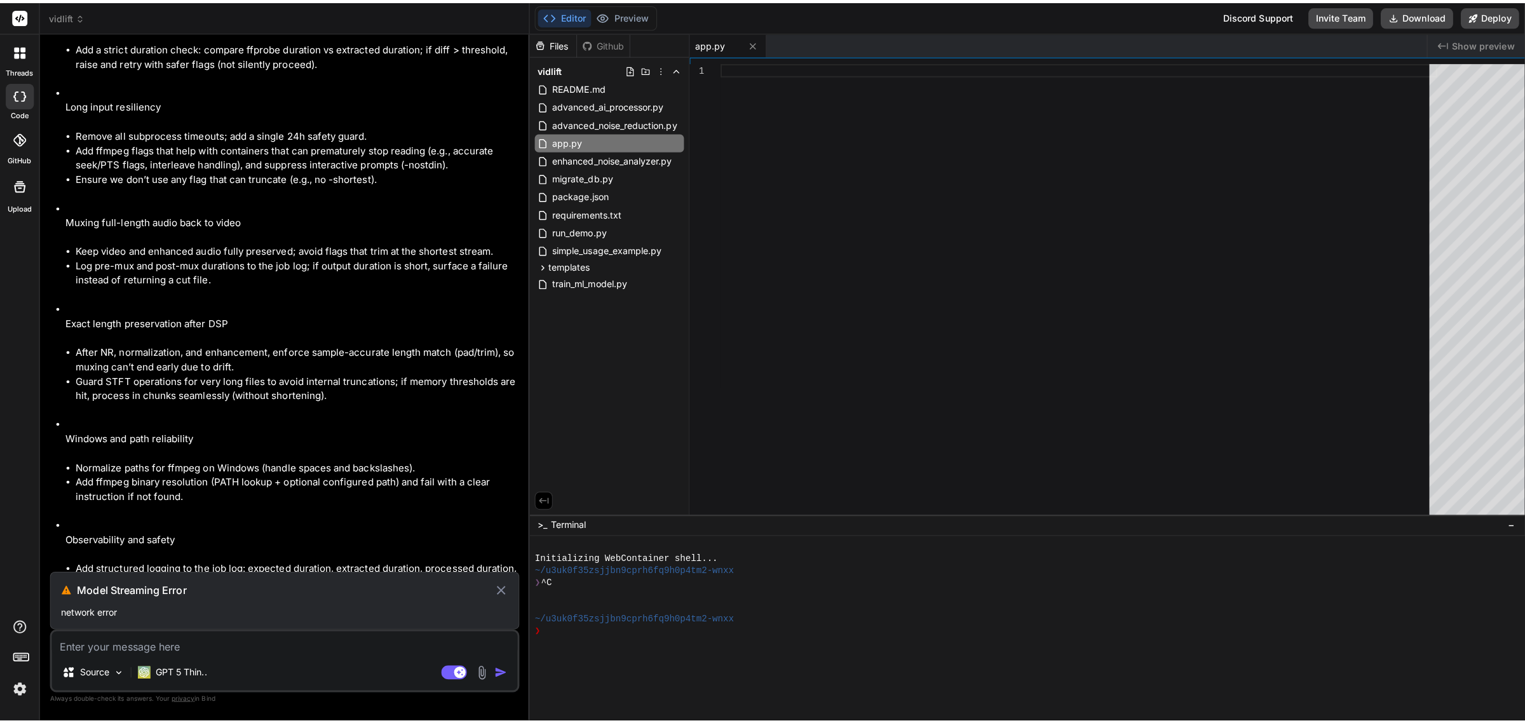
scroll to position [8955, 0]
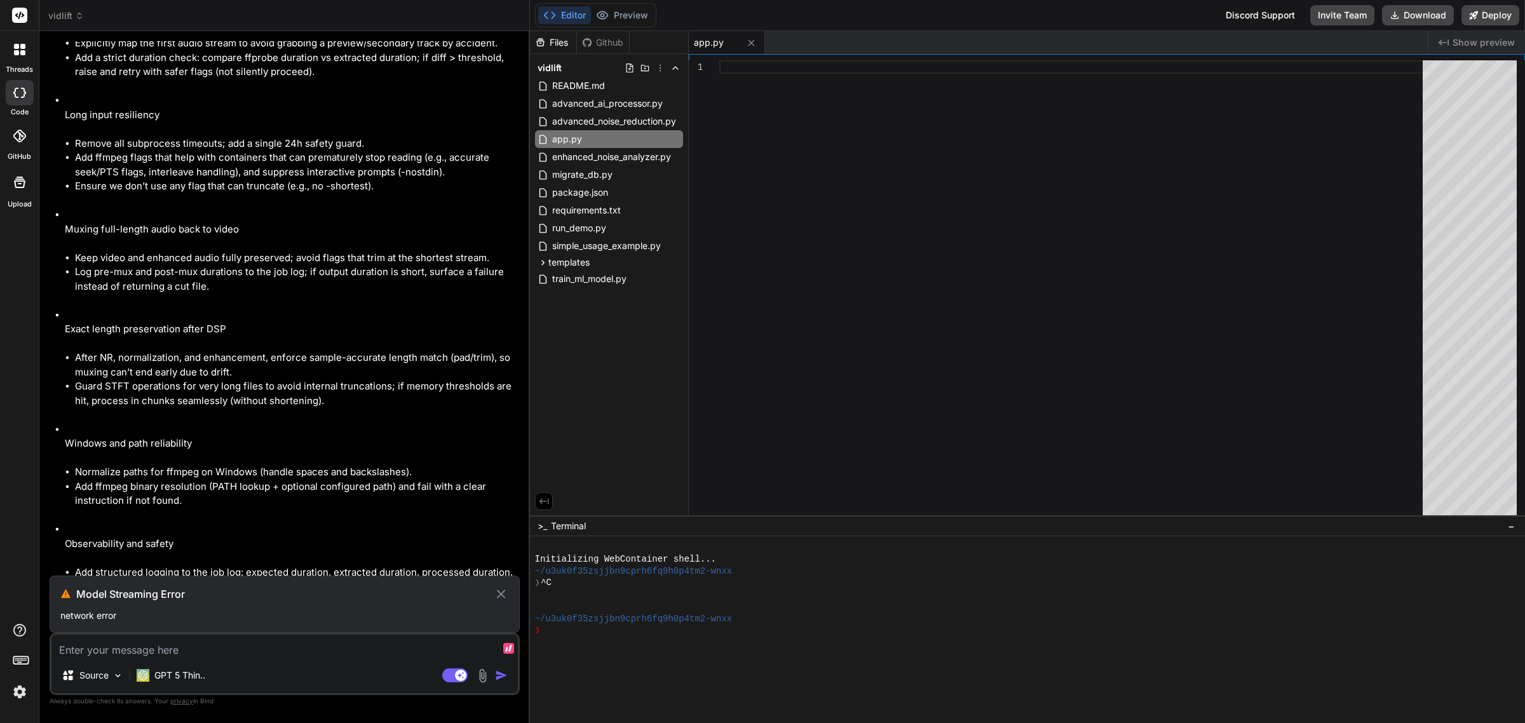
drag, startPoint x: 278, startPoint y: 473, endPoint x: 118, endPoint y: 545, distance: 175.4
click at [118, 545] on div "You Video is not processing; however, it shows noise reduction N/A; Also, the p…" at bounding box center [286, 308] width 468 height 534
drag, startPoint x: 135, startPoint y: 618, endPoint x: 59, endPoint y: 577, distance: 86.7
click at [59, 577] on div "Model Streaming Error network error" at bounding box center [285, 604] width 470 height 57
copy div "Model Streaming Error network error"
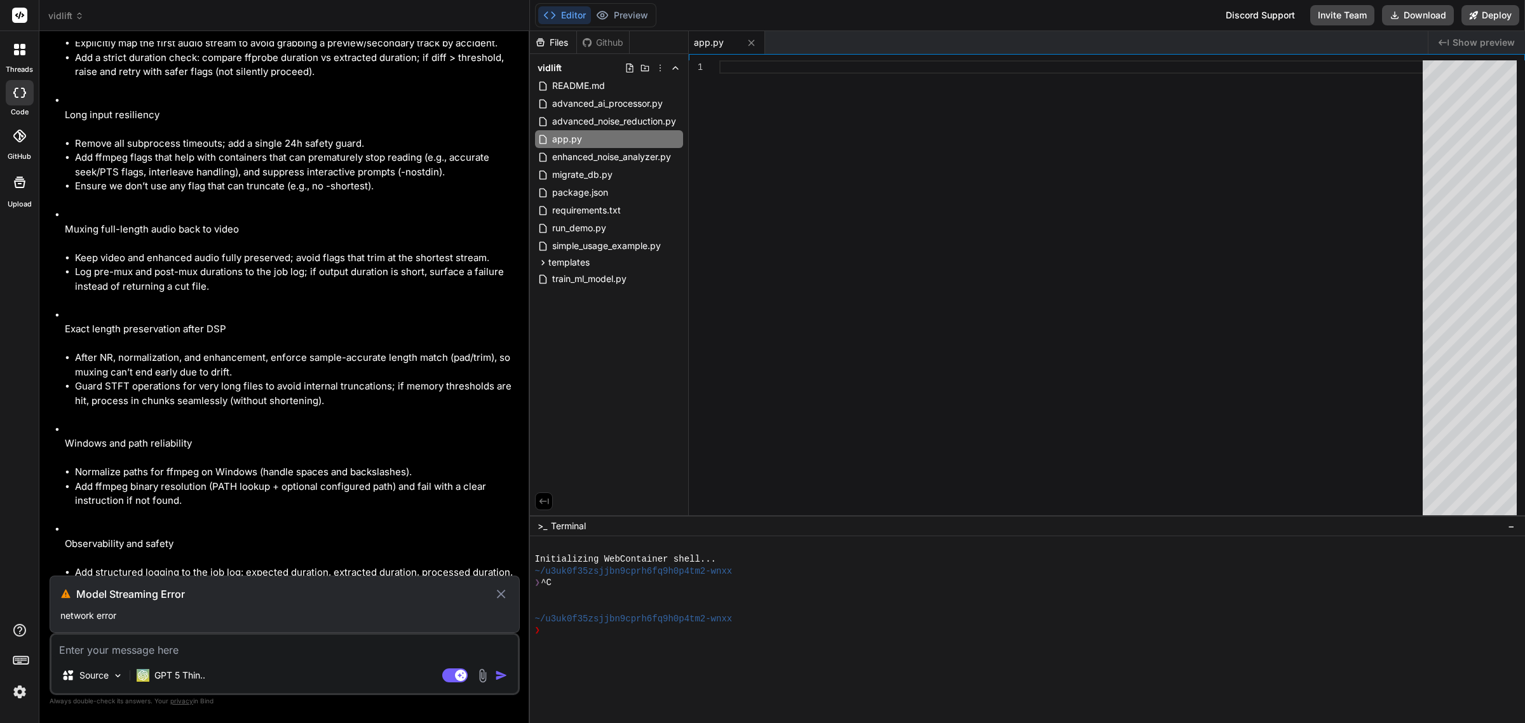
click at [166, 659] on div "Source GPT 5 Thin.. Agent Mode. When this toggle is activated, AI automatically…" at bounding box center [285, 664] width 470 height 62
click at [125, 650] on textarea at bounding box center [284, 646] width 466 height 23
paste textarea "Model Streaming Error network error"
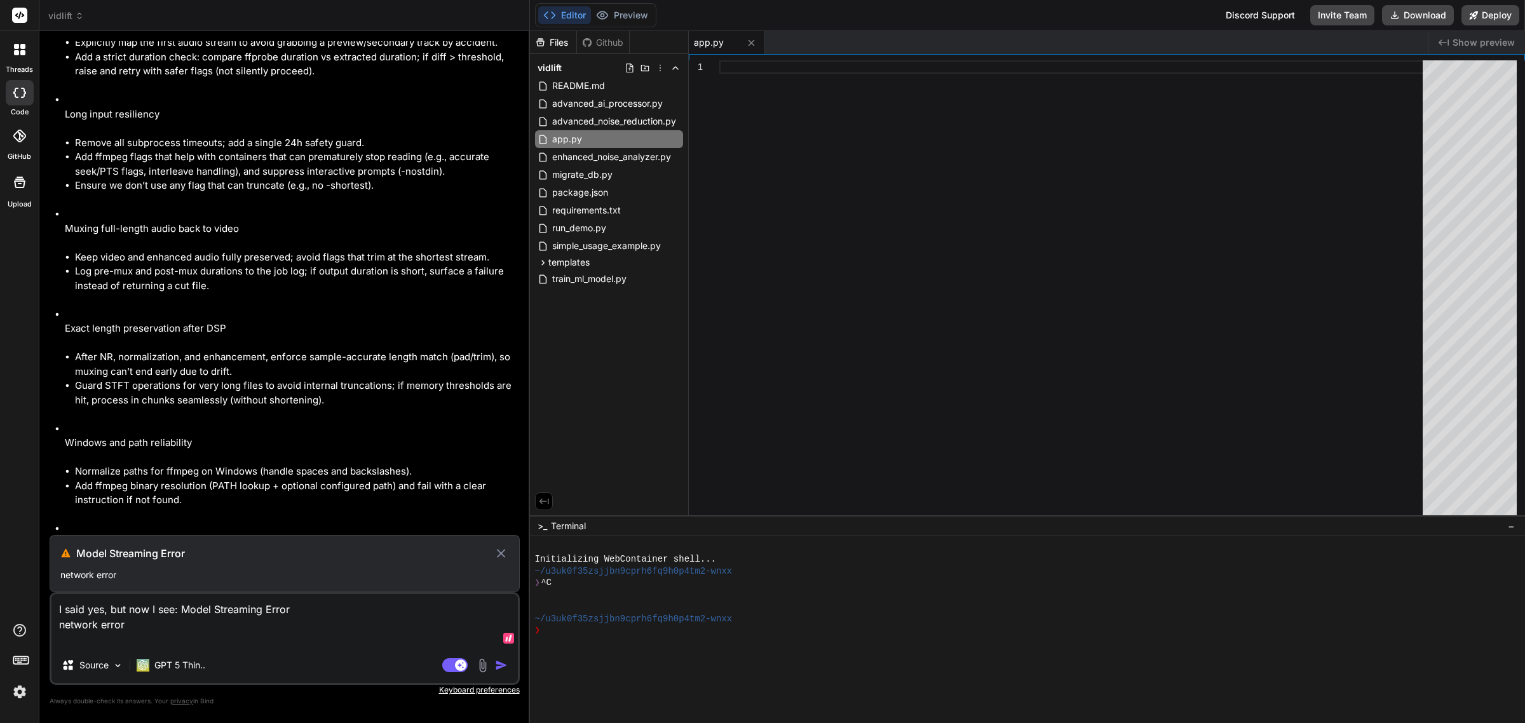
click at [271, 626] on textarea "I said yes, but now I see: Model Streaming Error network error" at bounding box center [284, 620] width 466 height 53
click at [287, 626] on textarea "I said yes, but now I see: Model Streaming Error network error" at bounding box center [284, 620] width 466 height 53
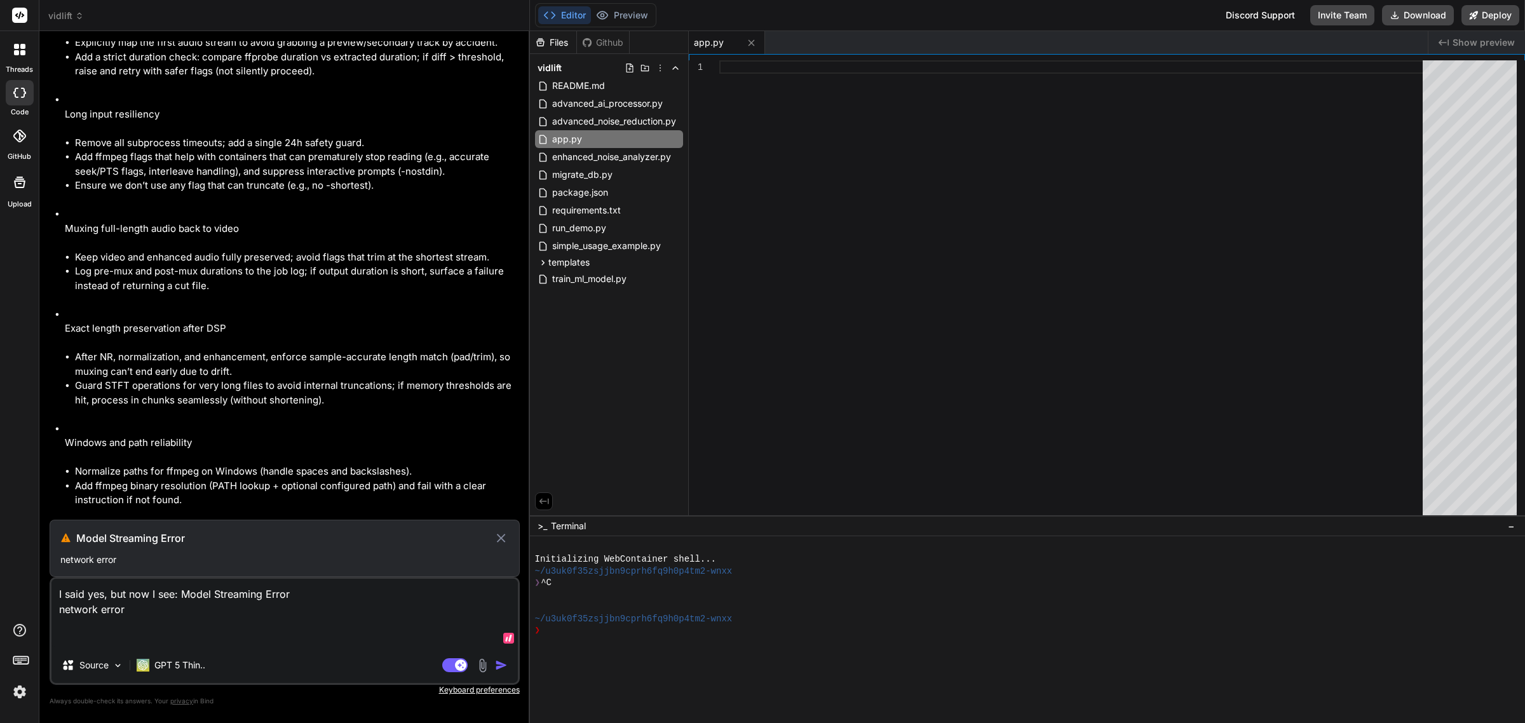
click at [335, 618] on textarea "I said yes, but now I see: Model Streaming Error network error" at bounding box center [284, 613] width 466 height 69
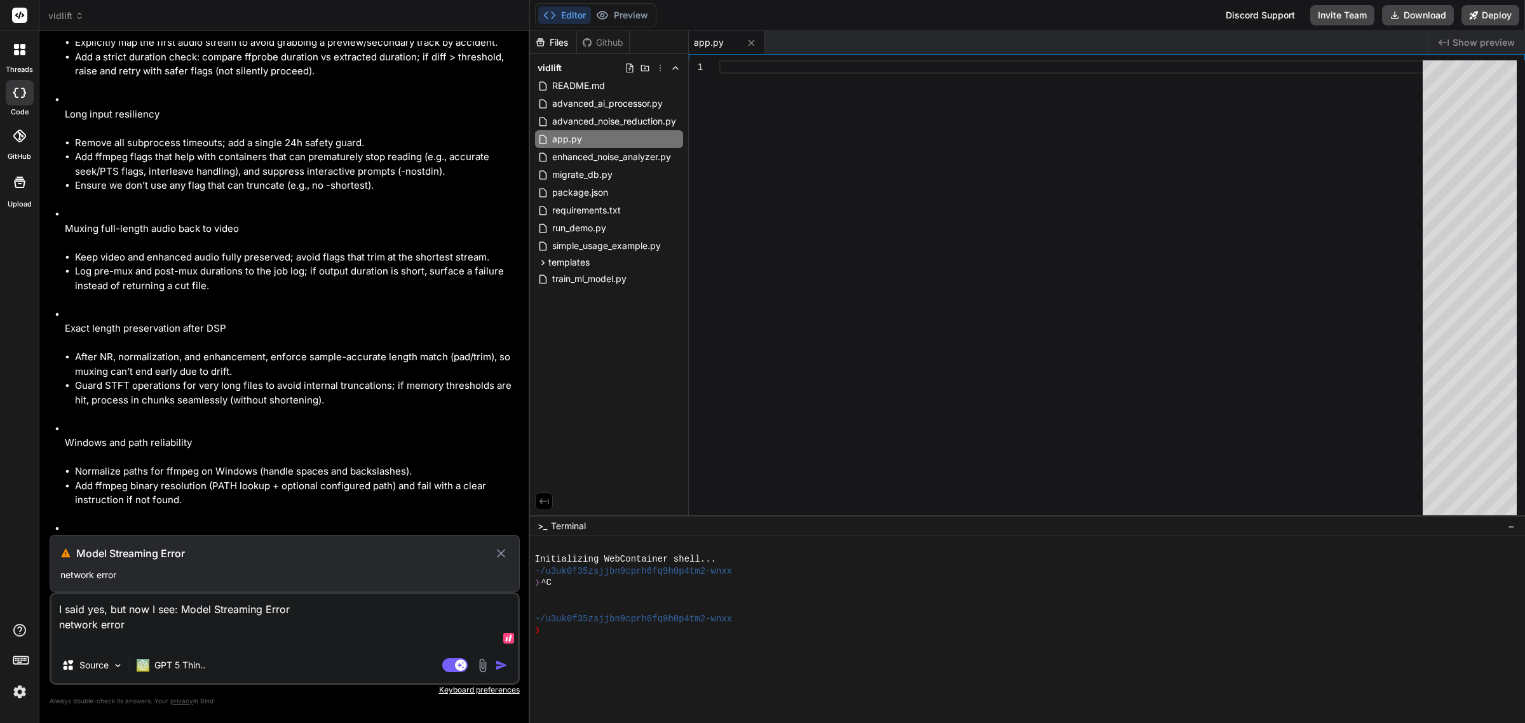
click at [384, 619] on textarea "I said yes, but now I see: Model Streaming Error network error" at bounding box center [284, 620] width 466 height 53
click at [384, 620] on textarea "I said yes, but now I see: Model Streaming Error network error" at bounding box center [284, 620] width 466 height 53
click at [310, 611] on textarea "I said yes, but now I see: Model Streaming Error network error" at bounding box center [284, 620] width 466 height 53
click at [349, 633] on textarea "I said yes, but now I see: Model Streaming Error network error" at bounding box center [284, 620] width 466 height 53
click at [502, 555] on icon at bounding box center [501, 553] width 9 height 9
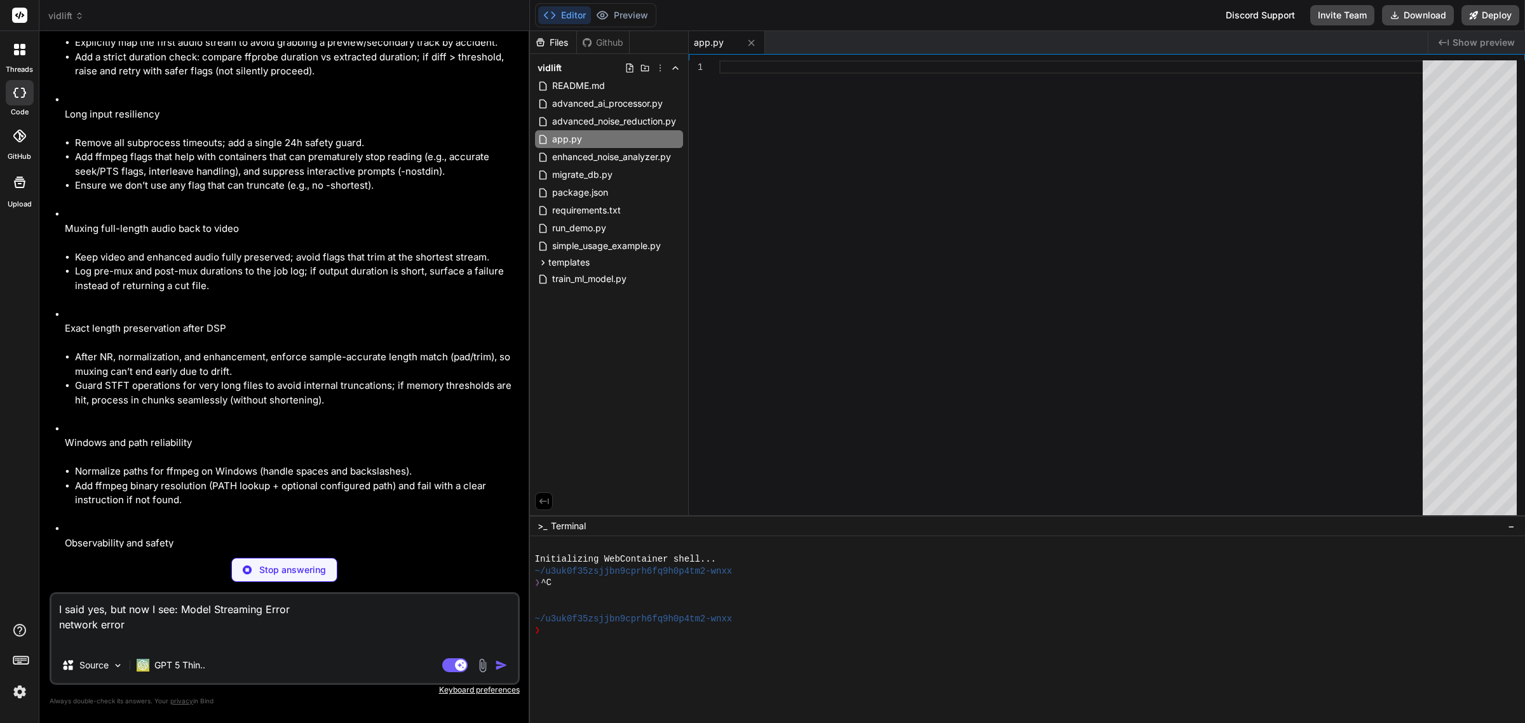
click at [313, 631] on textarea "I said yes, but now I see: Model Streaming Error network error" at bounding box center [284, 620] width 466 height 53
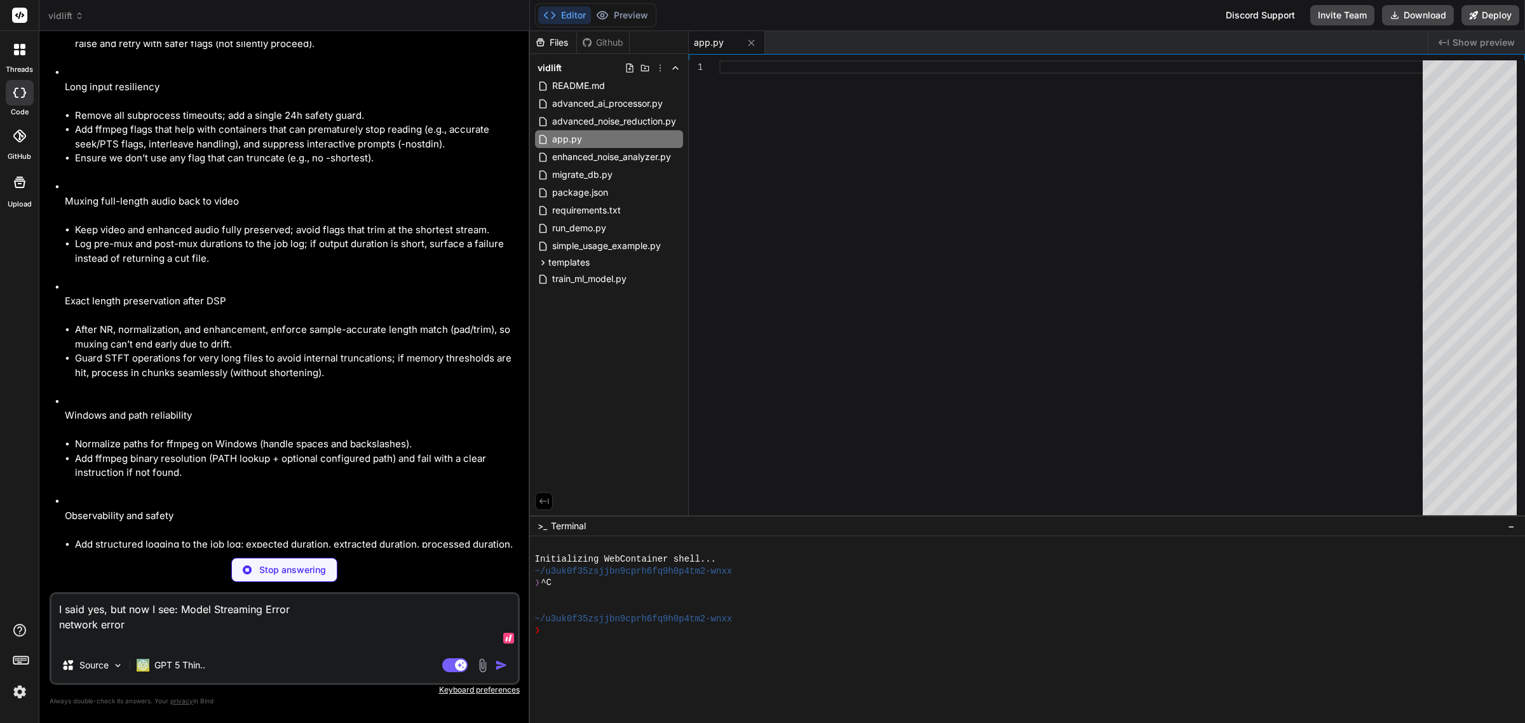
click at [270, 570] on p "Stop answering" at bounding box center [292, 569] width 67 height 13
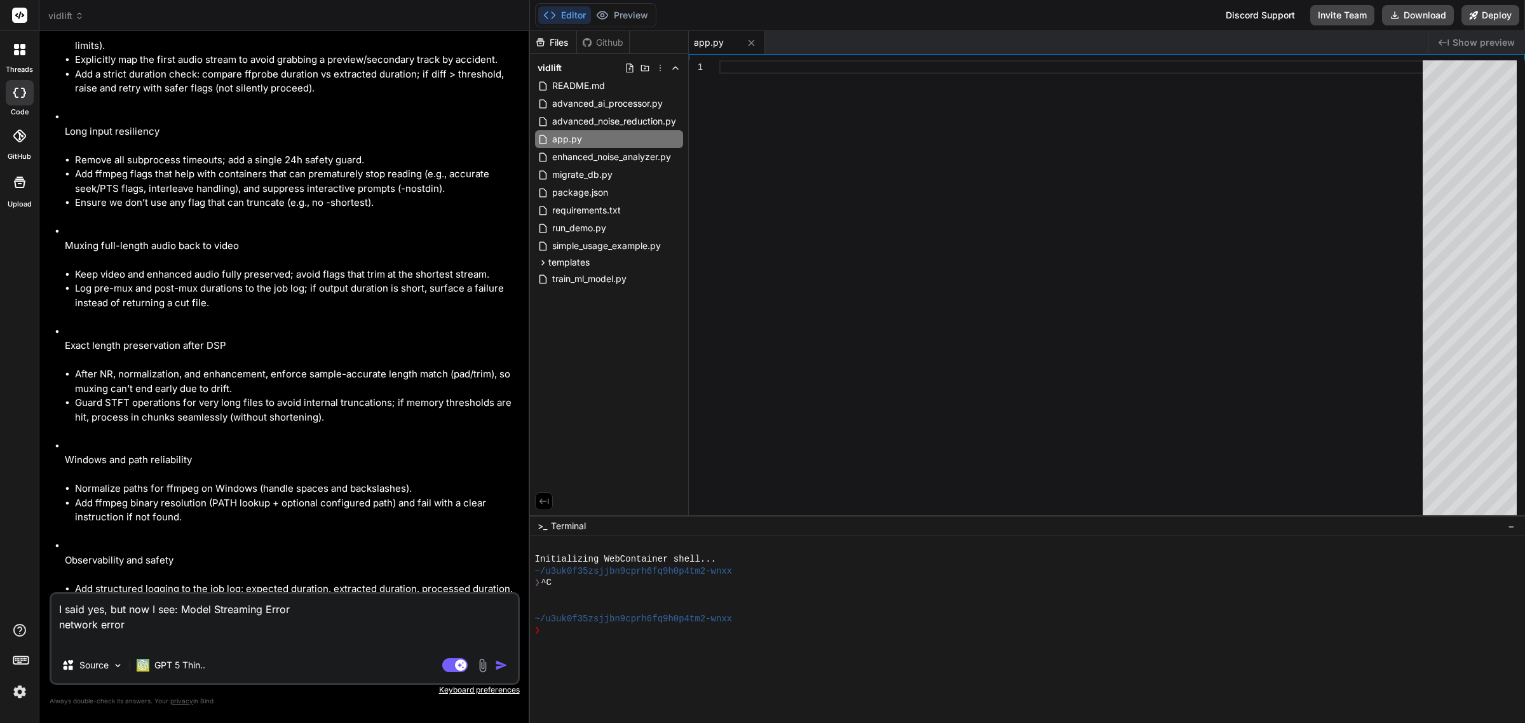
click at [198, 624] on textarea "I said yes, but now I see: Model Streaming Error network error" at bounding box center [284, 620] width 466 height 53
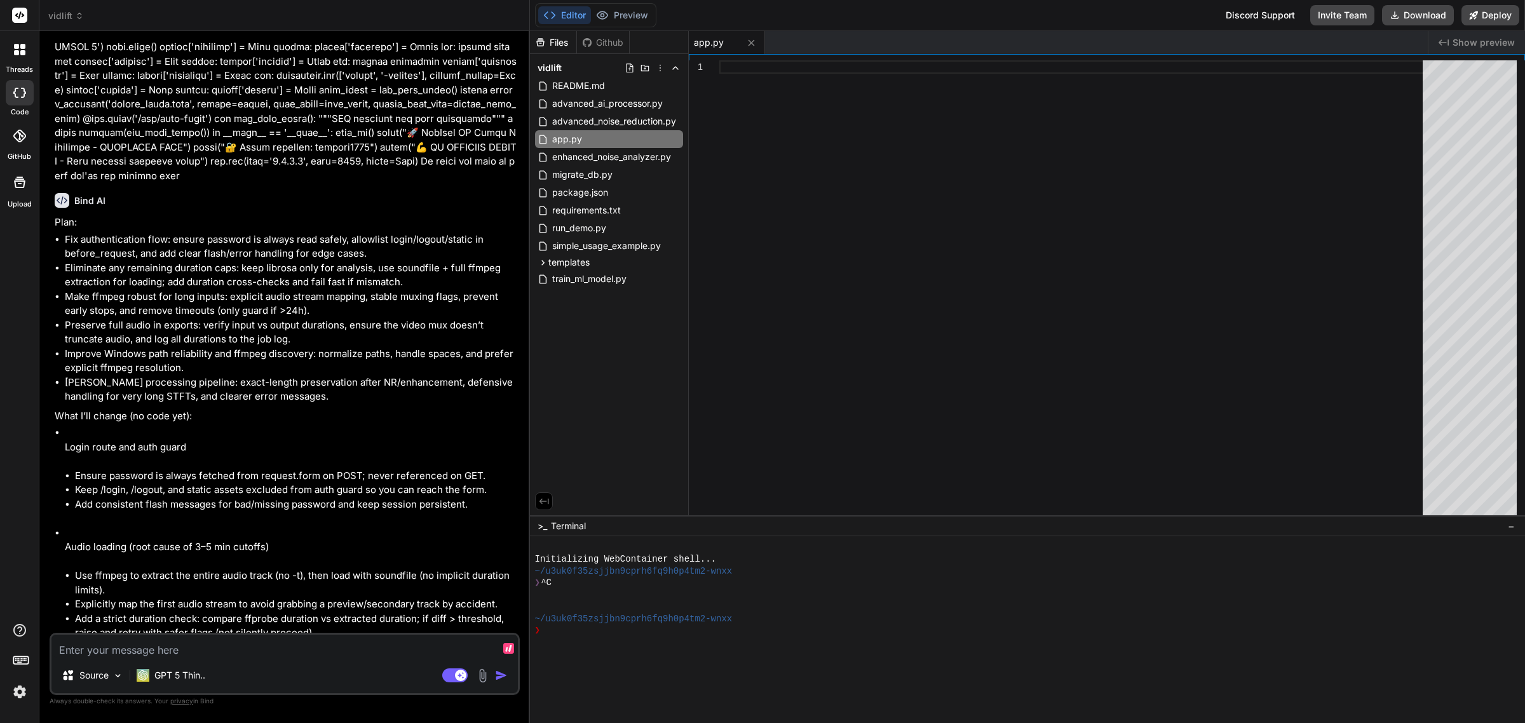
scroll to position [9029, 0]
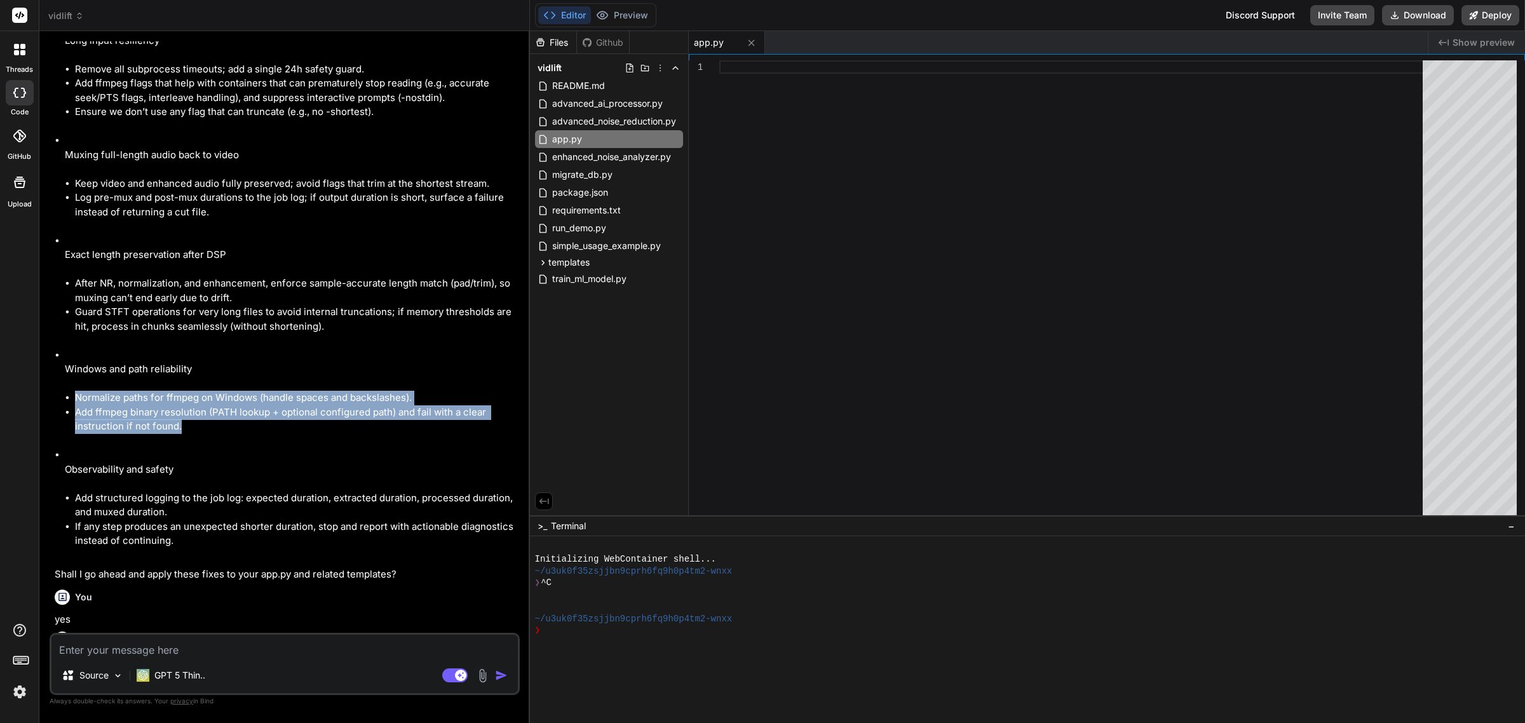
drag, startPoint x: 198, startPoint y: 307, endPoint x: 74, endPoint y: 268, distance: 130.4
click at [74, 391] on ul "Normalize paths for ffmpeg on Windows (handle spaces and backslashes). Add ffmp…" at bounding box center [291, 412] width 452 height 43
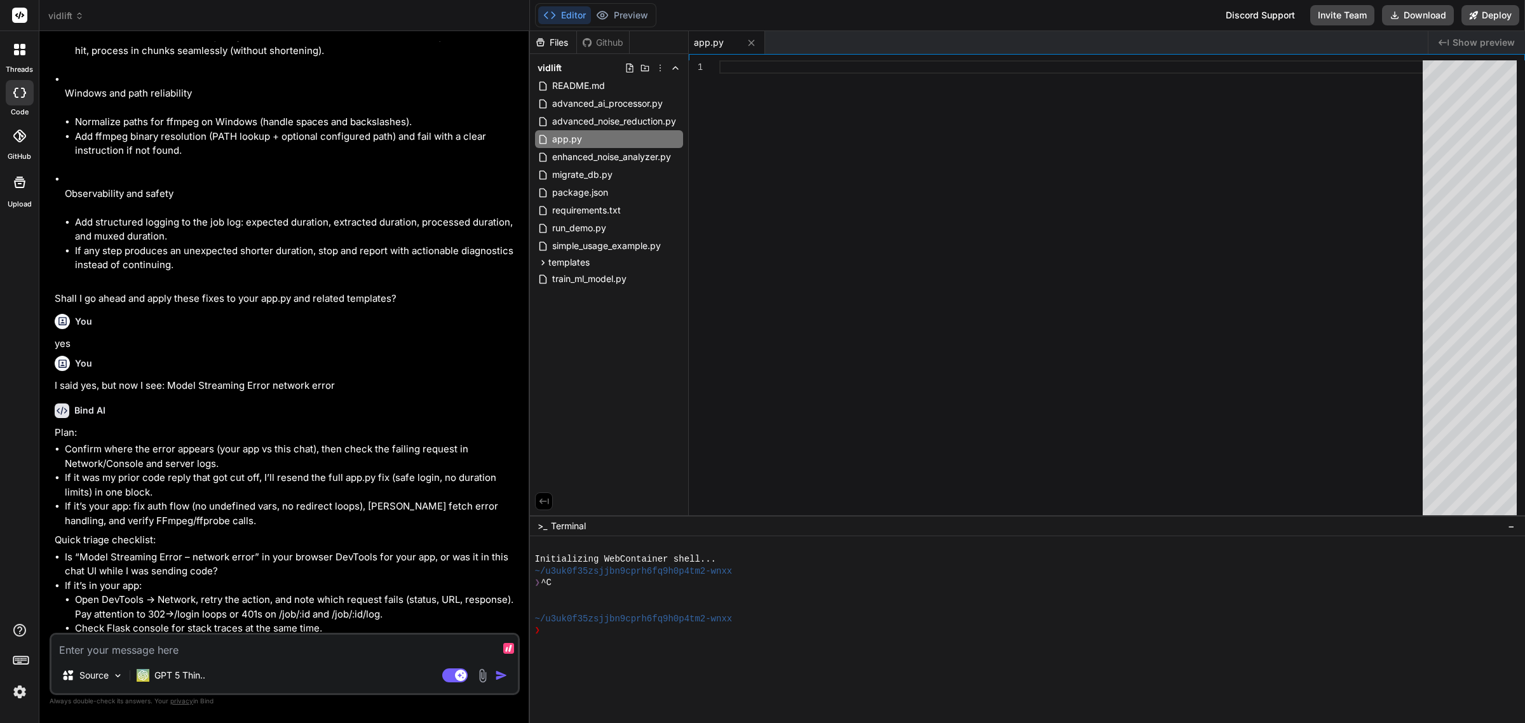
click at [182, 647] on textarea at bounding box center [284, 646] width 466 height 23
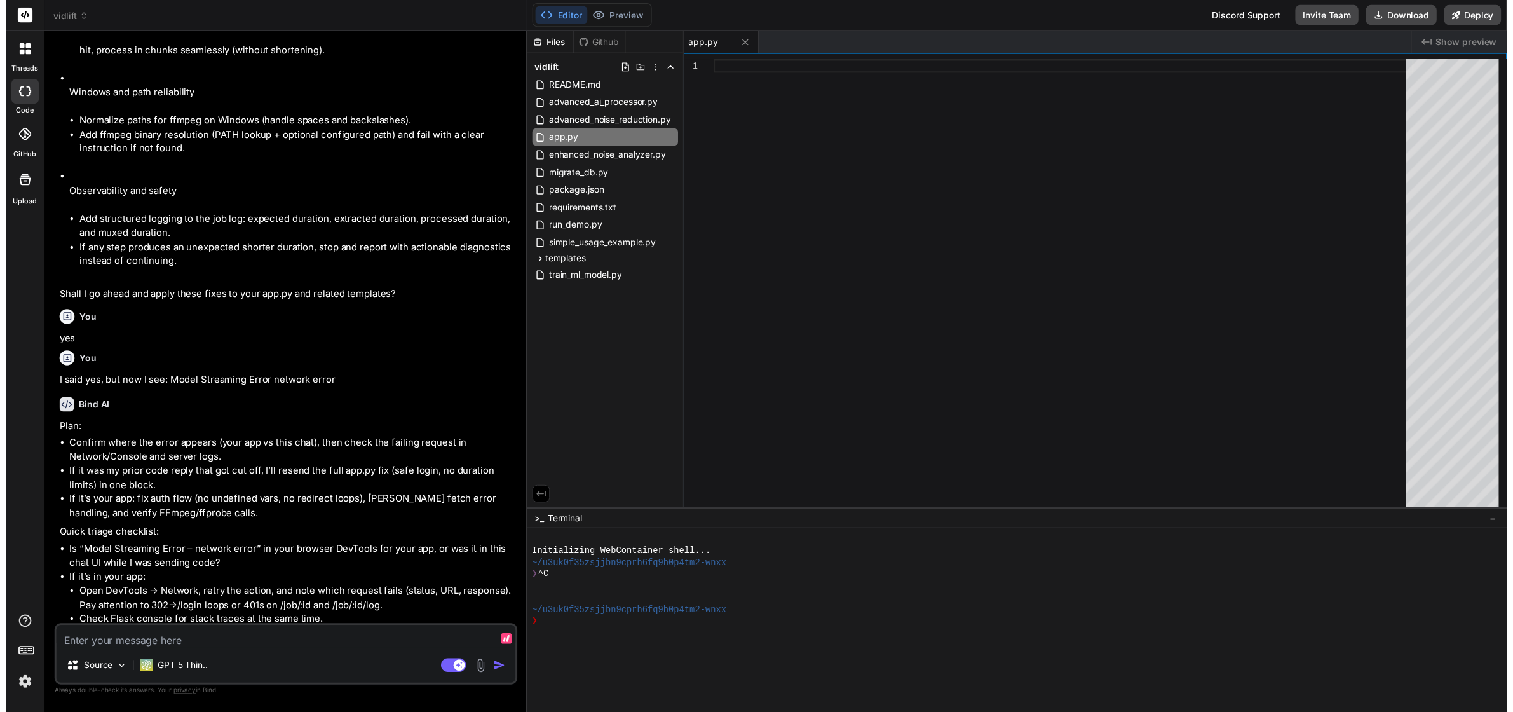
scroll to position [9437, 0]
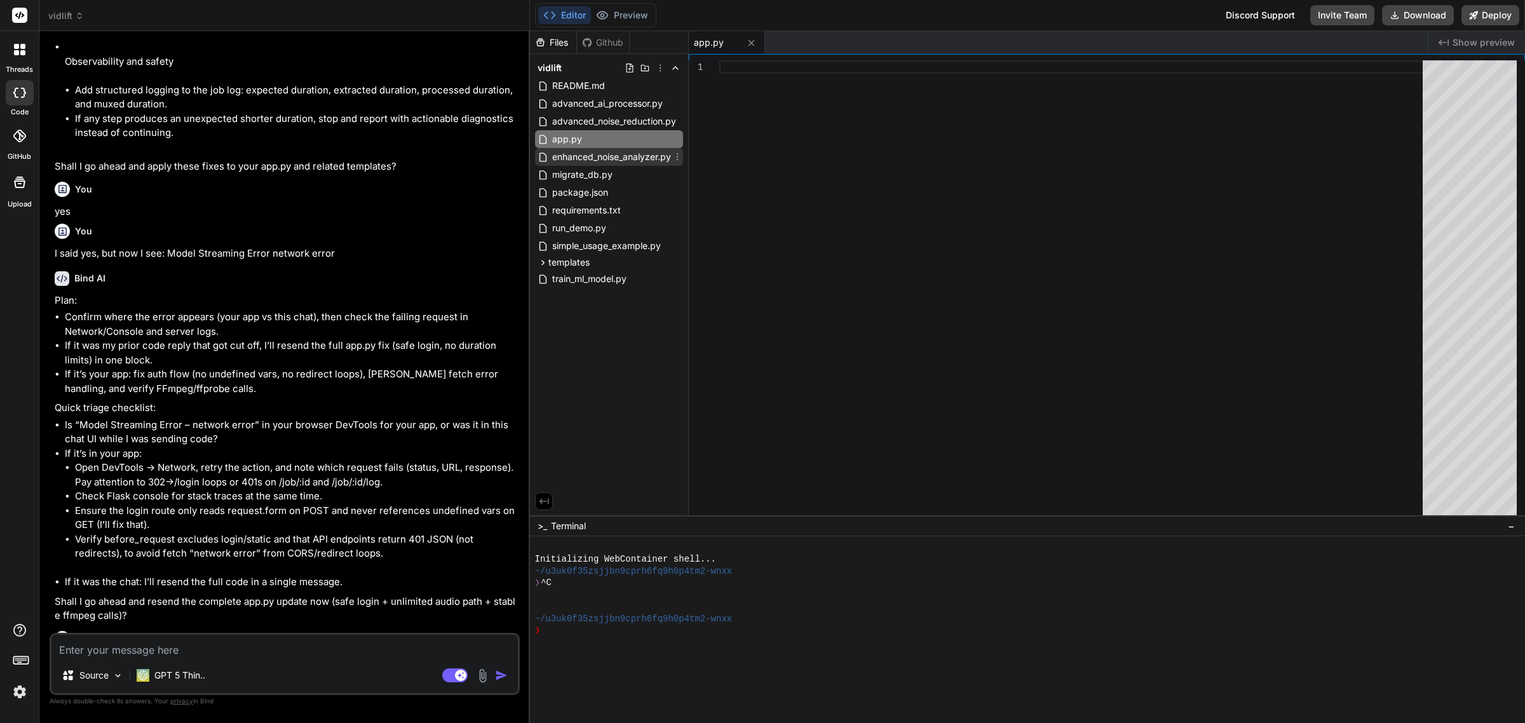
click at [563, 159] on span "enhanced_noise_analyzer.py" at bounding box center [611, 156] width 121 height 15
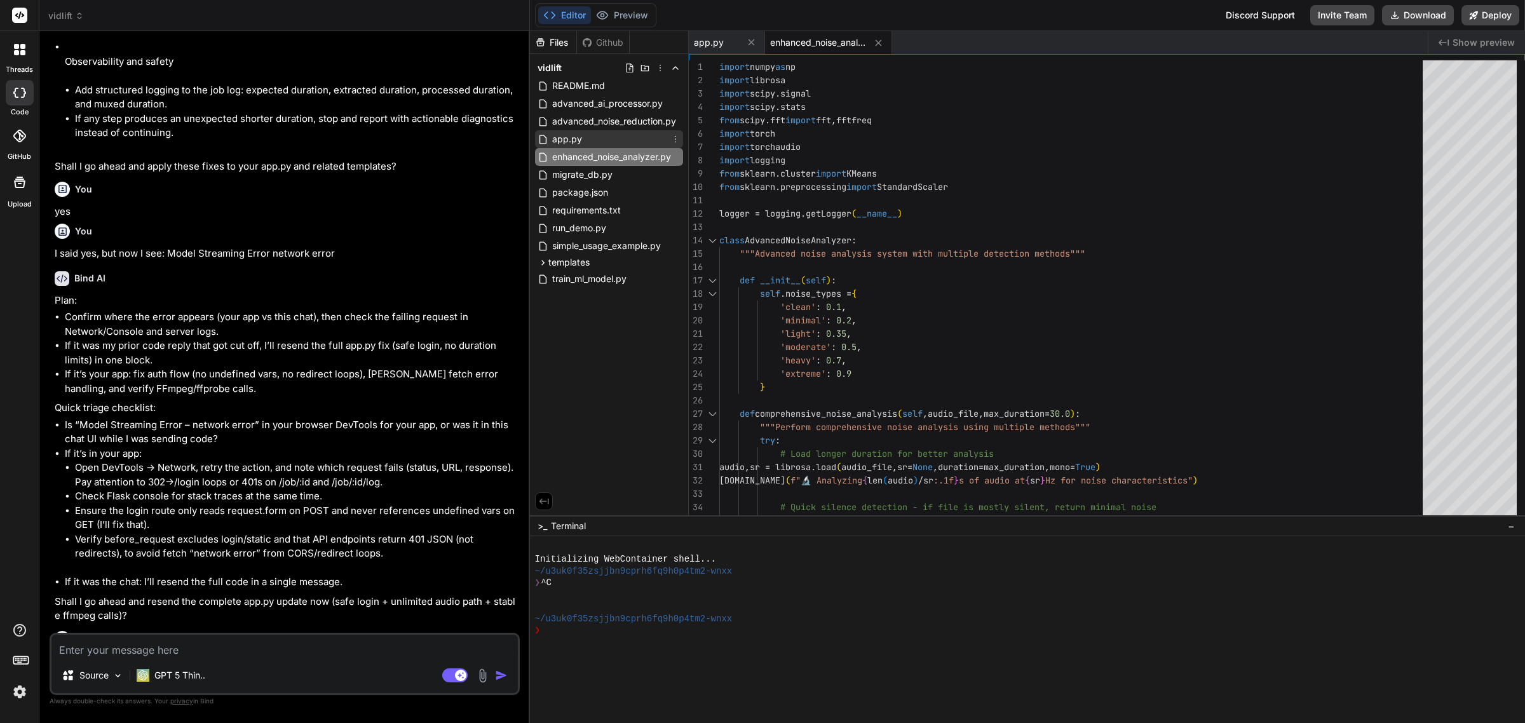
click at [565, 135] on span "app.py" at bounding box center [567, 139] width 32 height 15
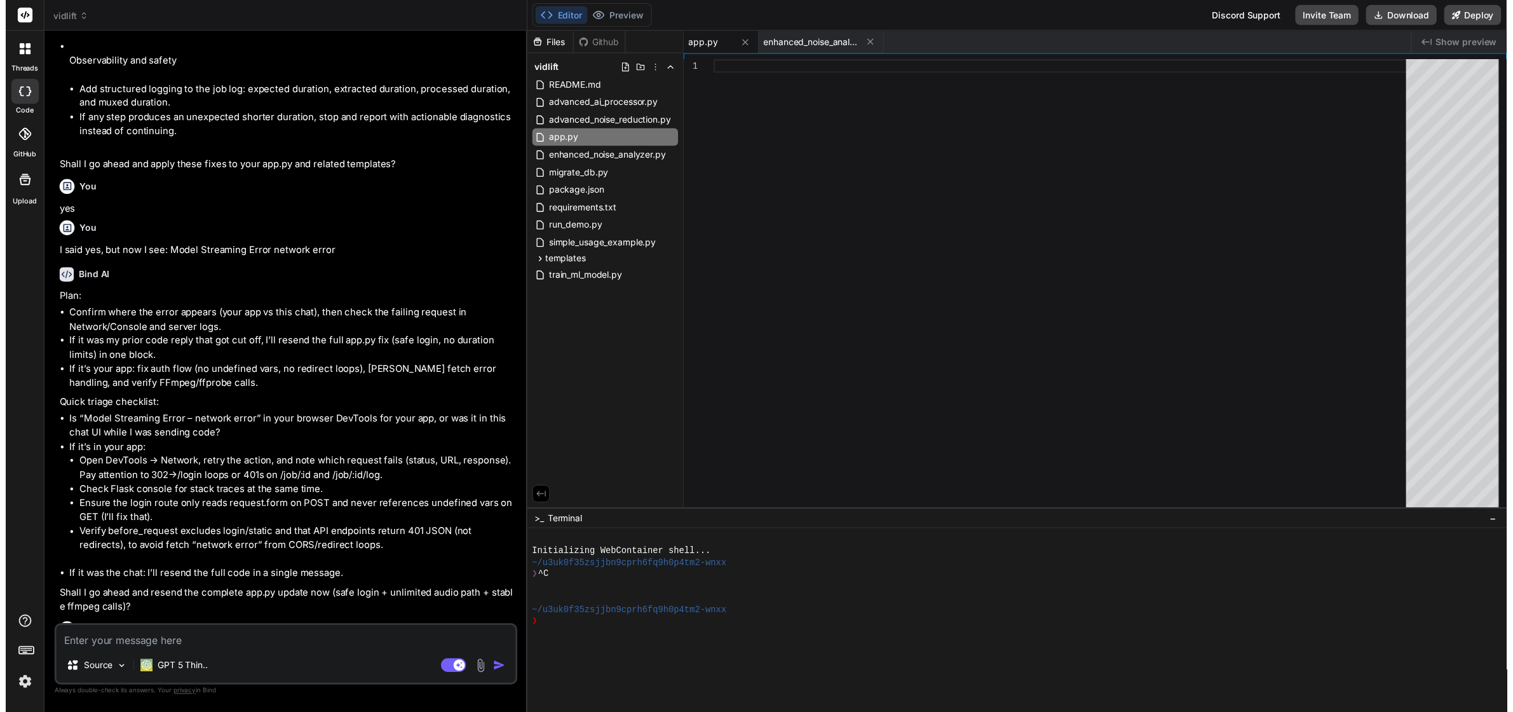
scroll to position [0, 0]
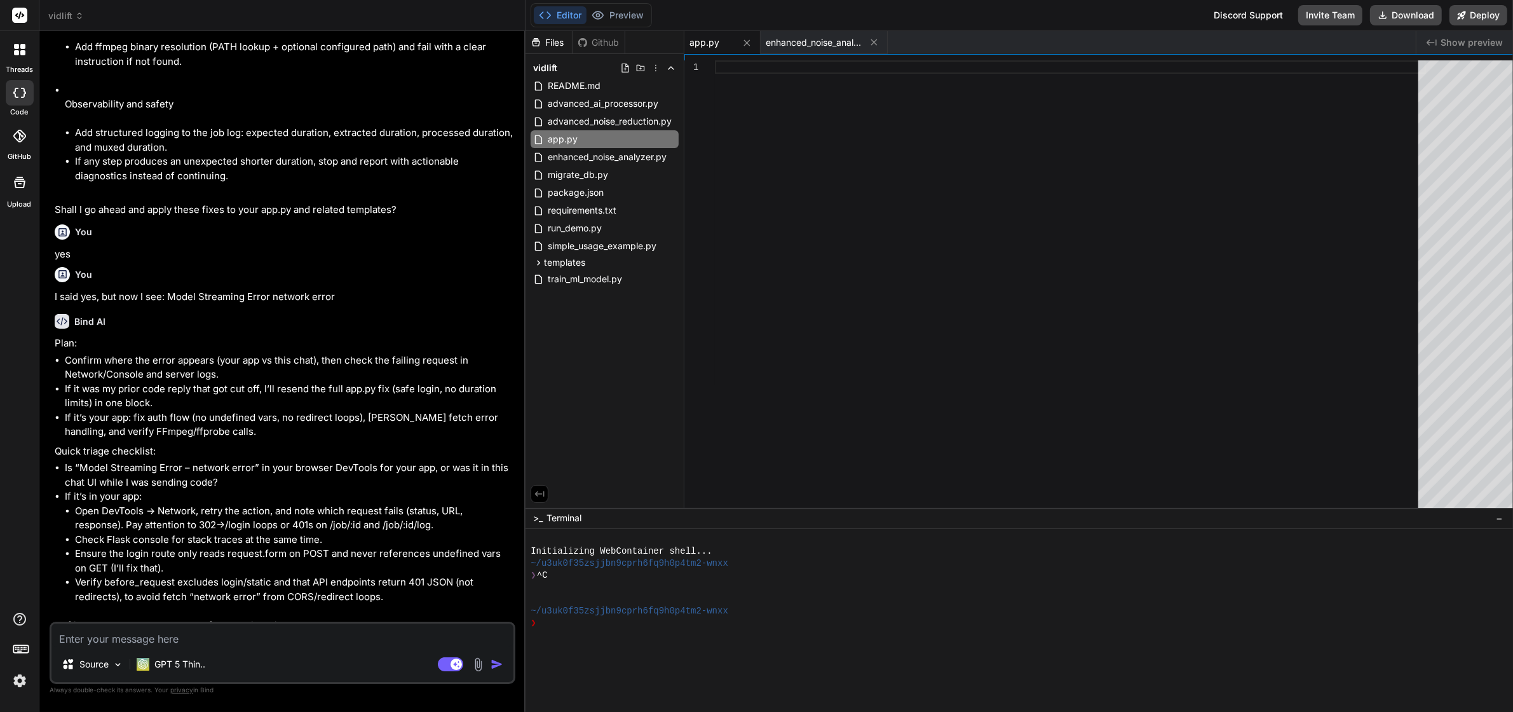
click at [887, 172] on div at bounding box center [1070, 290] width 711 height 461
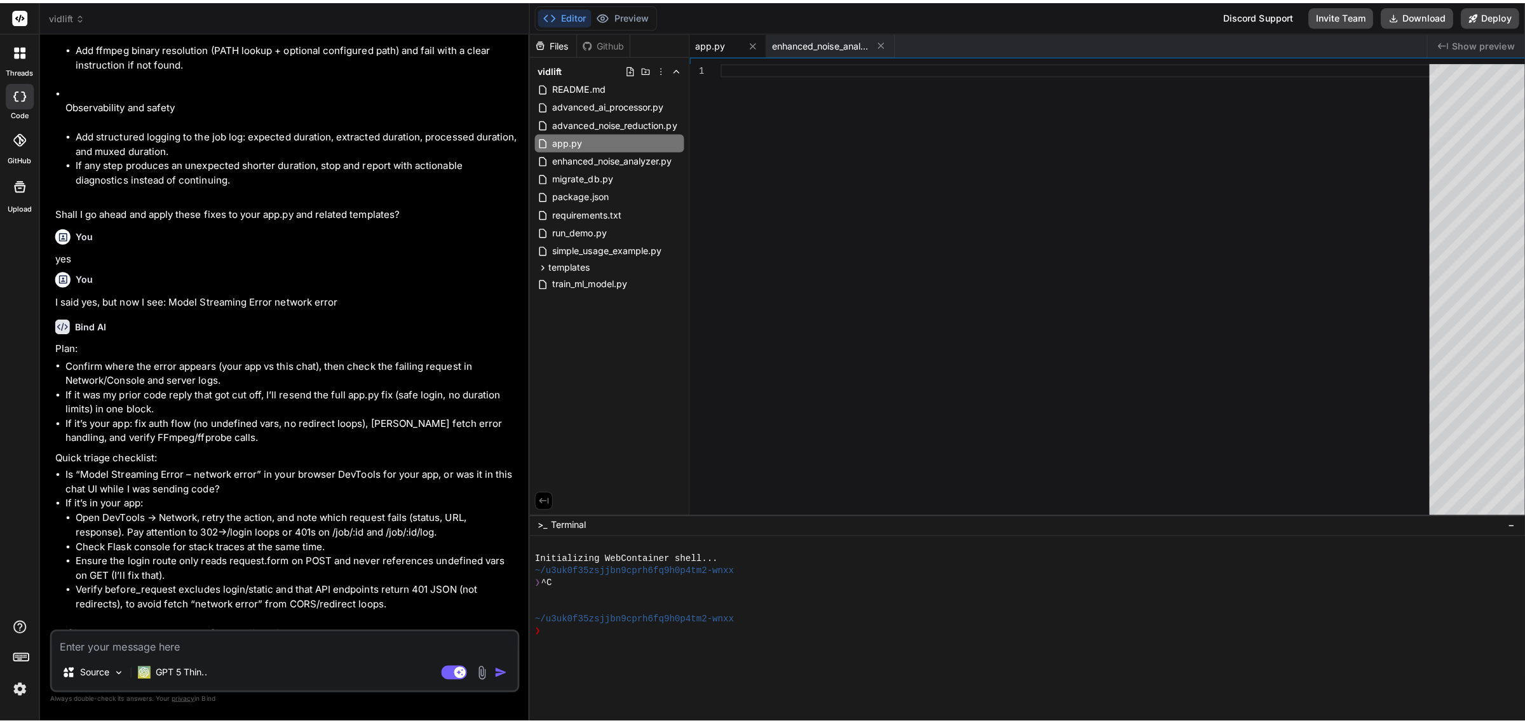
scroll to position [9490, 0]
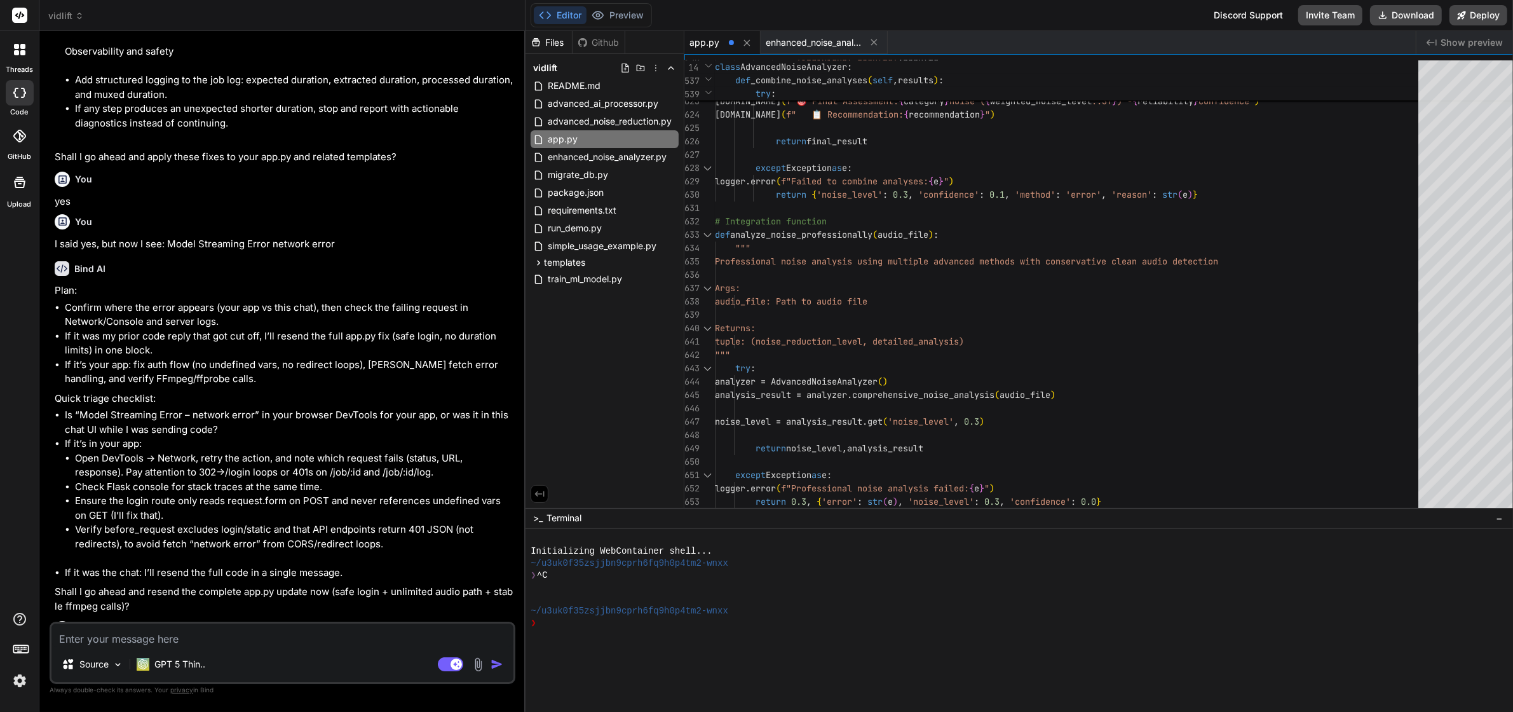
click at [368, 329] on li "If it was my prior code reply that got cut off, I’ll resend the full app.py fix…" at bounding box center [289, 343] width 448 height 29
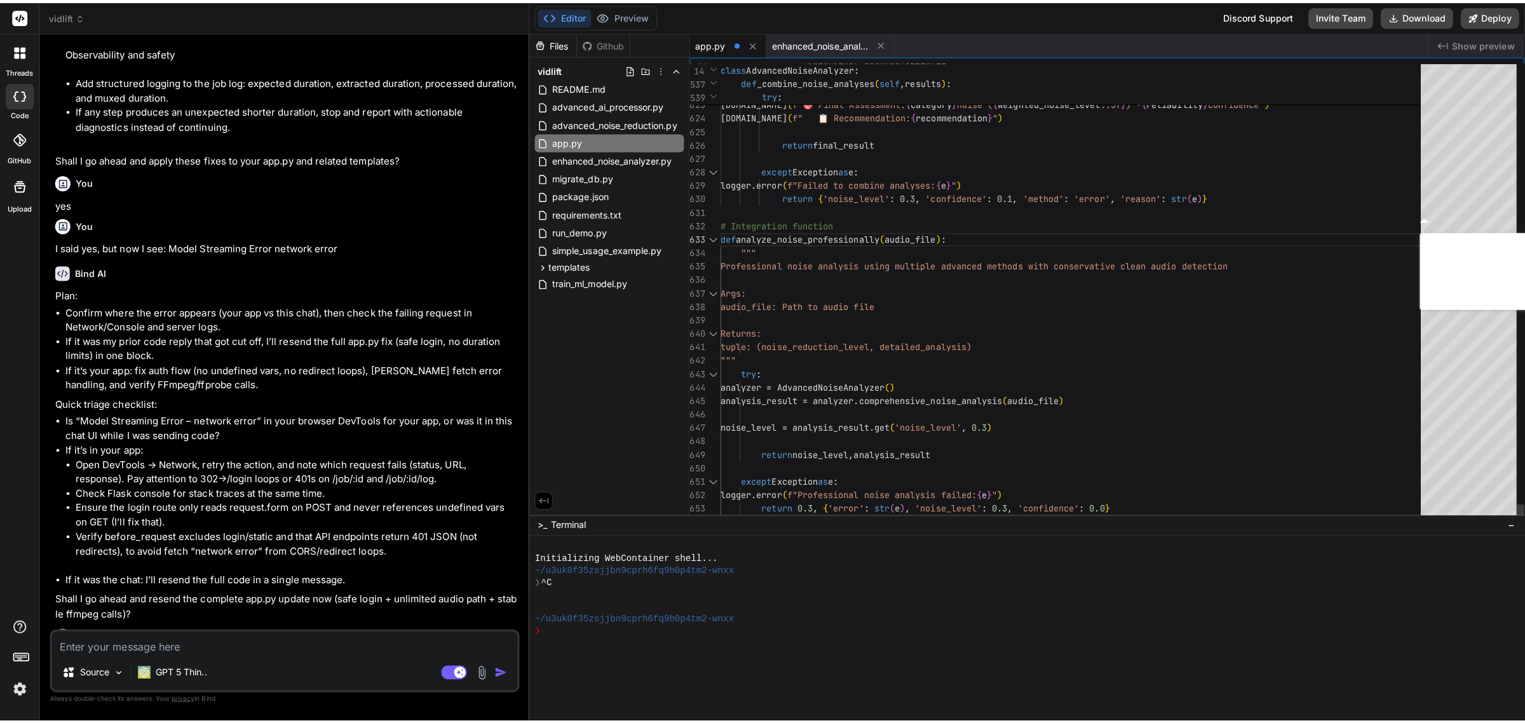
scroll to position [9437, 0]
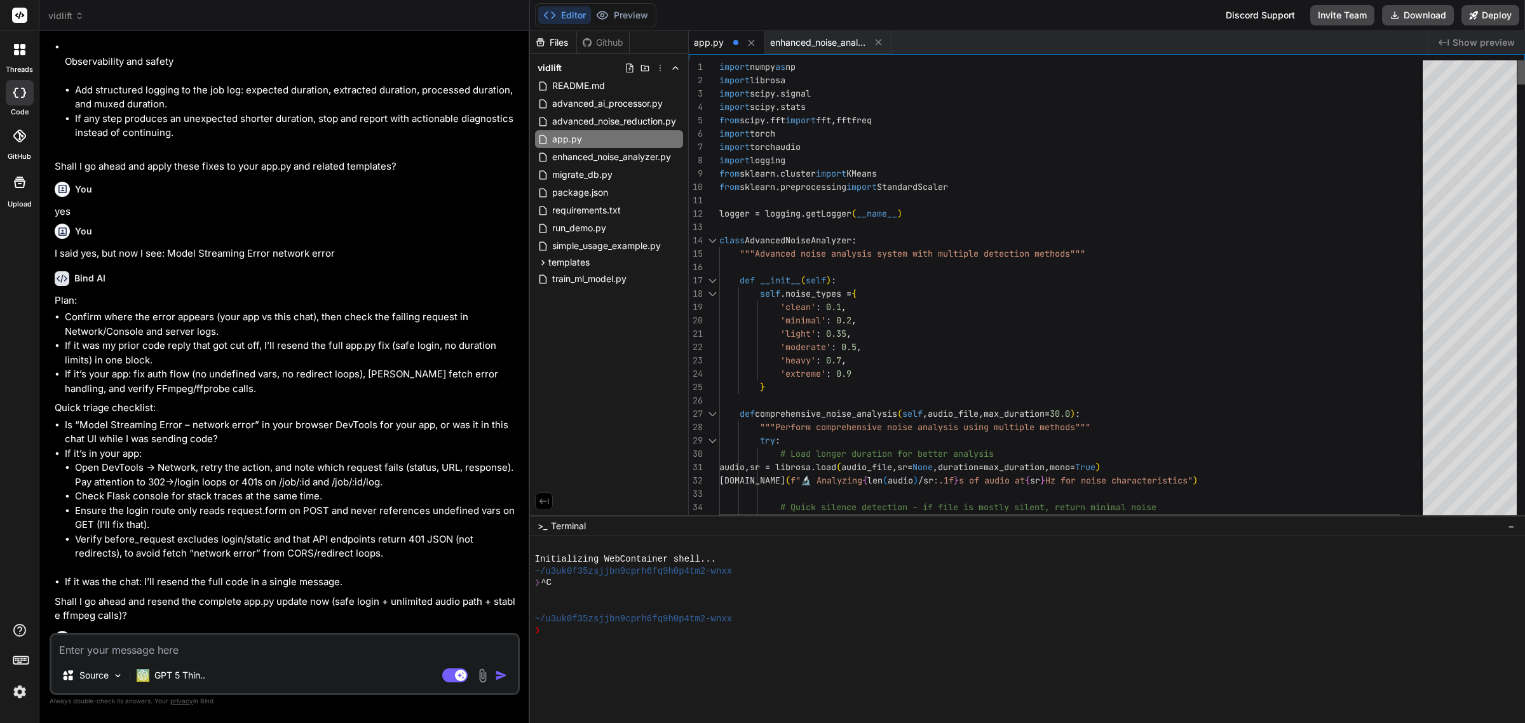
click at [1517, 60] on div at bounding box center [1521, 72] width 8 height 24
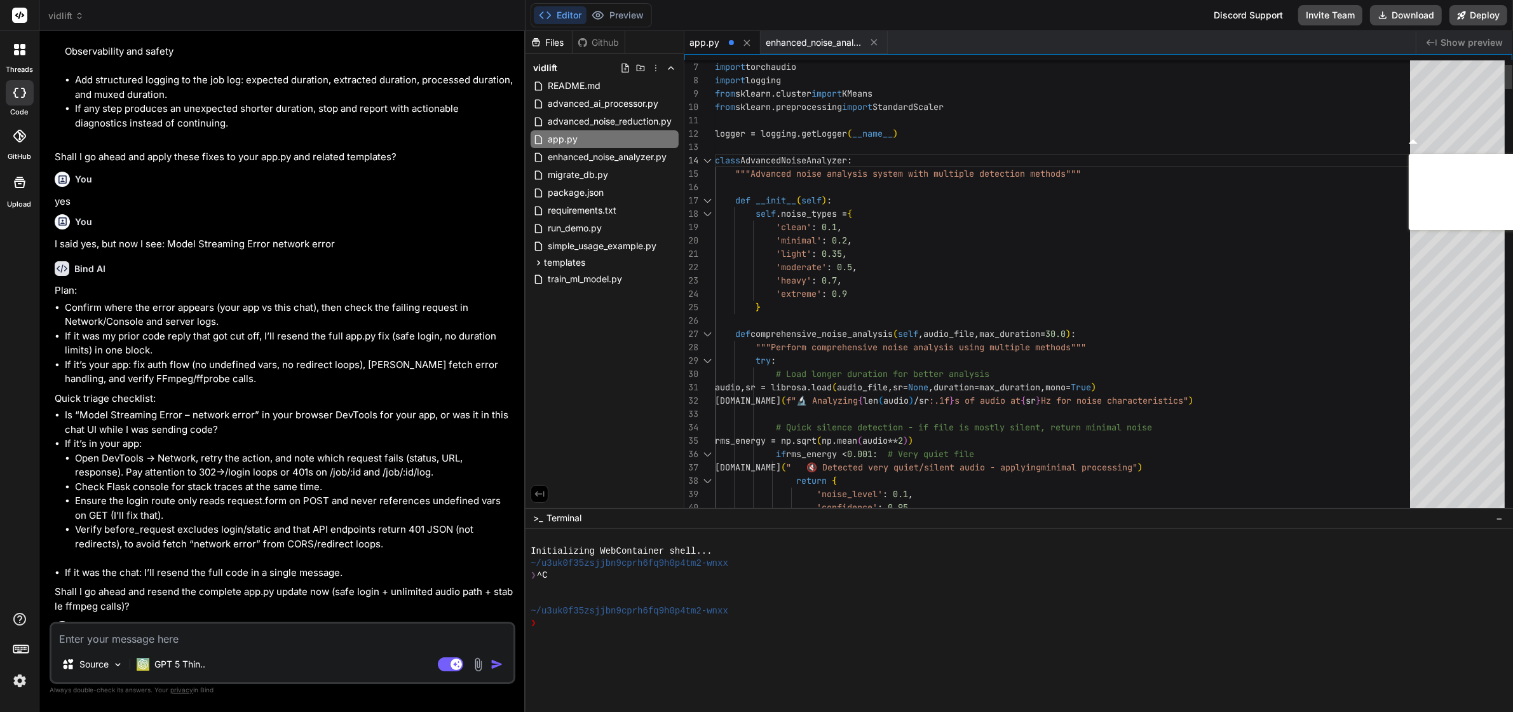
scroll to position [9491, 0]
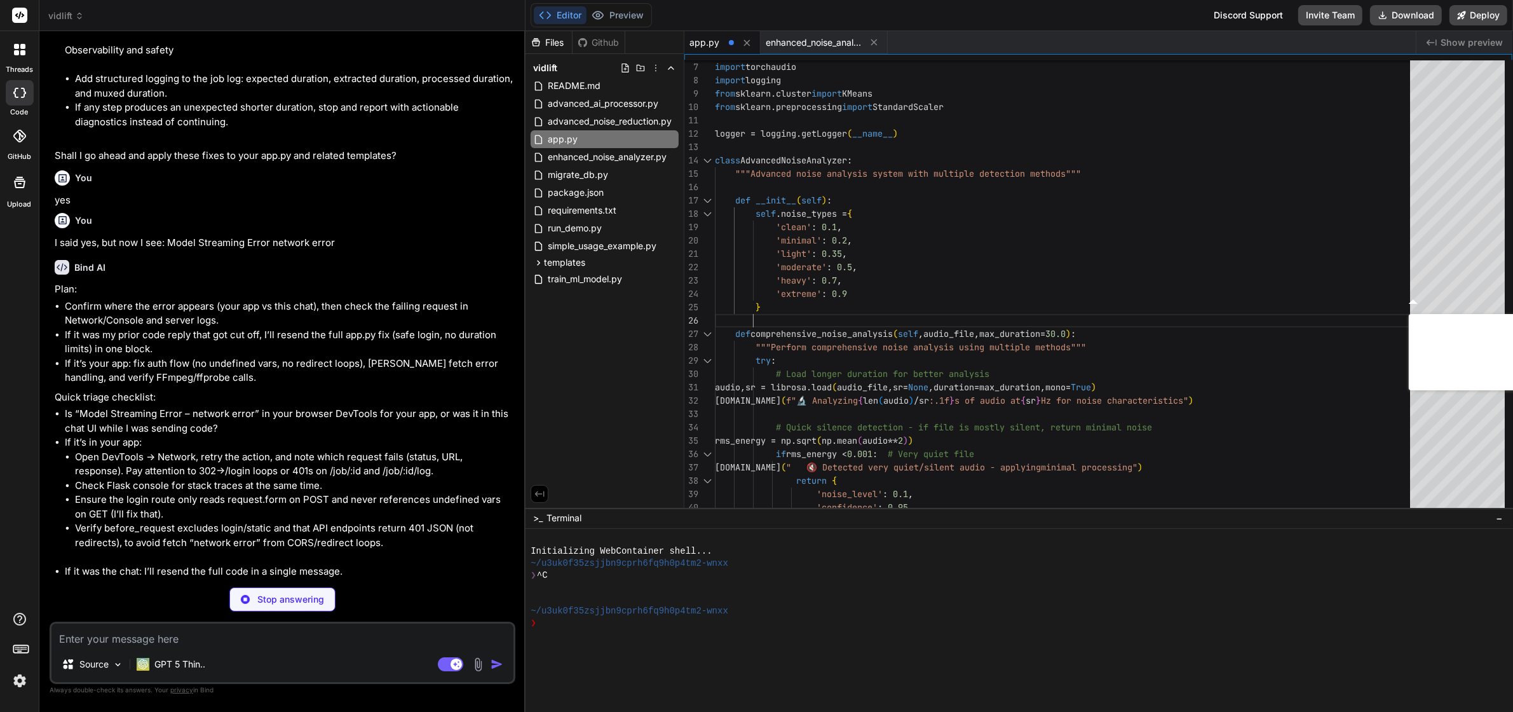
scroll to position [9628, 0]
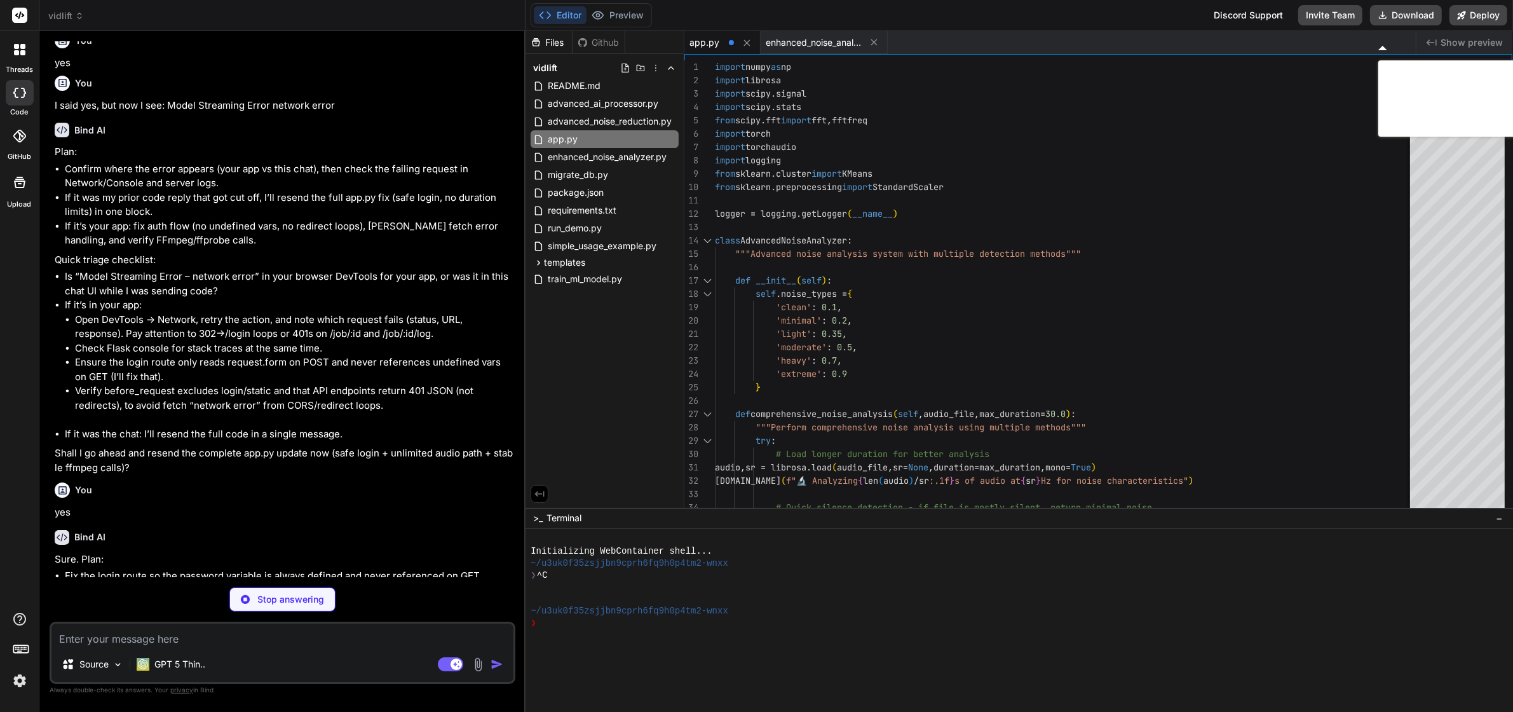
click at [1510, 60] on div at bounding box center [1508, 72] width 8 height 24
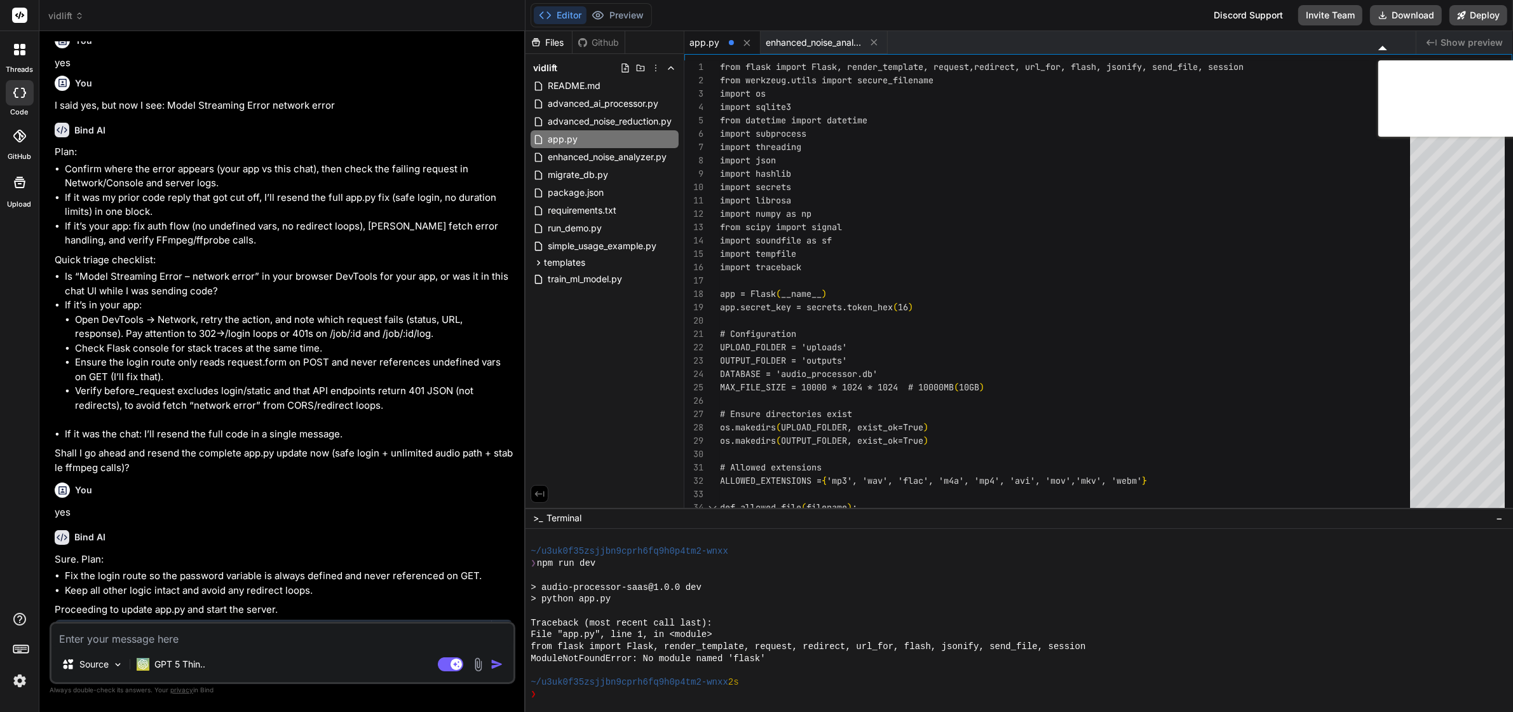
scroll to position [238, 0]
